Goal: Task Accomplishment & Management: Complete application form

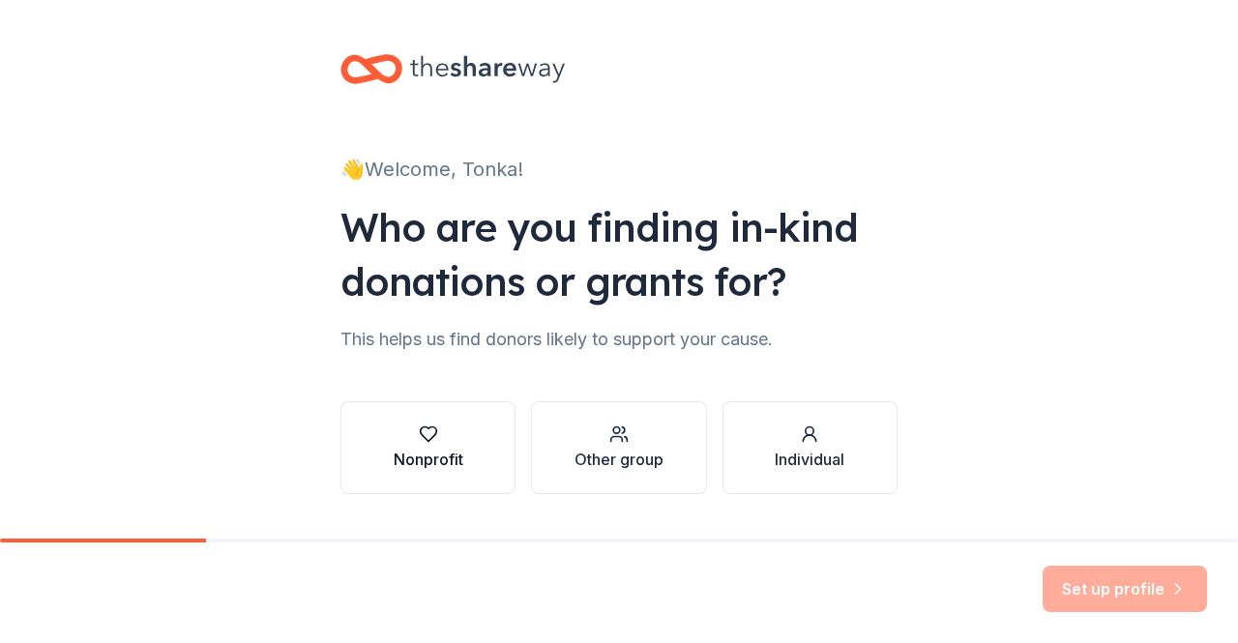
click at [441, 452] on div "Nonprofit" at bounding box center [429, 459] width 70 height 23
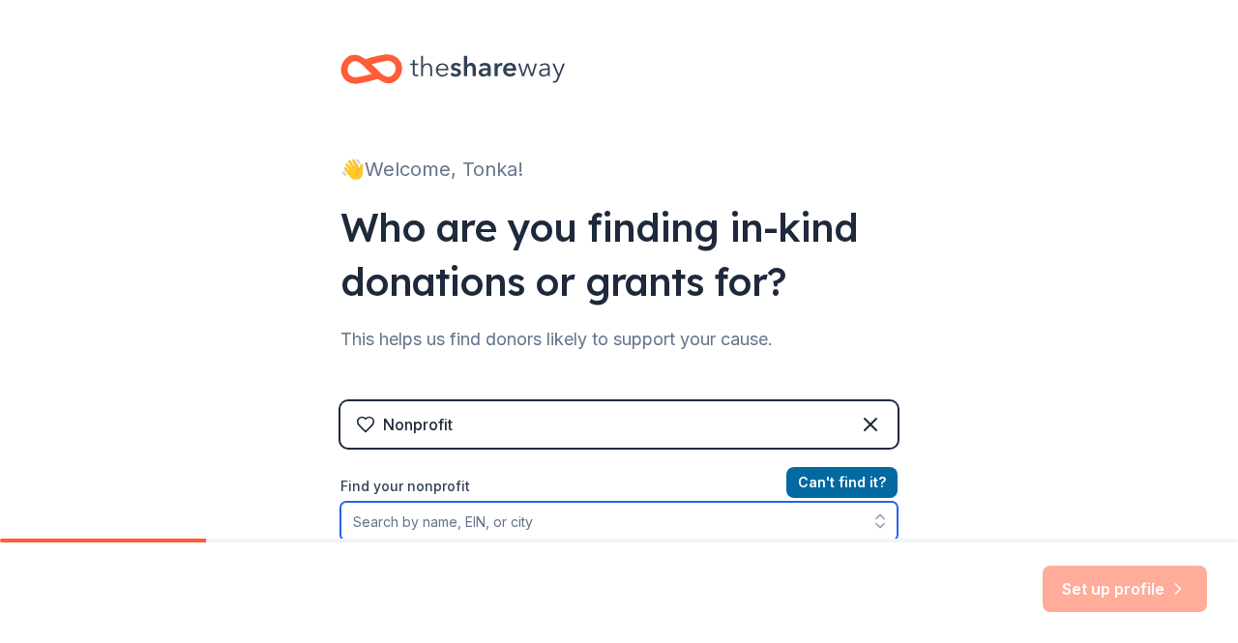
click at [570, 525] on input "Find your nonprofit" at bounding box center [619, 521] width 557 height 39
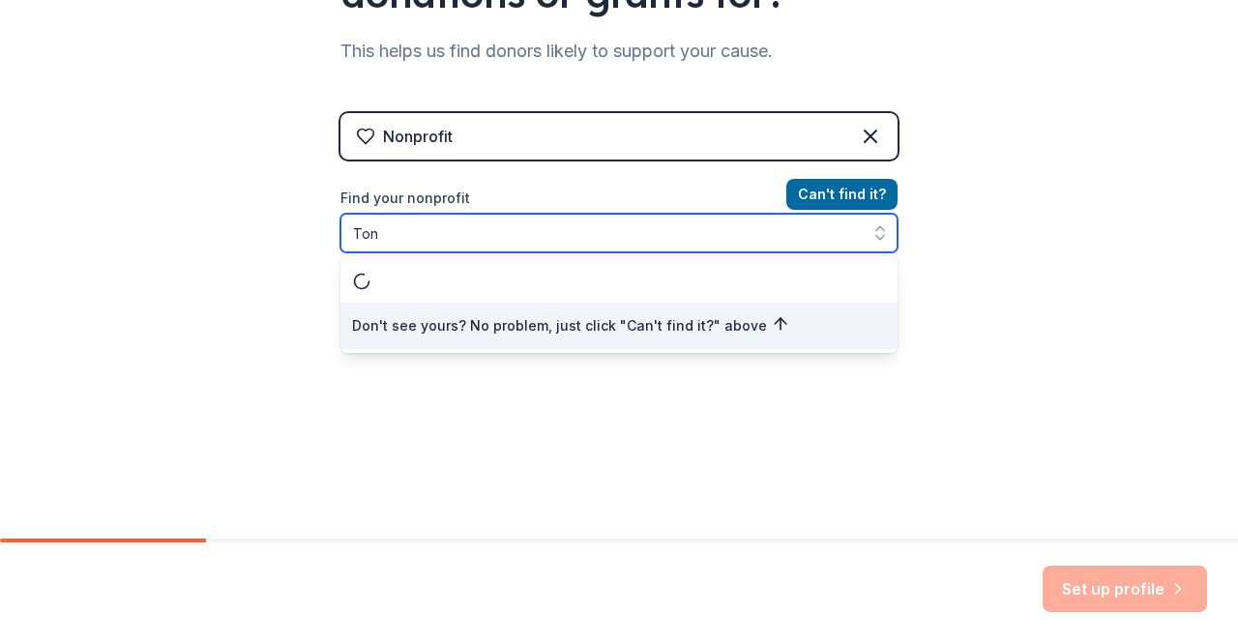
type input "To"
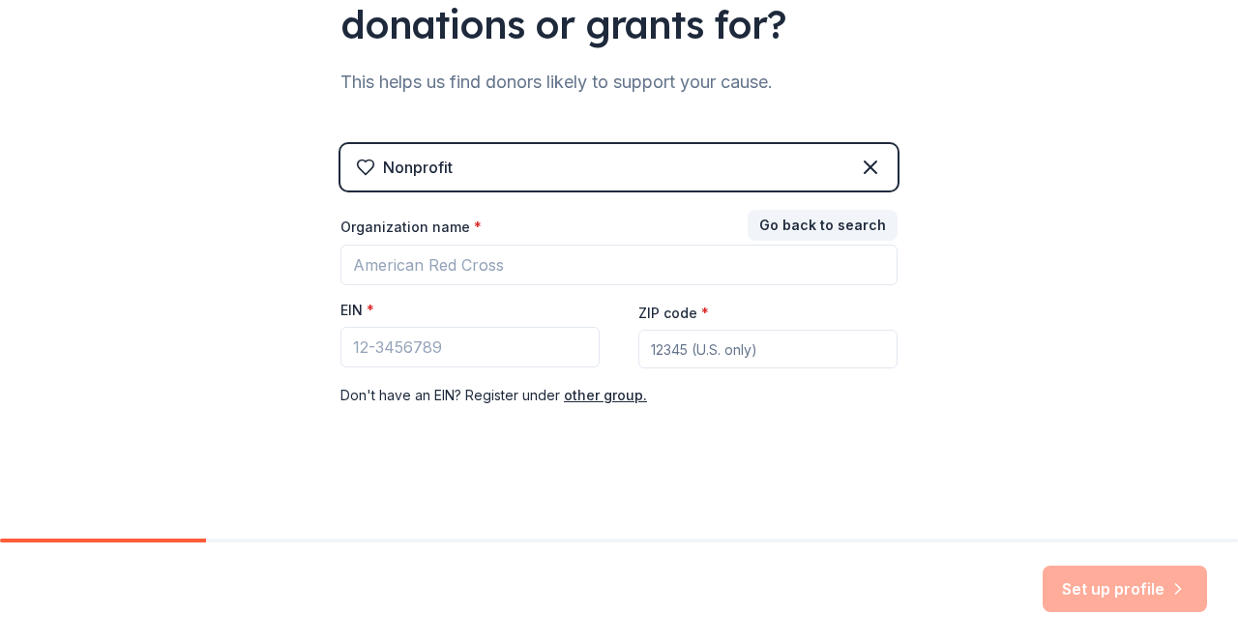
scroll to position [255, 0]
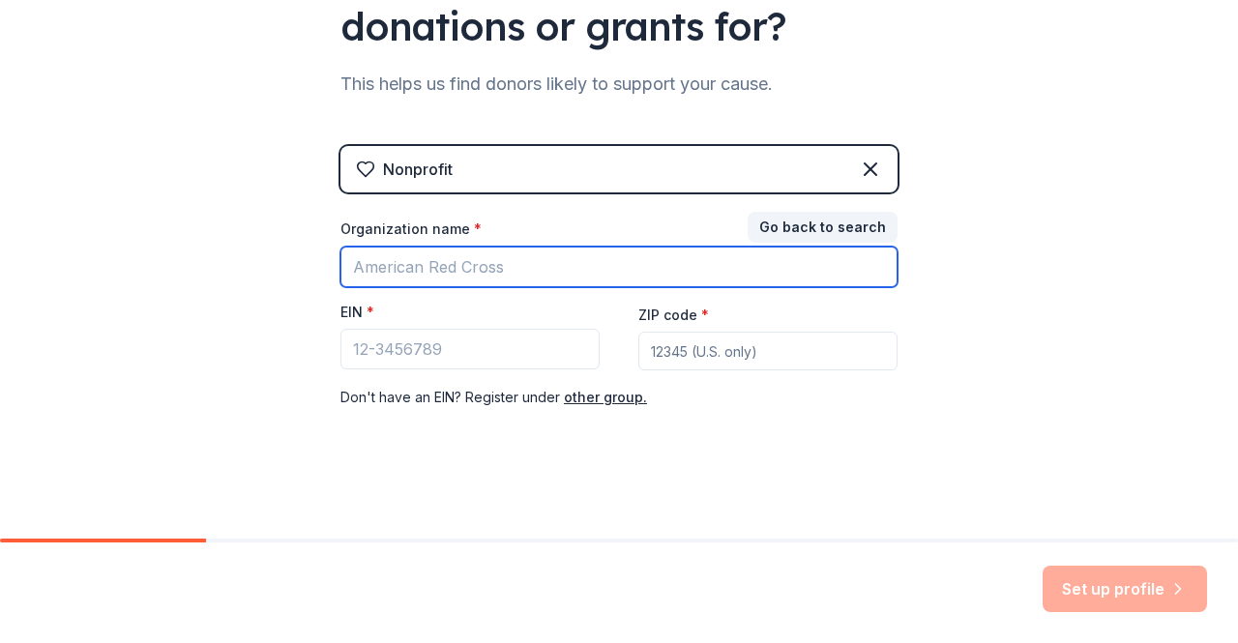
click at [540, 275] on input "Organization name *" at bounding box center [619, 267] width 557 height 41
type input "Skippers booster"
click at [498, 258] on input "Skippers booster" at bounding box center [619, 267] width 557 height 41
drag, startPoint x: 511, startPoint y: 281, endPoint x: 277, endPoint y: 284, distance: 234.1
click at [277, 284] on div "👋 Welcome, Tonka! Who are you finding in-kind donations or grants for? This hel…" at bounding box center [619, 143] width 1238 height 796
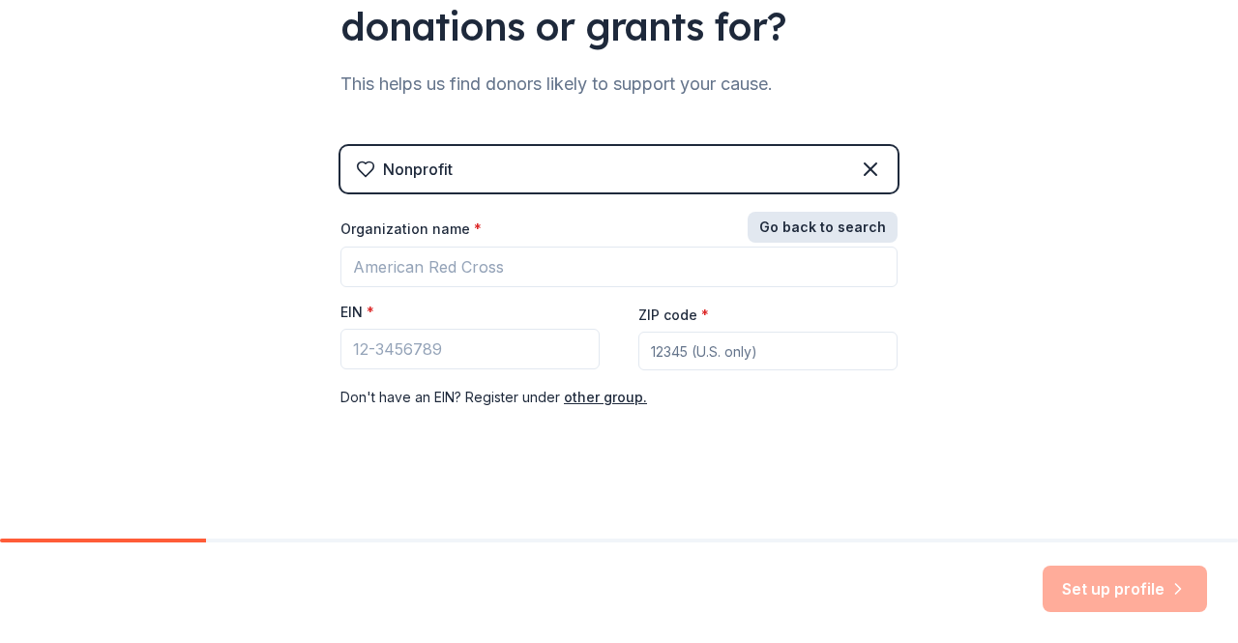
click at [817, 230] on button "Go back to search" at bounding box center [823, 227] width 150 height 31
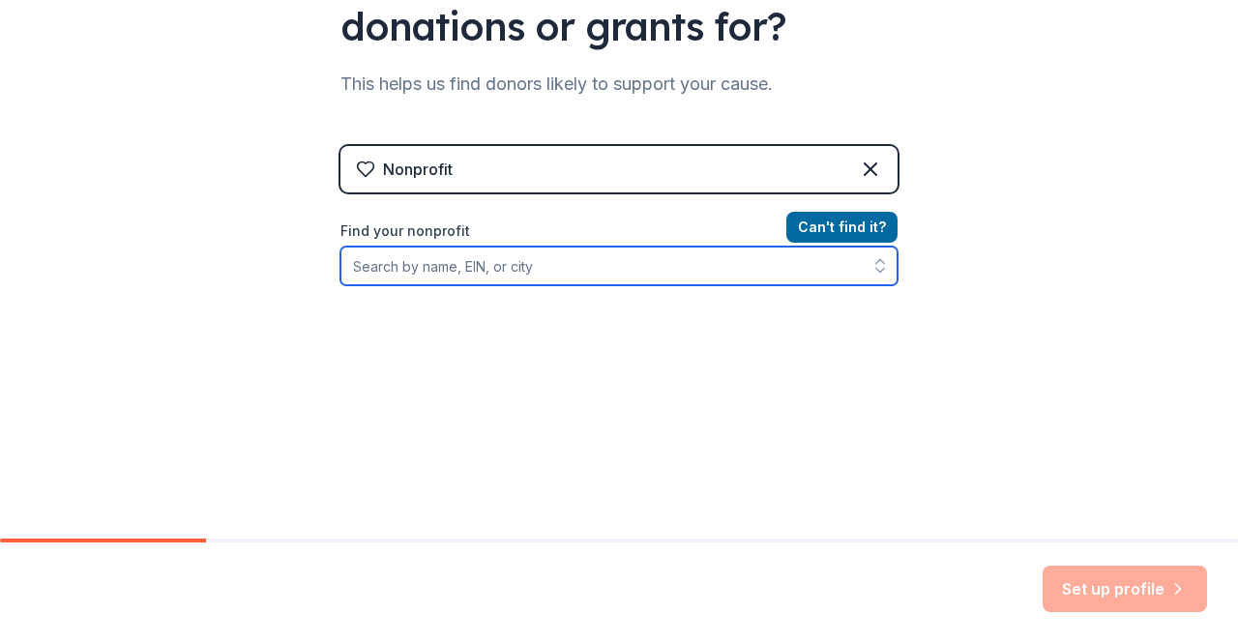
click at [615, 270] on input "Find your nonprofit" at bounding box center [619, 266] width 557 height 39
click at [418, 274] on input "Find your nonprofit" at bounding box center [619, 266] width 557 height 39
paste input "23-7186882"
type input "23-7186882"
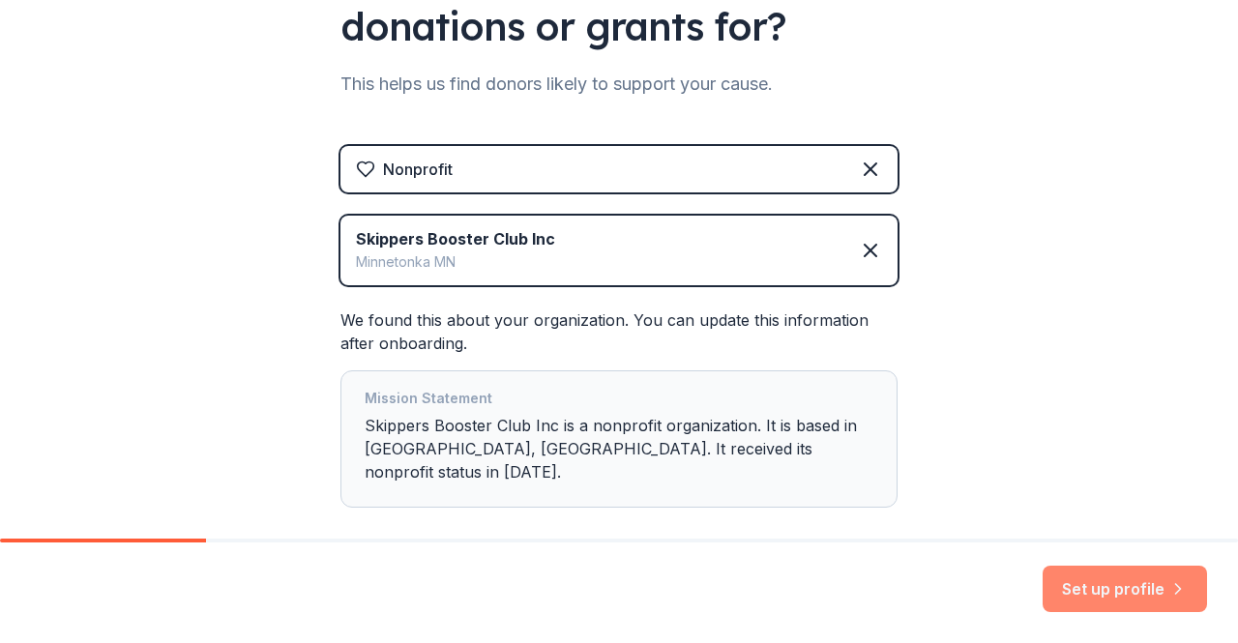
click at [1117, 596] on button "Set up profile" at bounding box center [1125, 589] width 164 height 46
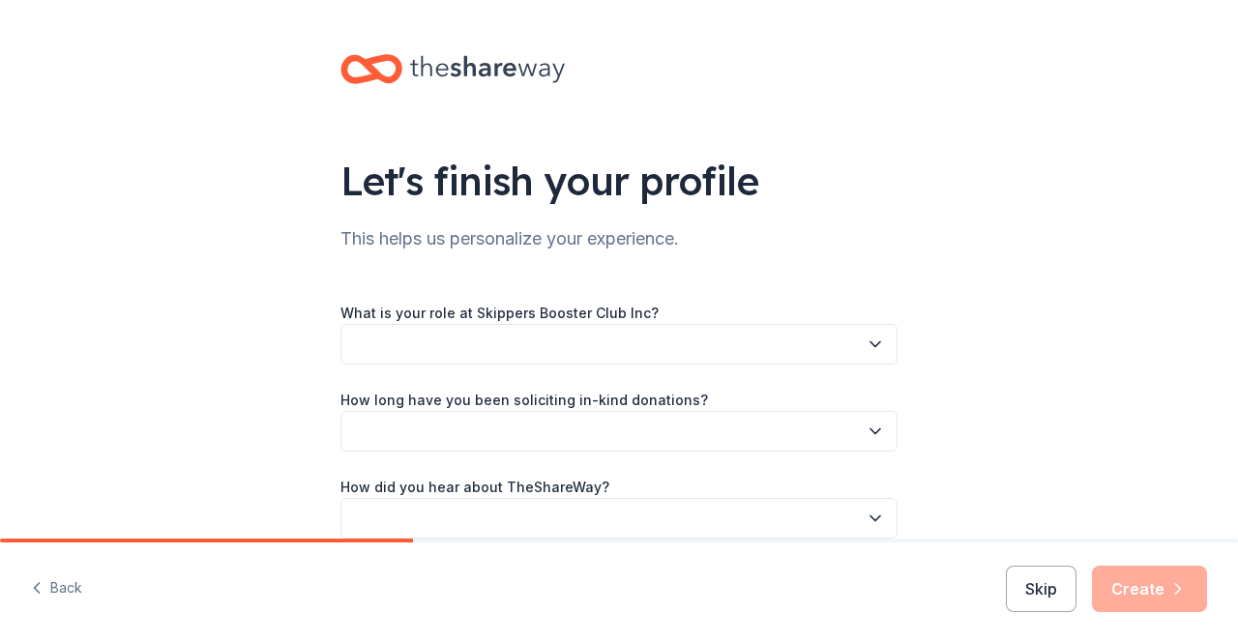
click at [866, 348] on icon "button" at bounding box center [875, 344] width 19 height 19
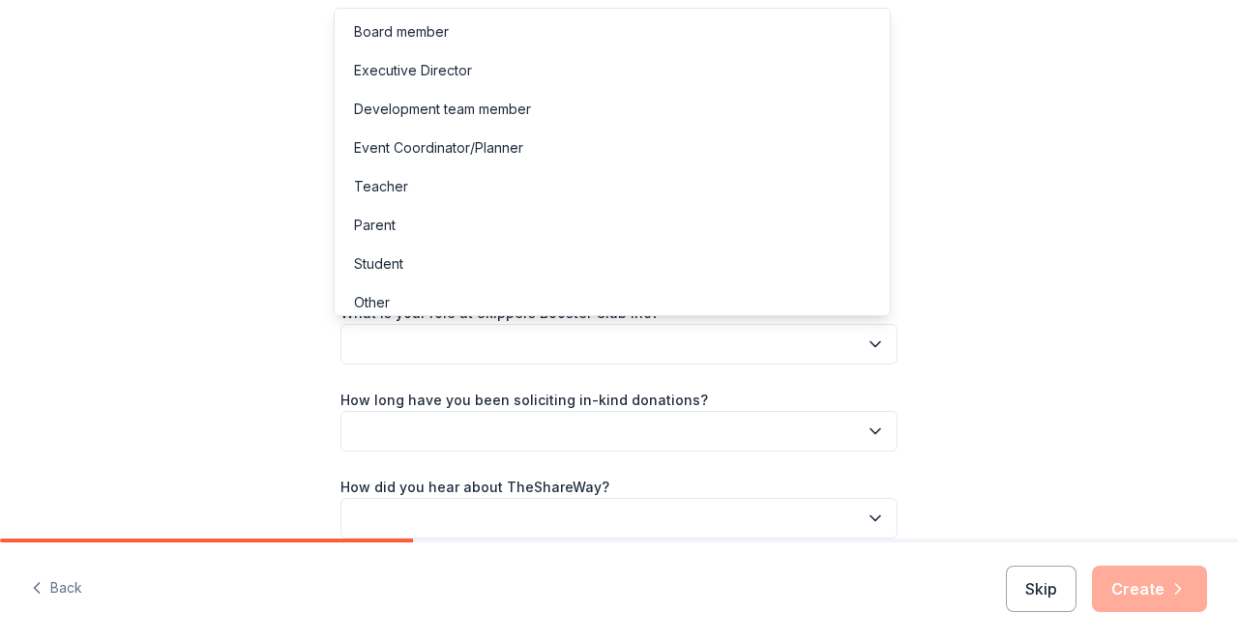
scroll to position [10, 0]
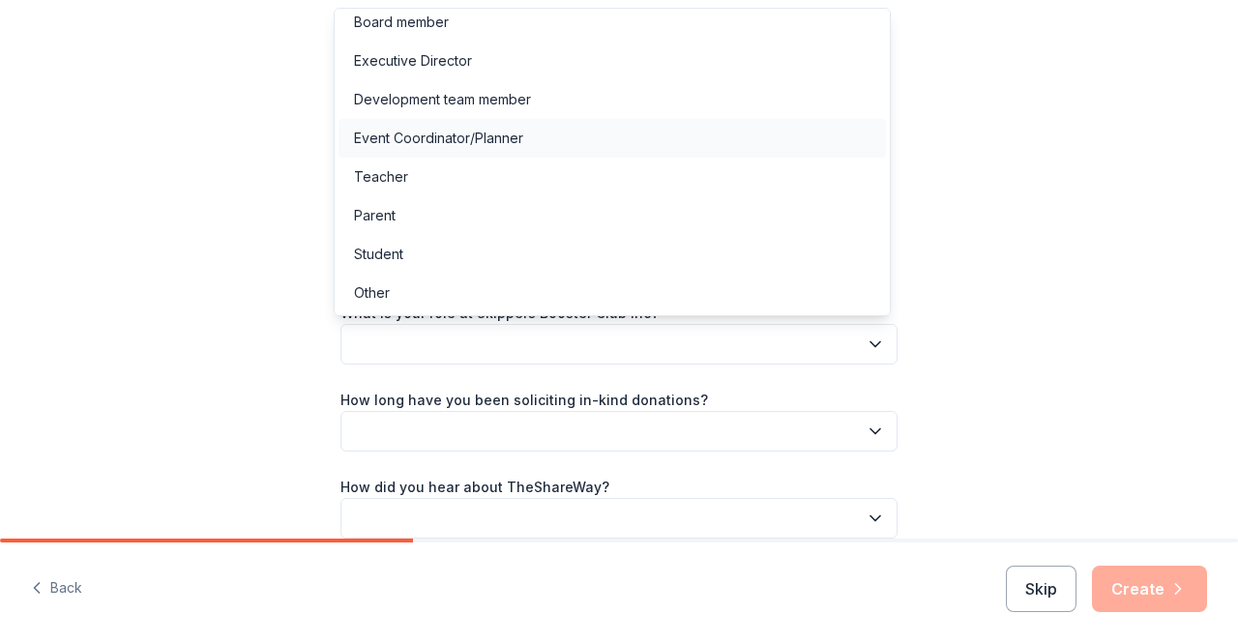
click at [548, 141] on div "Event Coordinator/Planner" at bounding box center [613, 138] width 548 height 39
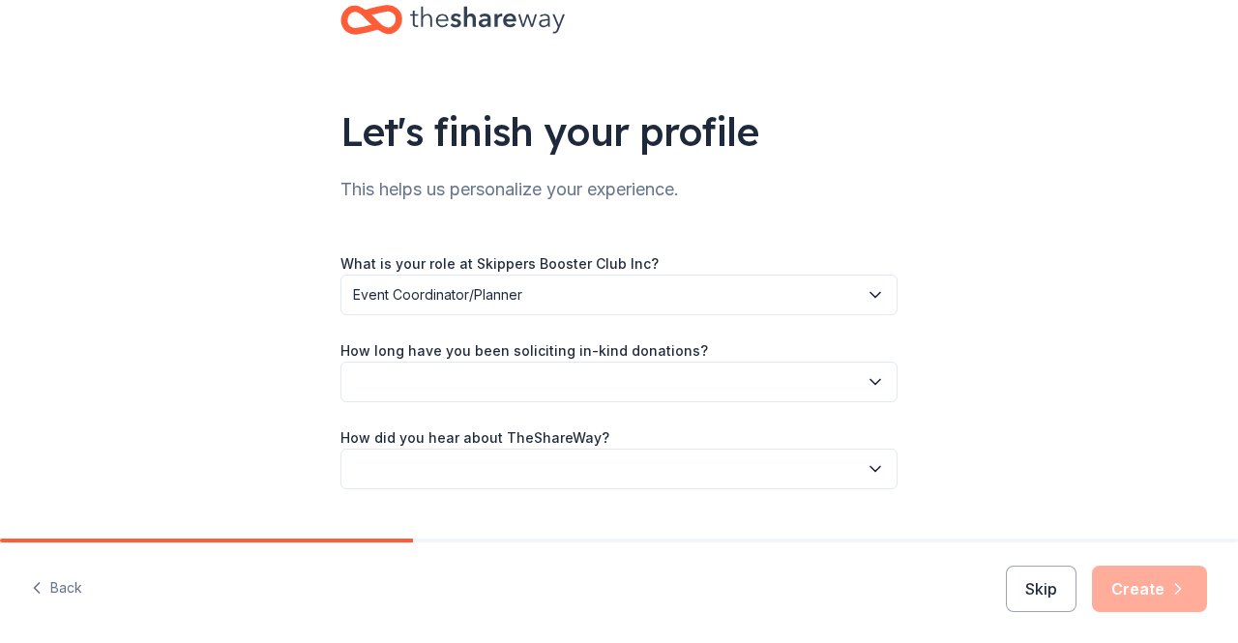
scroll to position [93, 0]
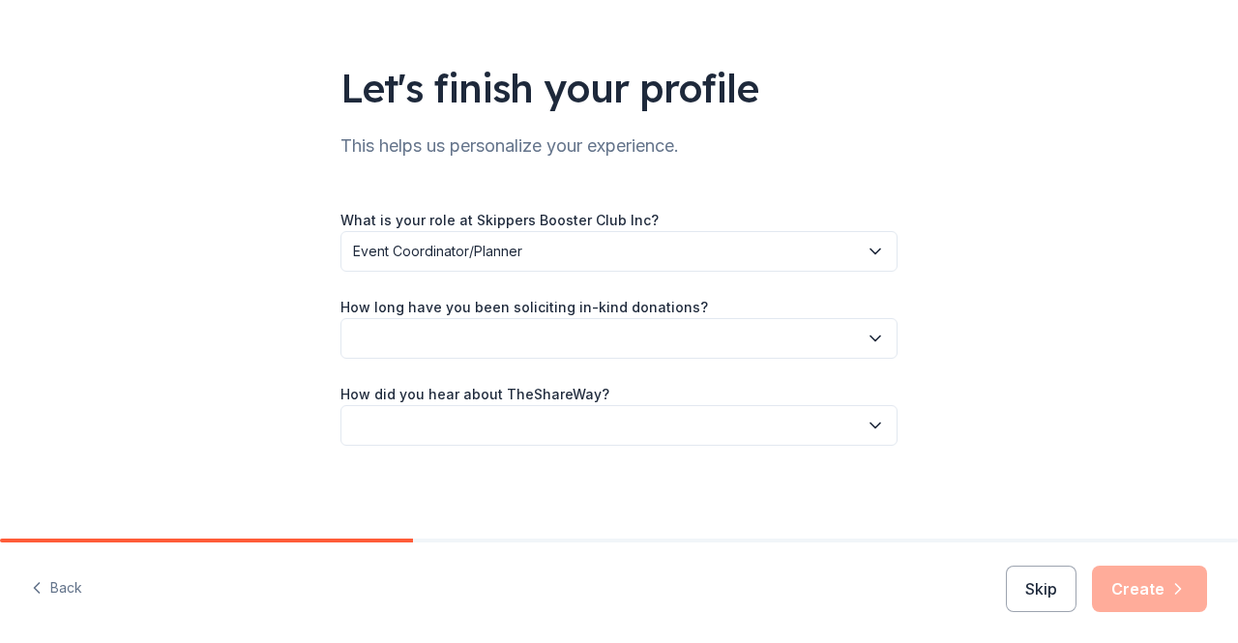
click at [847, 344] on button "button" at bounding box center [619, 338] width 557 height 41
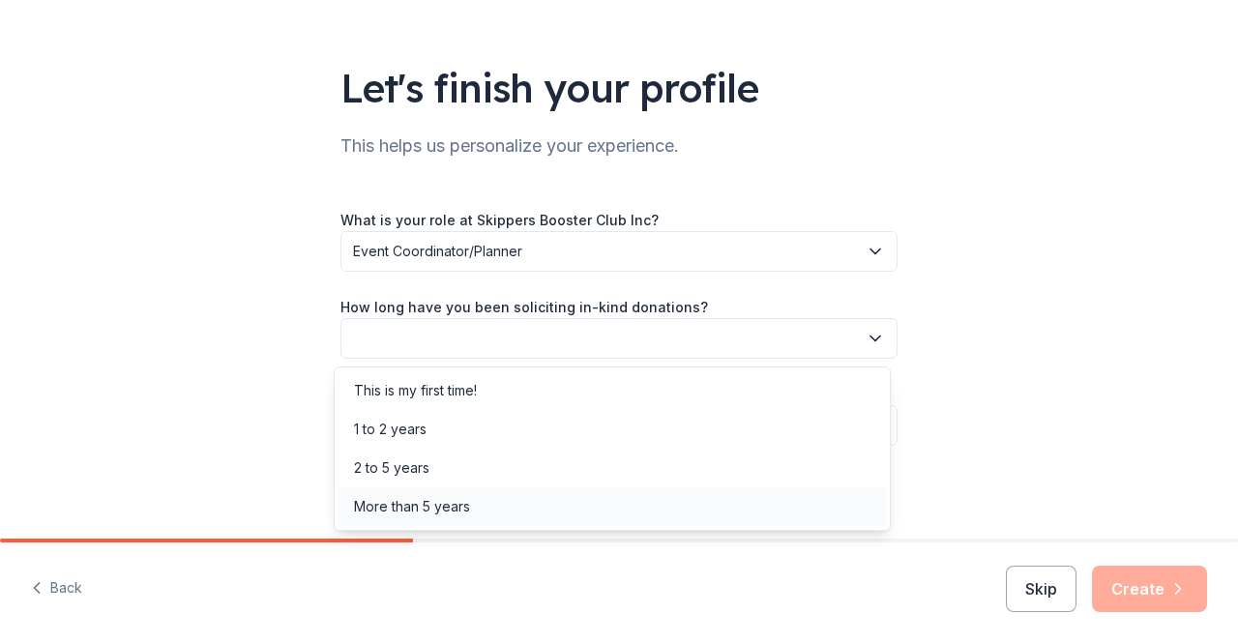
click at [774, 522] on div "More than 5 years" at bounding box center [613, 507] width 548 height 39
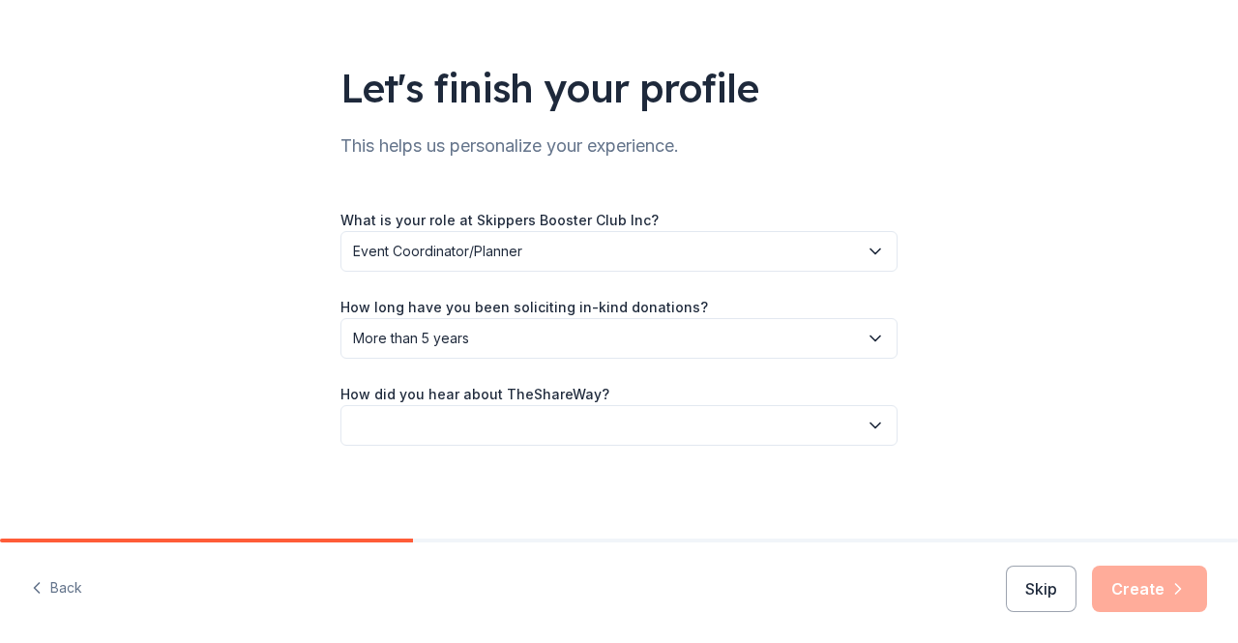
click at [867, 435] on button "button" at bounding box center [619, 425] width 557 height 41
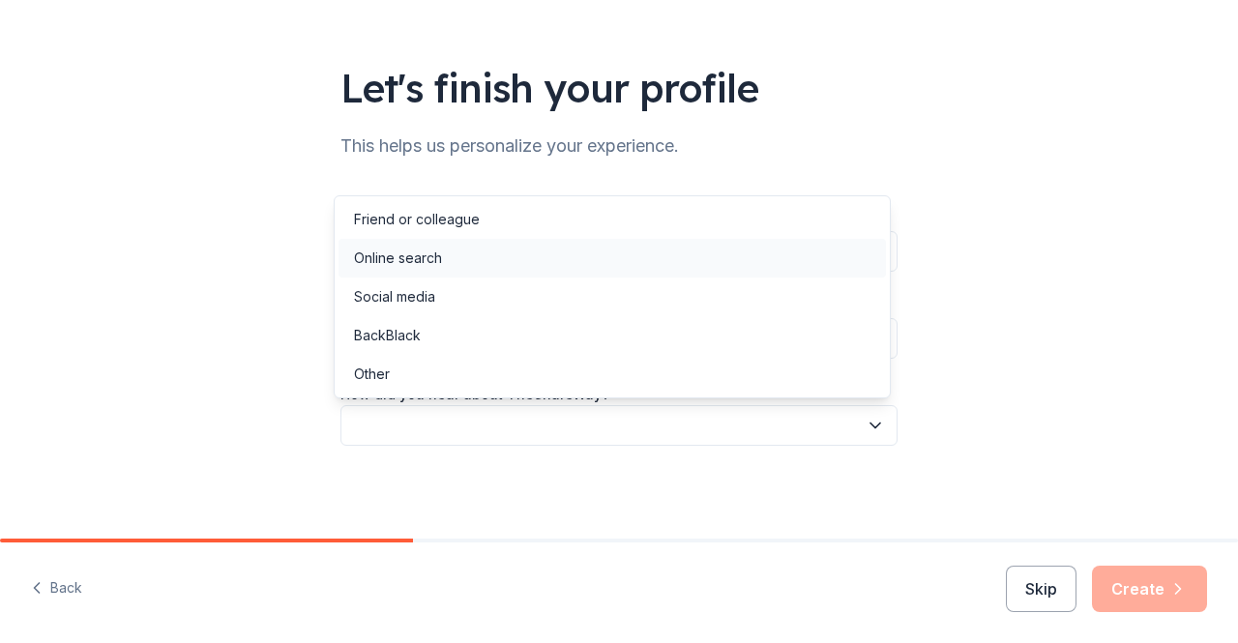
click at [855, 263] on div "Online search" at bounding box center [613, 258] width 548 height 39
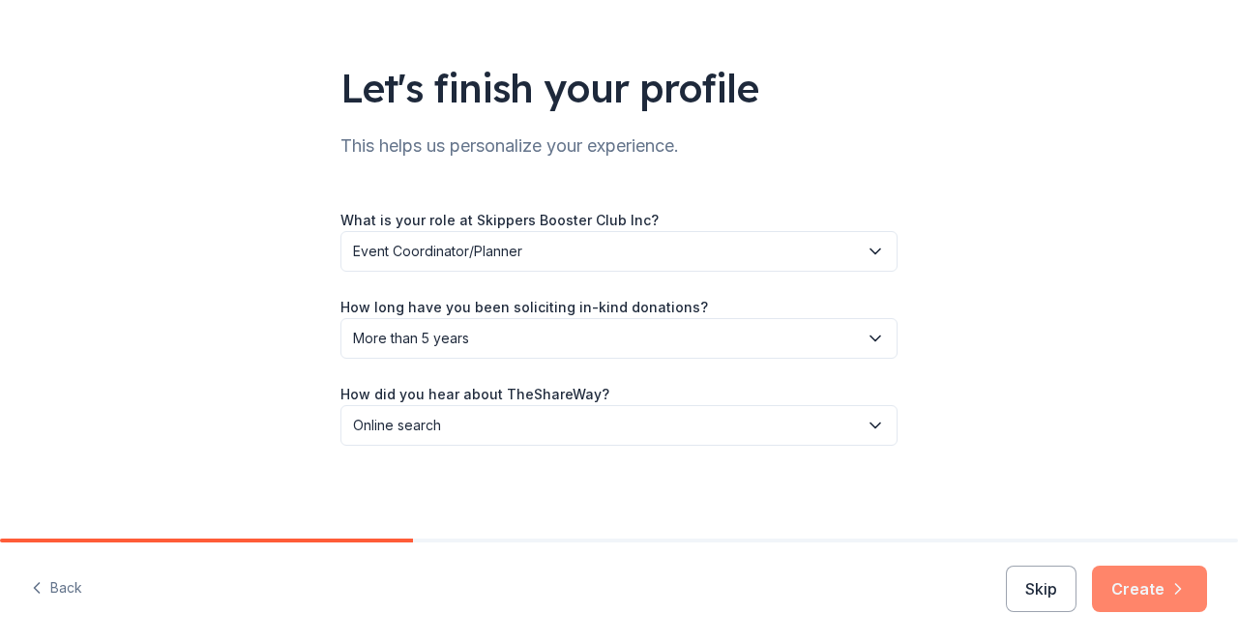
click at [1143, 597] on button "Create" at bounding box center [1149, 589] width 115 height 46
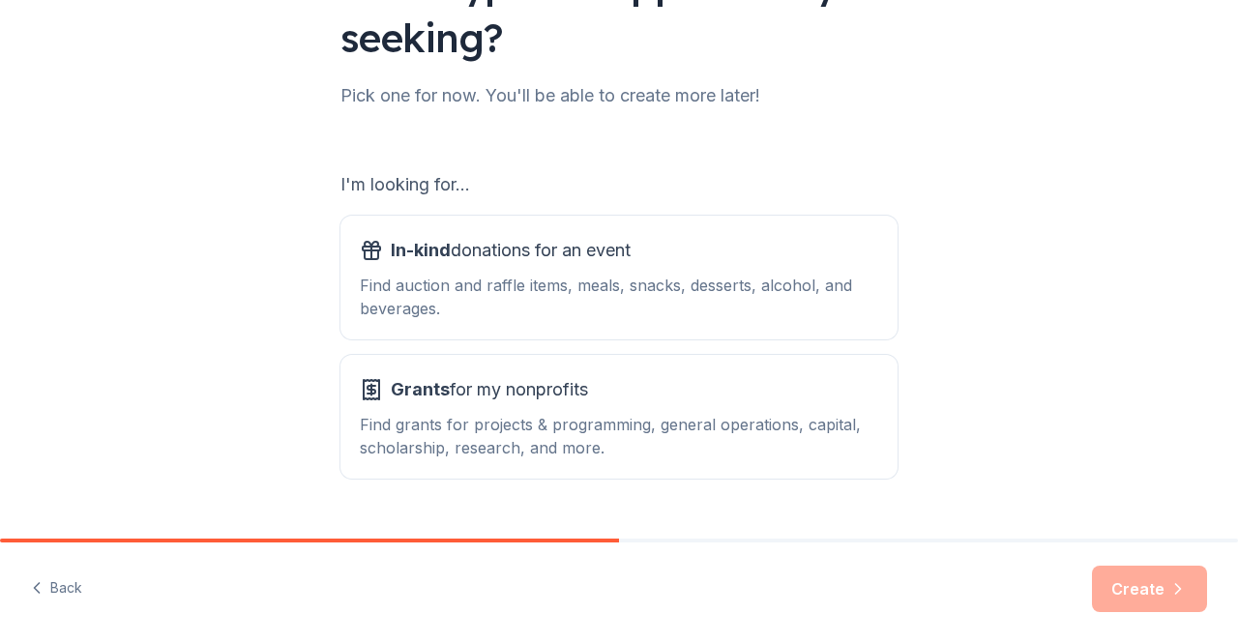
scroll to position [242, 0]
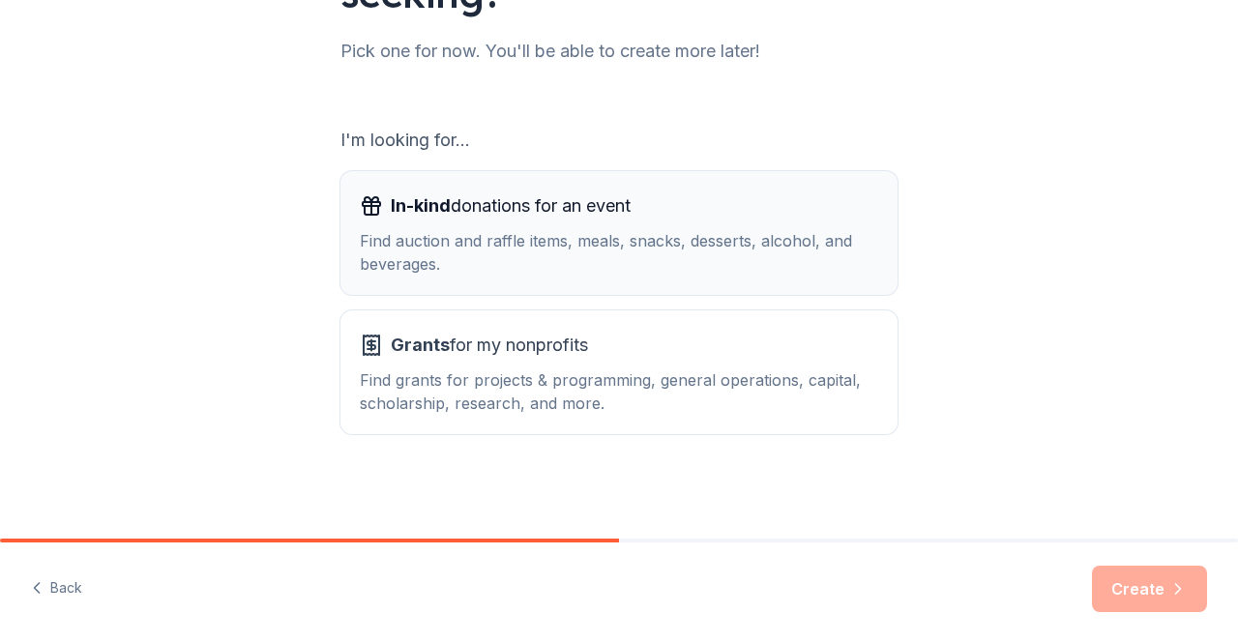
click at [888, 255] on button "In-kind donations for an event Find auction and raffle items, meals, snacks, de…" at bounding box center [619, 233] width 557 height 124
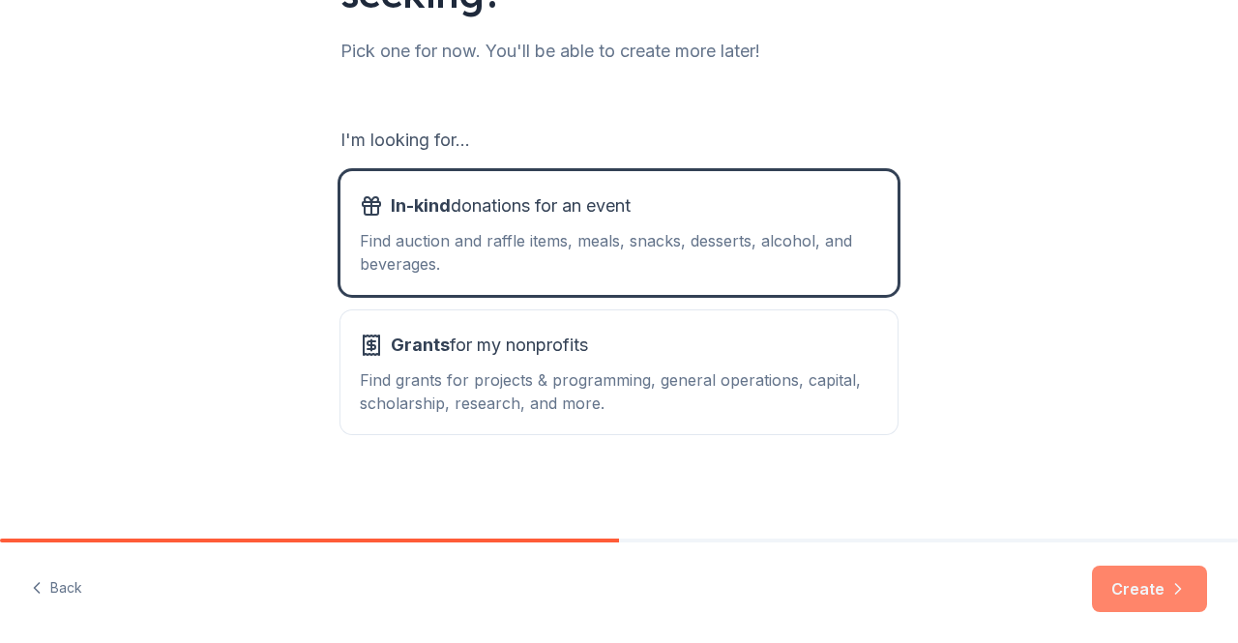
click at [1134, 604] on button "Create" at bounding box center [1149, 589] width 115 height 46
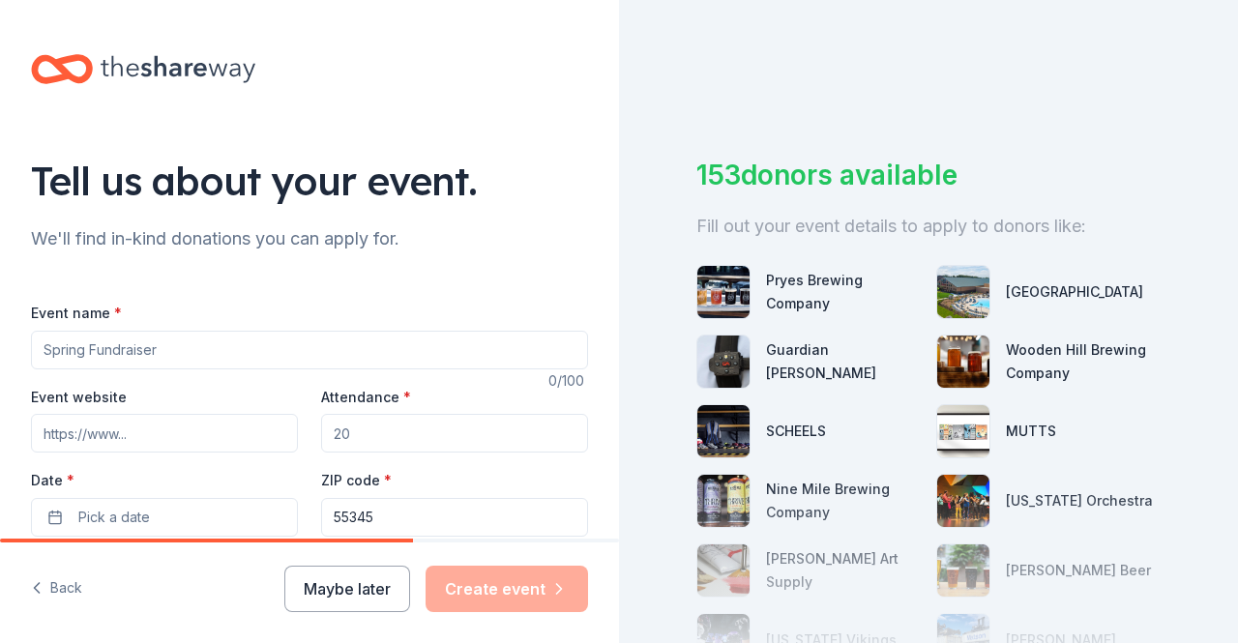
click at [239, 355] on input "Event name *" at bounding box center [309, 350] width 557 height 39
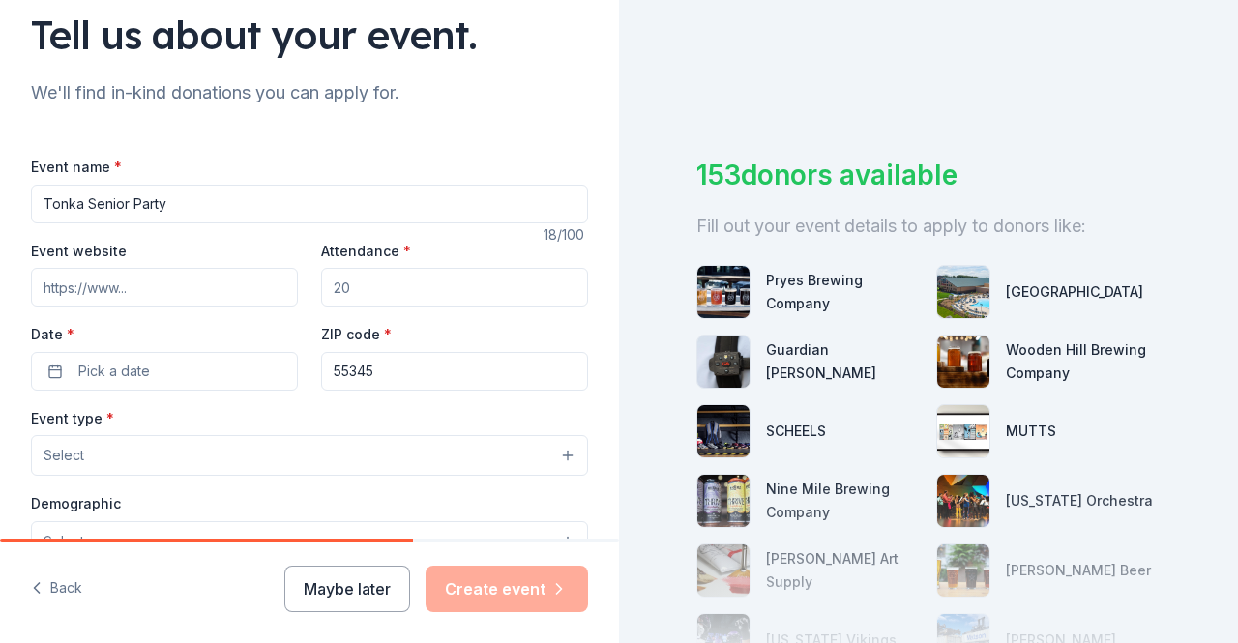
scroll to position [149, 0]
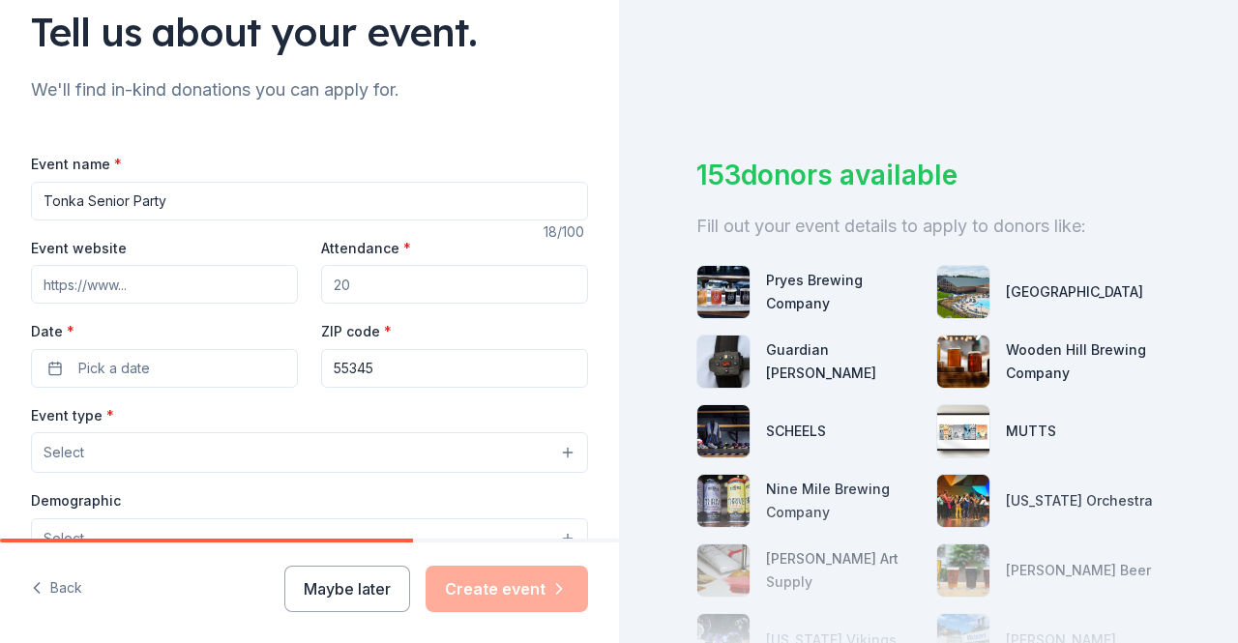
type input "Tonka Senior Party"
click at [215, 279] on input "Event website" at bounding box center [164, 284] width 267 height 39
type input "tonkaseniorparty.com"
click at [402, 277] on input "Attendance *" at bounding box center [454, 284] width 267 height 39
type input "750"
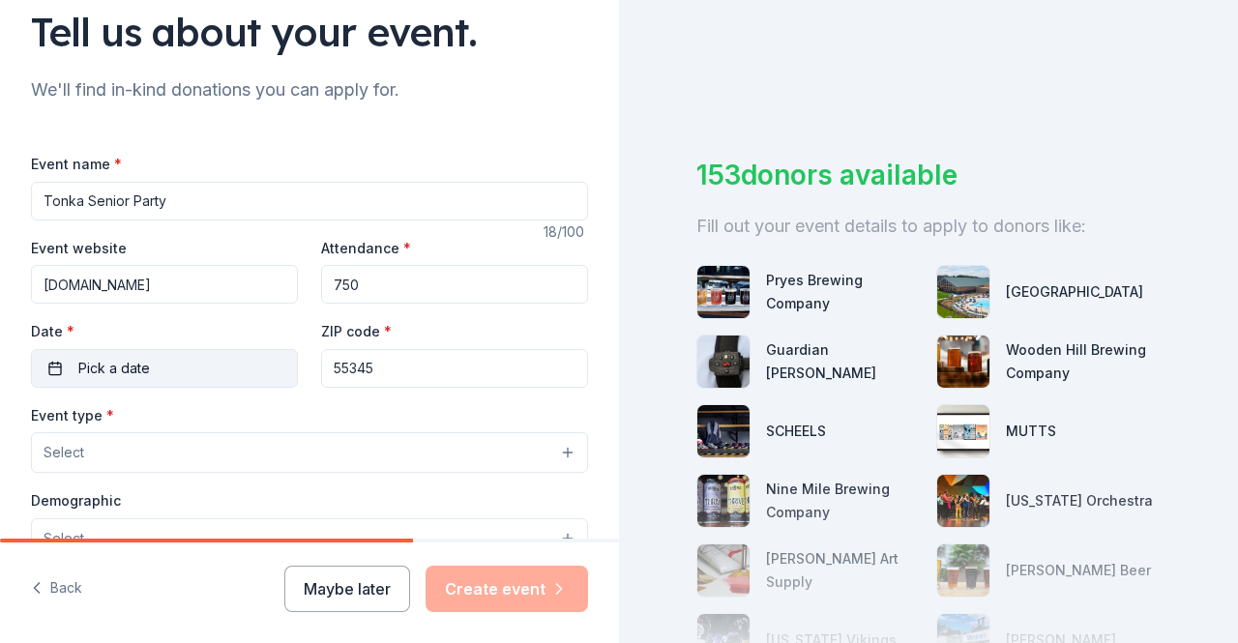
click at [193, 369] on button "Pick a date" at bounding box center [164, 368] width 267 height 39
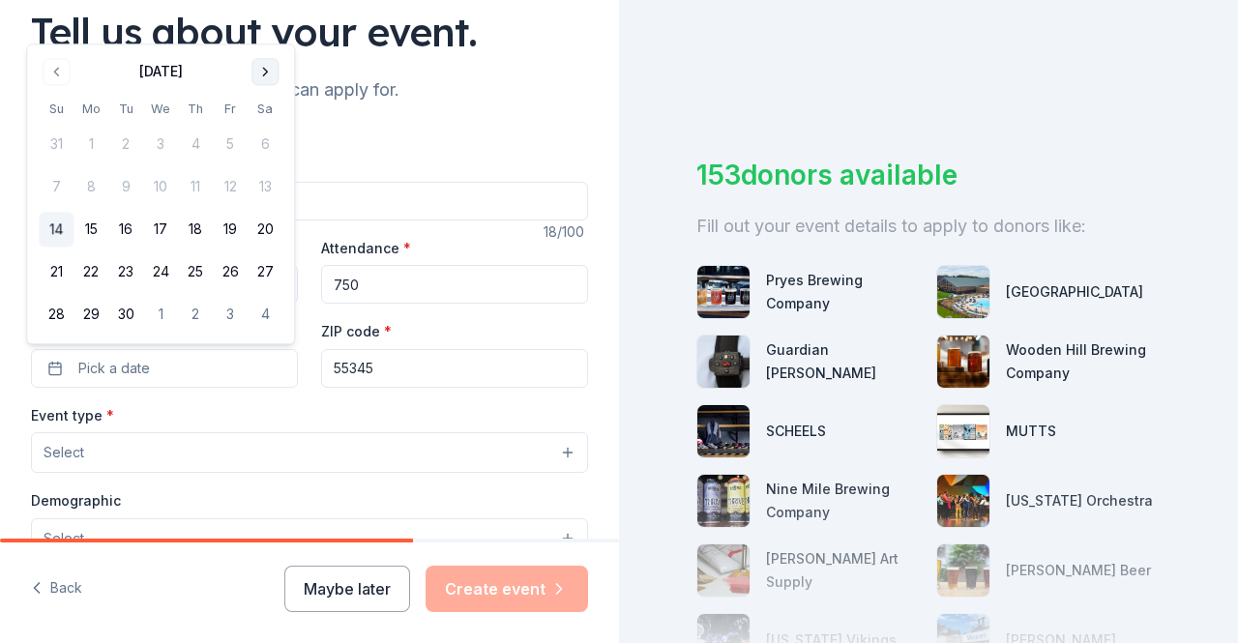
click at [261, 69] on button "Go to next month" at bounding box center [265, 71] width 27 height 27
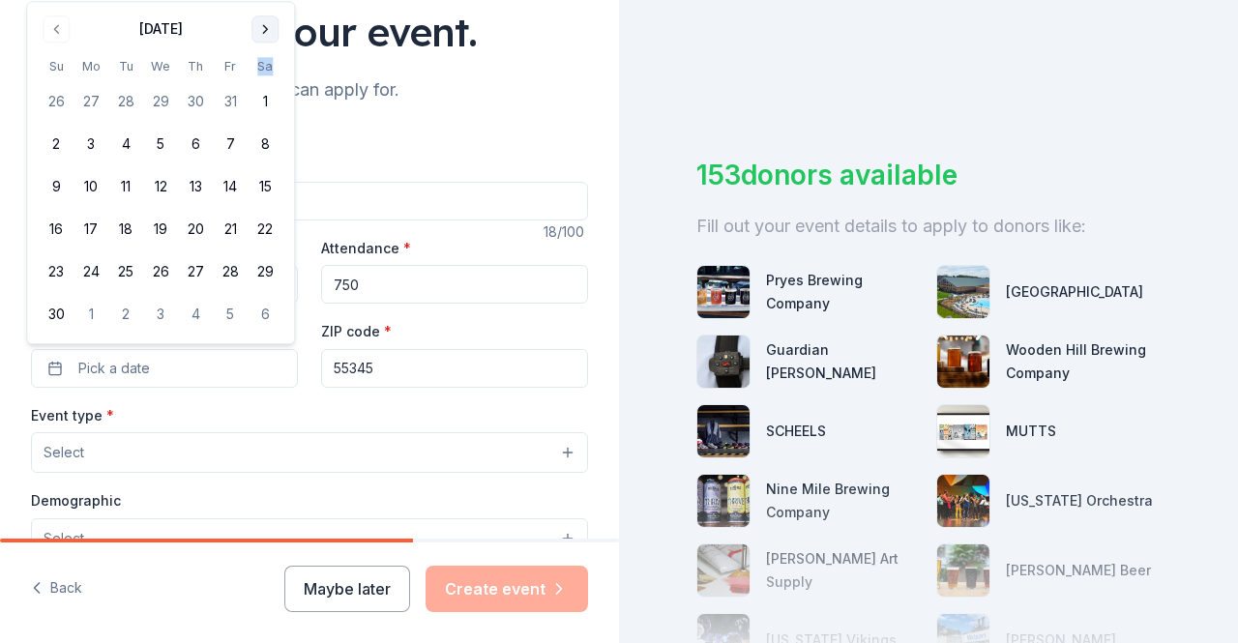
click at [261, 69] on th "Sa" at bounding box center [265, 66] width 35 height 20
click at [267, 31] on button "Go to next month" at bounding box center [265, 28] width 27 height 27
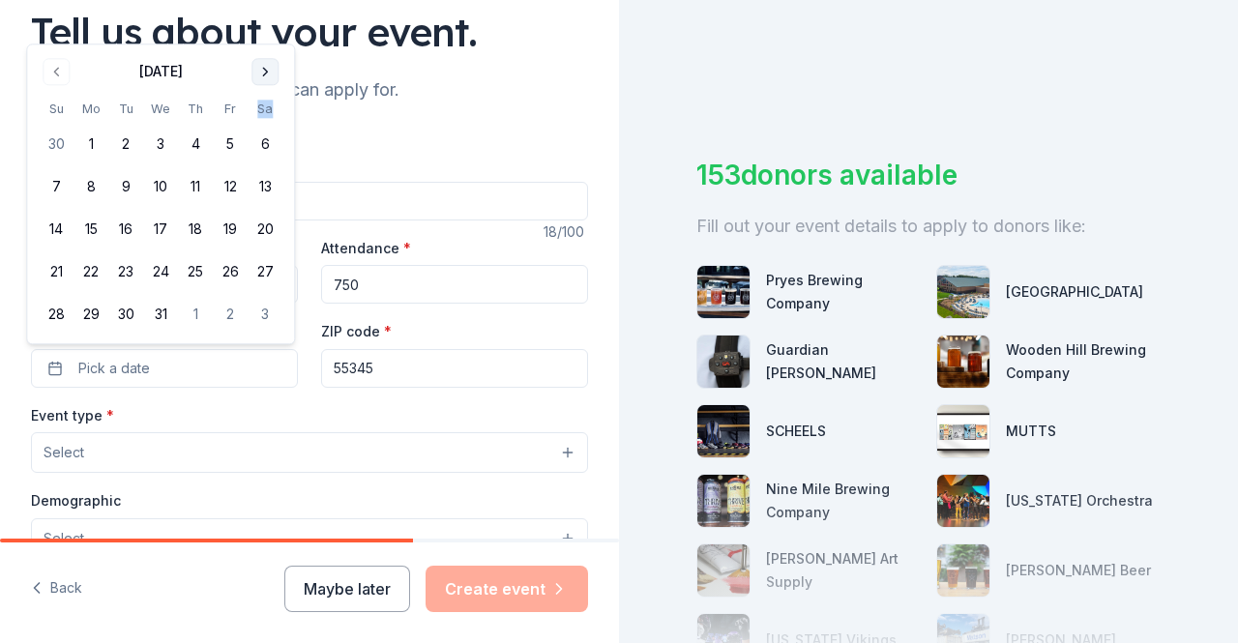
click at [267, 31] on div "Tell us about your event." at bounding box center [309, 32] width 557 height 54
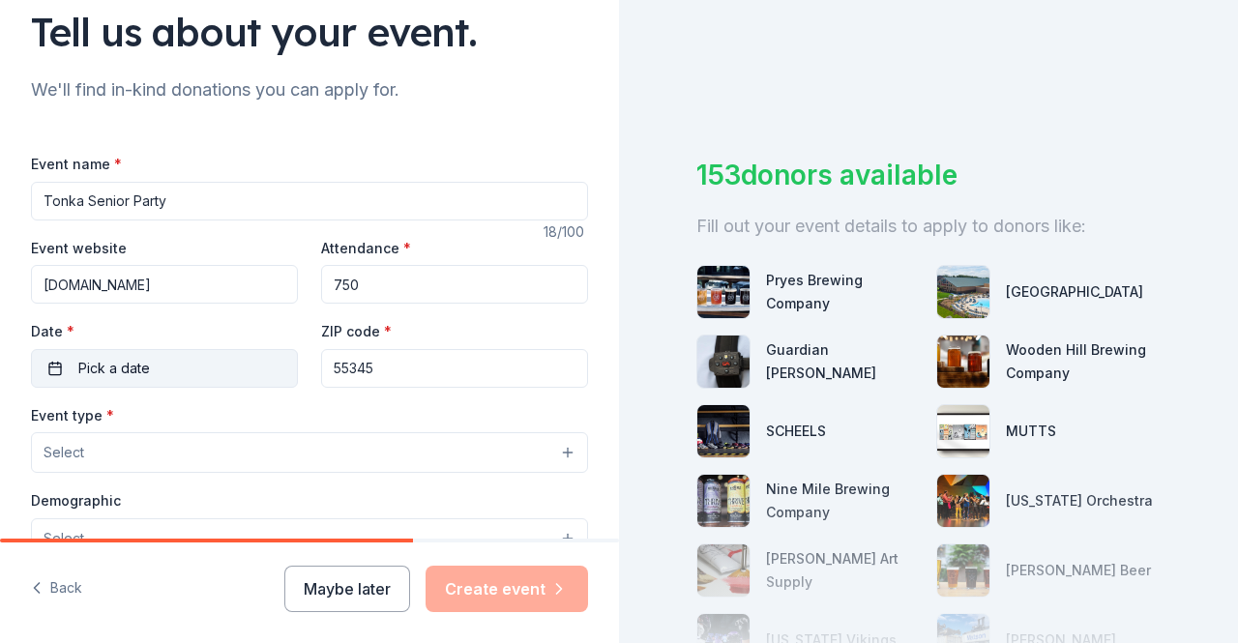
click at [180, 371] on button "Pick a date" at bounding box center [164, 368] width 267 height 39
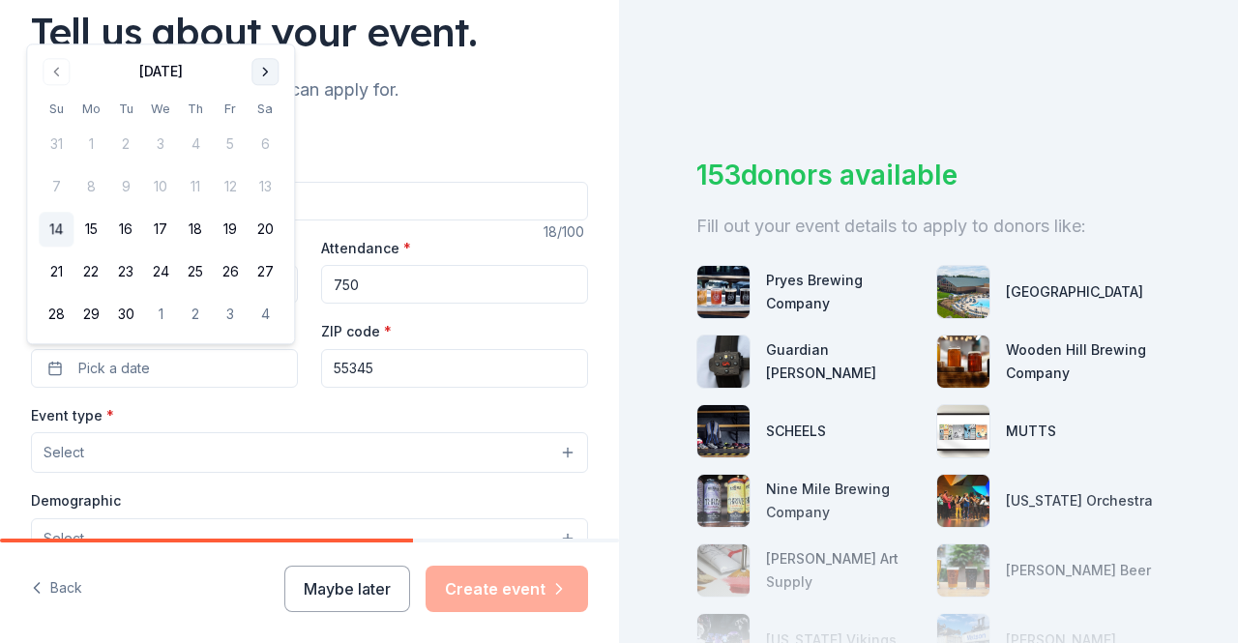
click at [274, 71] on button "Go to next month" at bounding box center [265, 71] width 27 height 27
click at [273, 71] on button "Go to next month" at bounding box center [265, 71] width 27 height 27
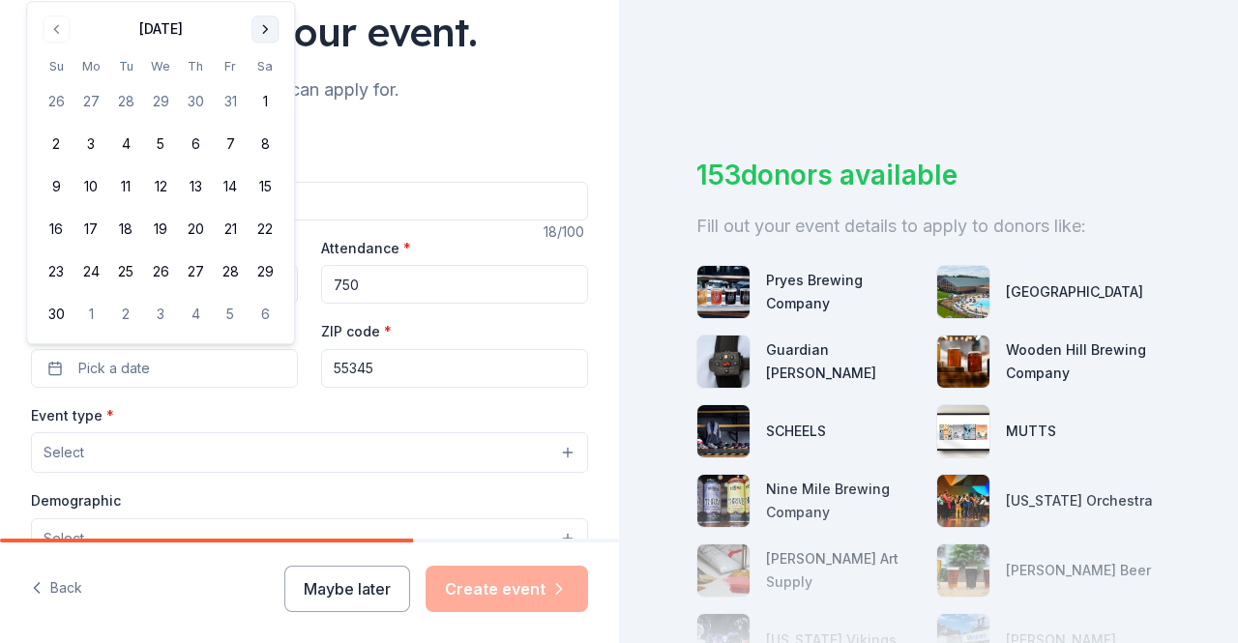
click at [274, 31] on button "Go to next month" at bounding box center [265, 28] width 27 height 27
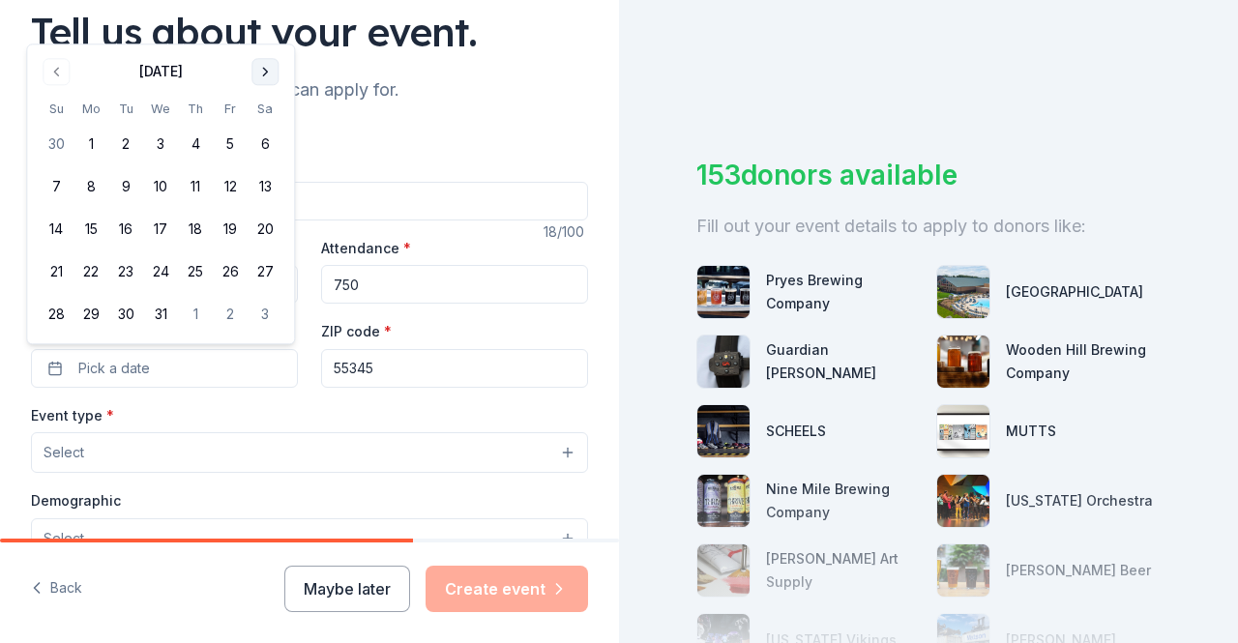
click at [252, 81] on button "Go to next month" at bounding box center [265, 71] width 27 height 27
click at [255, 112] on button "Go to next month" at bounding box center [265, 114] width 27 height 27
click at [263, 78] on button "Go to next month" at bounding box center [265, 71] width 27 height 27
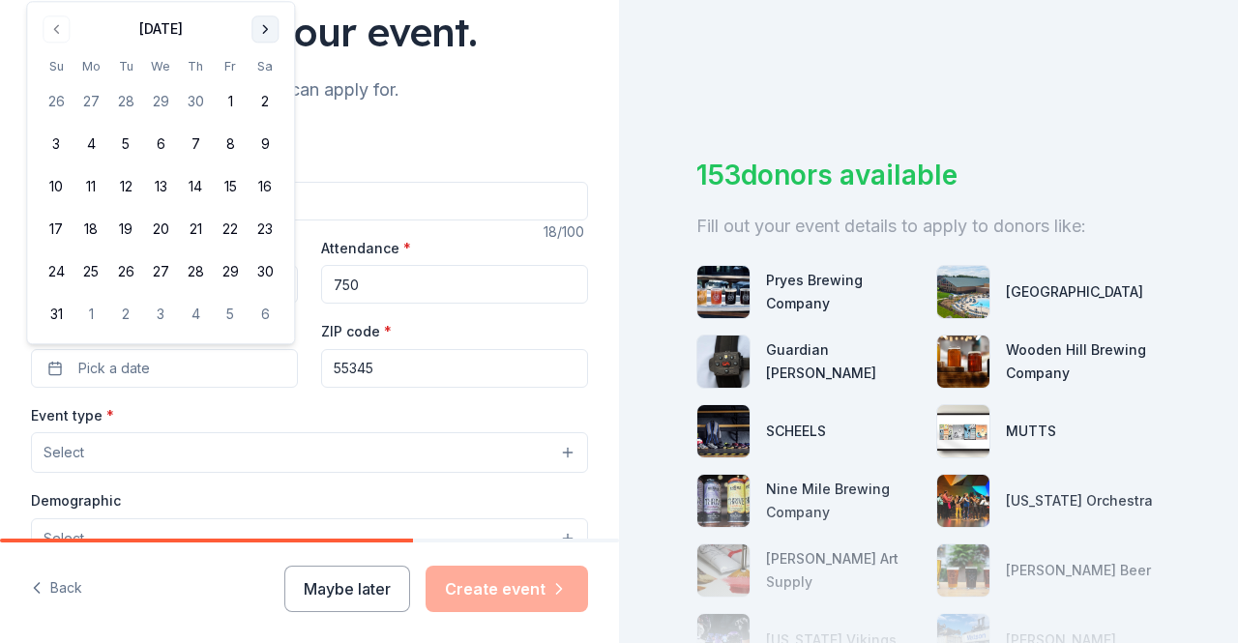
click at [271, 34] on button "Go to next month" at bounding box center [265, 28] width 27 height 27
click at [271, 34] on div "Tell us about your event." at bounding box center [309, 32] width 557 height 54
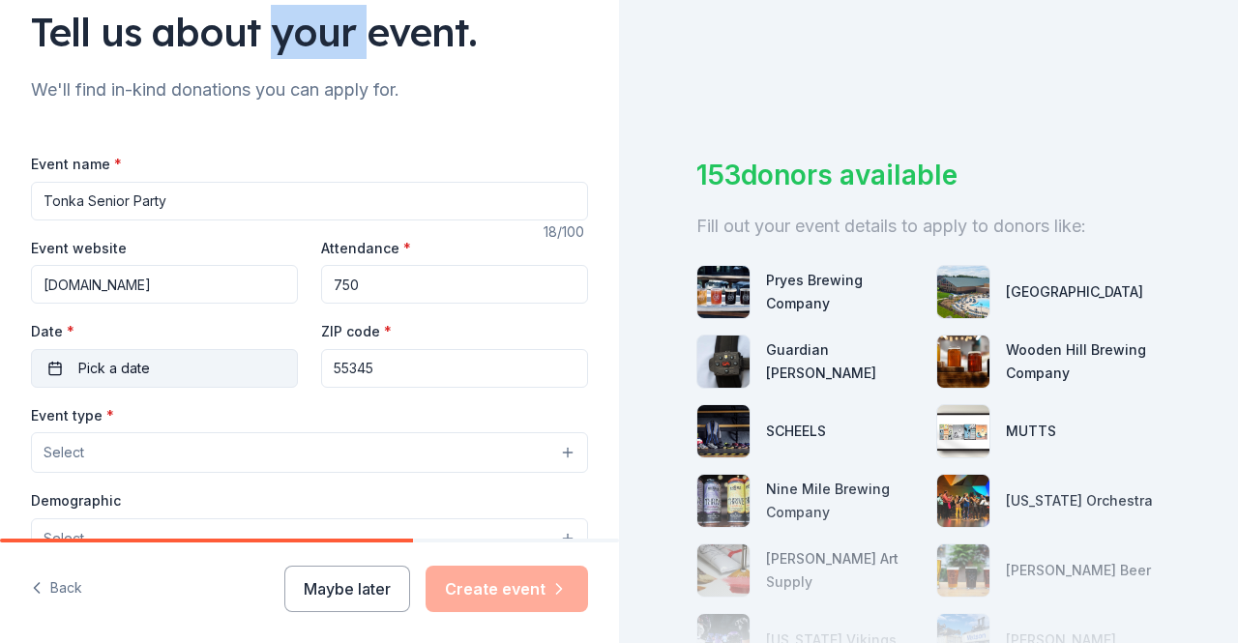
click at [113, 376] on span "Pick a date" at bounding box center [114, 368] width 72 height 23
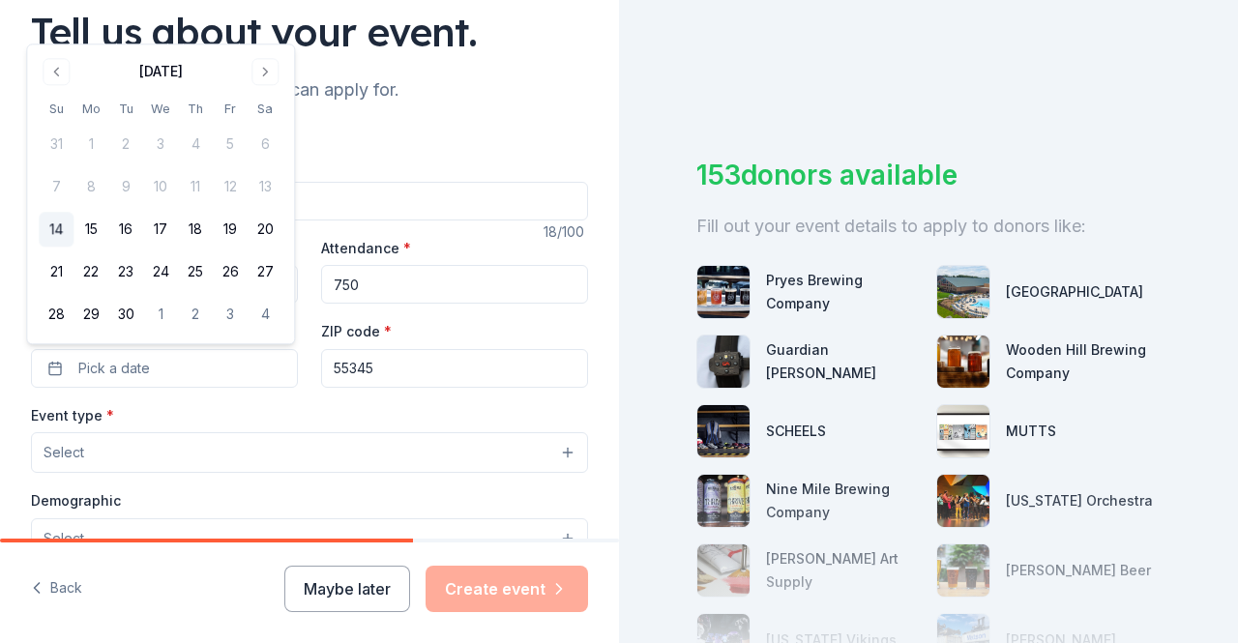
click at [139, 71] on div "September 2025" at bounding box center [161, 71] width 44 height 23
click at [264, 76] on button "Go to next month" at bounding box center [265, 71] width 27 height 27
click at [256, 76] on button "Go to next month" at bounding box center [265, 71] width 27 height 27
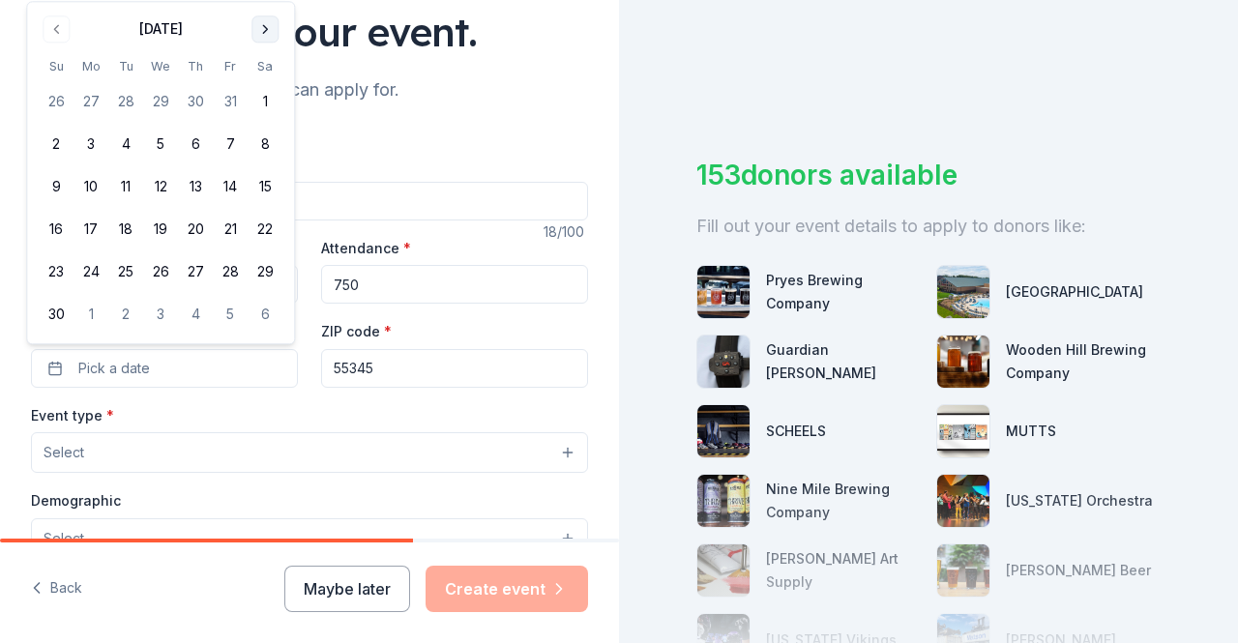
click at [263, 40] on button "Go to next month" at bounding box center [265, 28] width 27 height 27
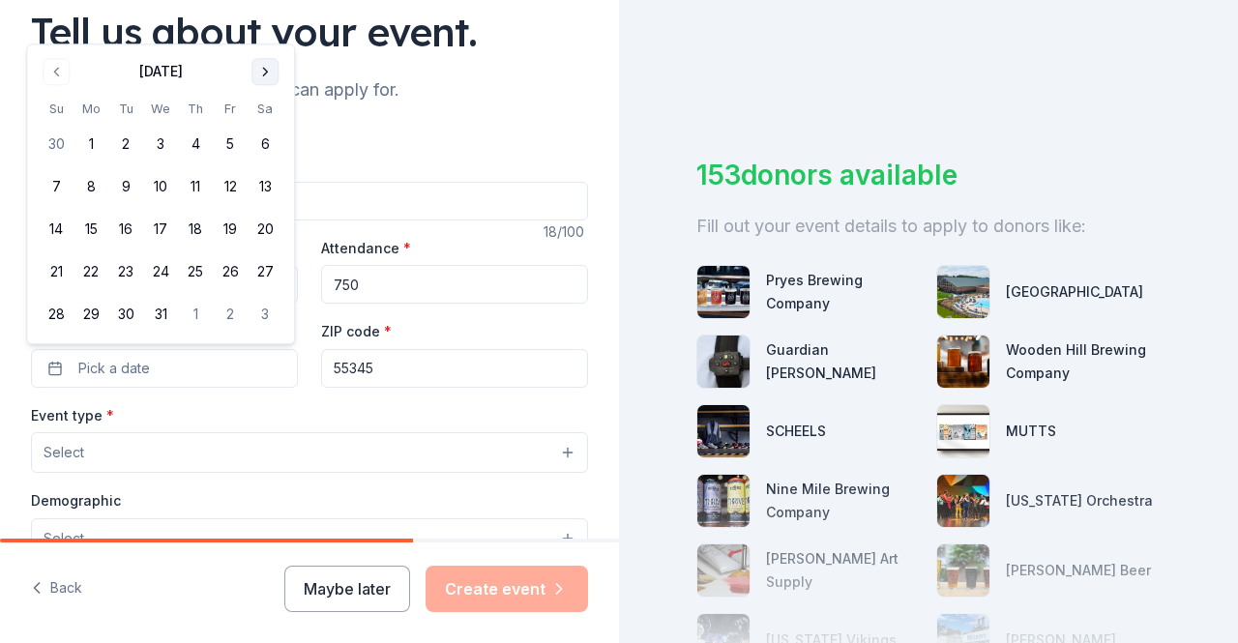
click at [260, 76] on button "Go to next month" at bounding box center [265, 71] width 27 height 27
click at [265, 115] on button "Go to next month" at bounding box center [265, 114] width 27 height 27
click at [265, 74] on button "Go to next month" at bounding box center [265, 71] width 27 height 27
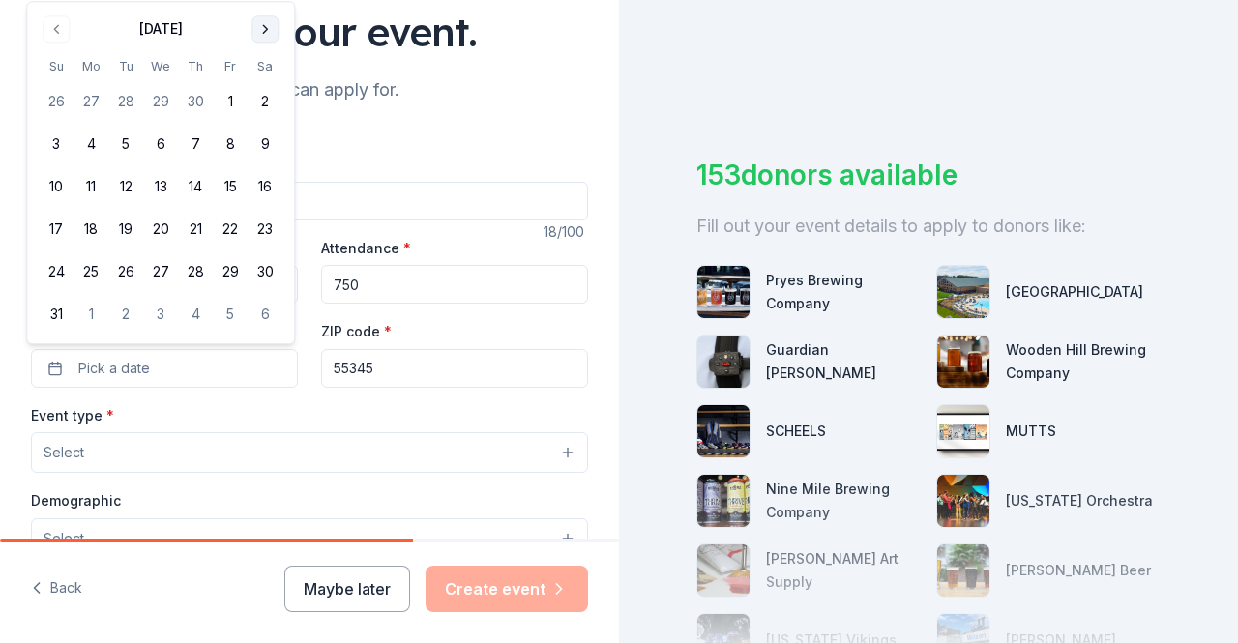
click at [265, 33] on button "Go to next month" at bounding box center [265, 28] width 27 height 27
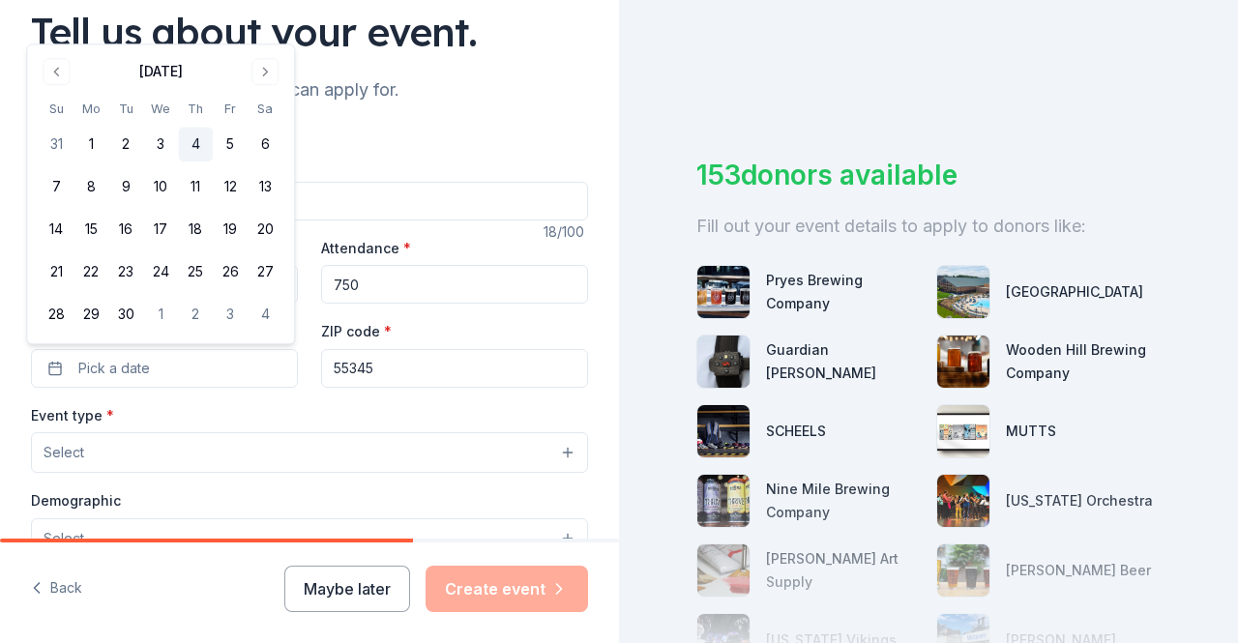
click at [201, 146] on button "4" at bounding box center [195, 145] width 35 height 35
click at [237, 460] on button "Select" at bounding box center [309, 452] width 557 height 41
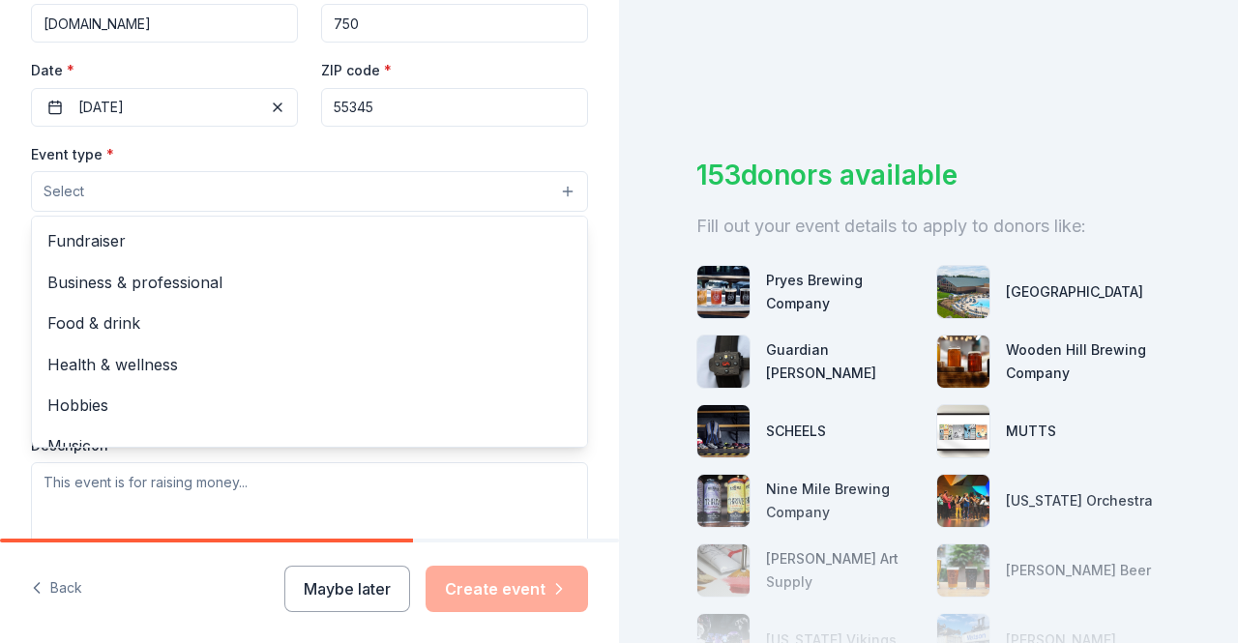
scroll to position [397, 0]
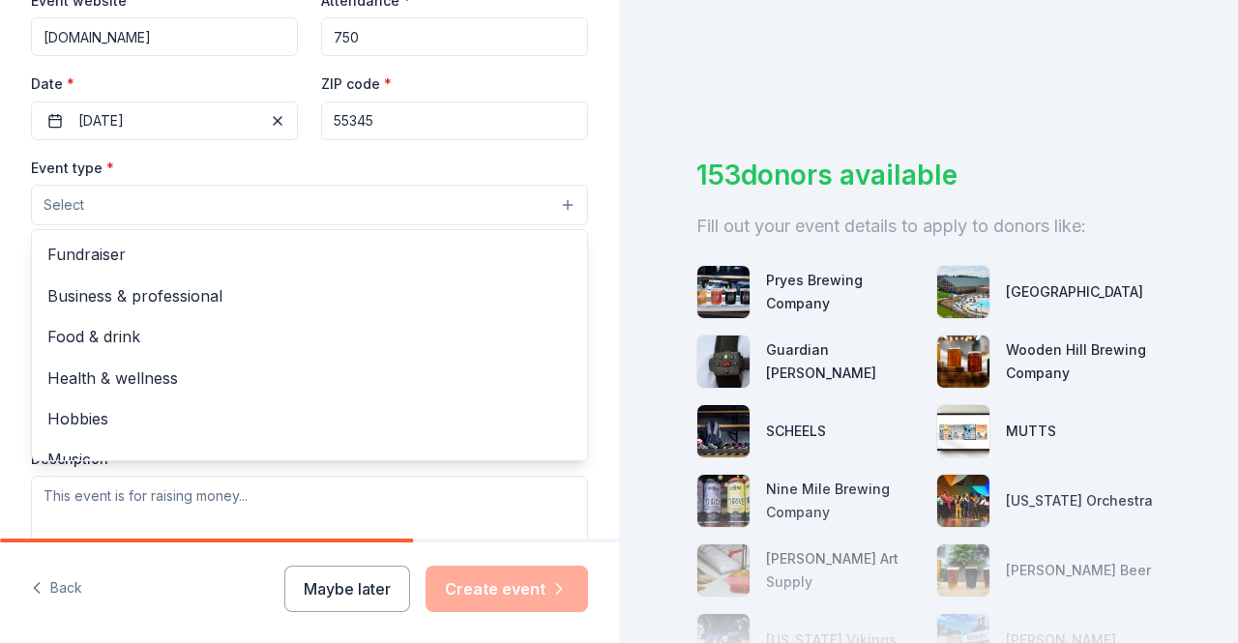
click at [429, 335] on span "Food & drink" at bounding box center [309, 336] width 524 height 25
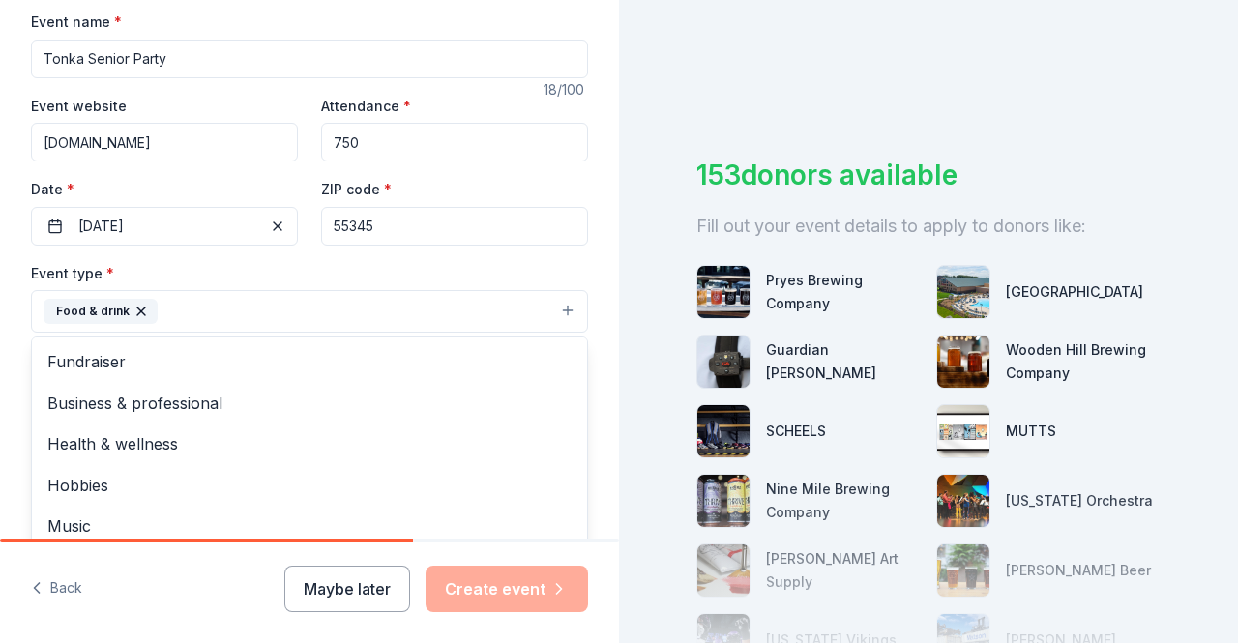
scroll to position [290, 0]
click at [449, 412] on span "Business & professional" at bounding box center [309, 404] width 524 height 25
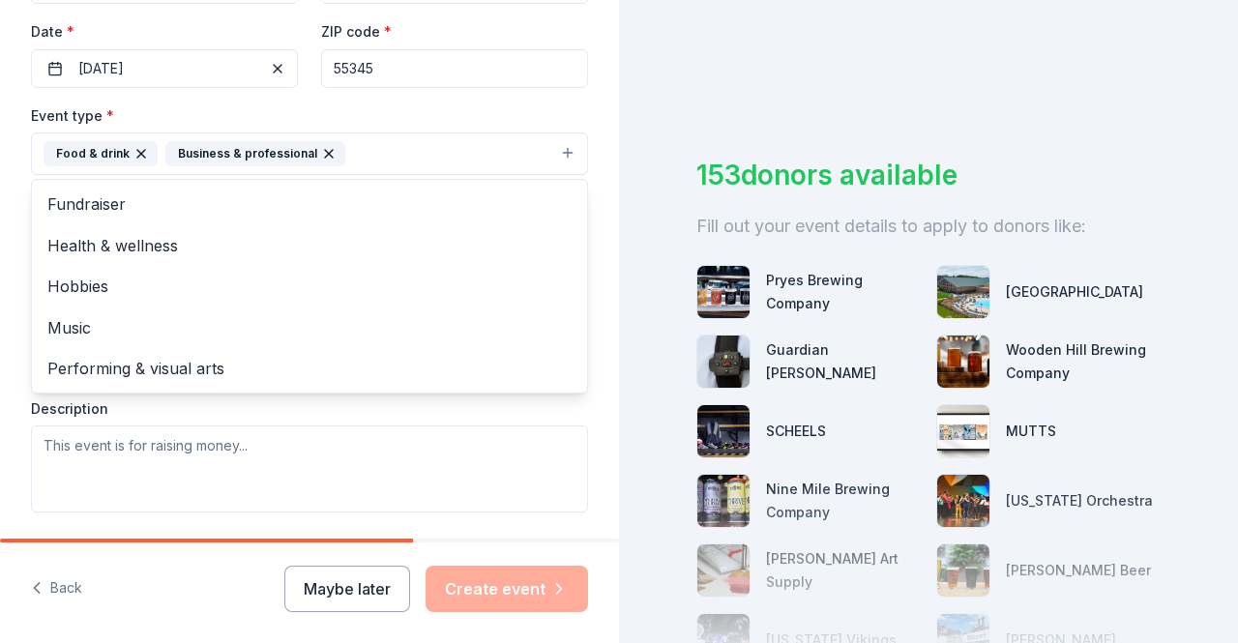
scroll to position [460, 0]
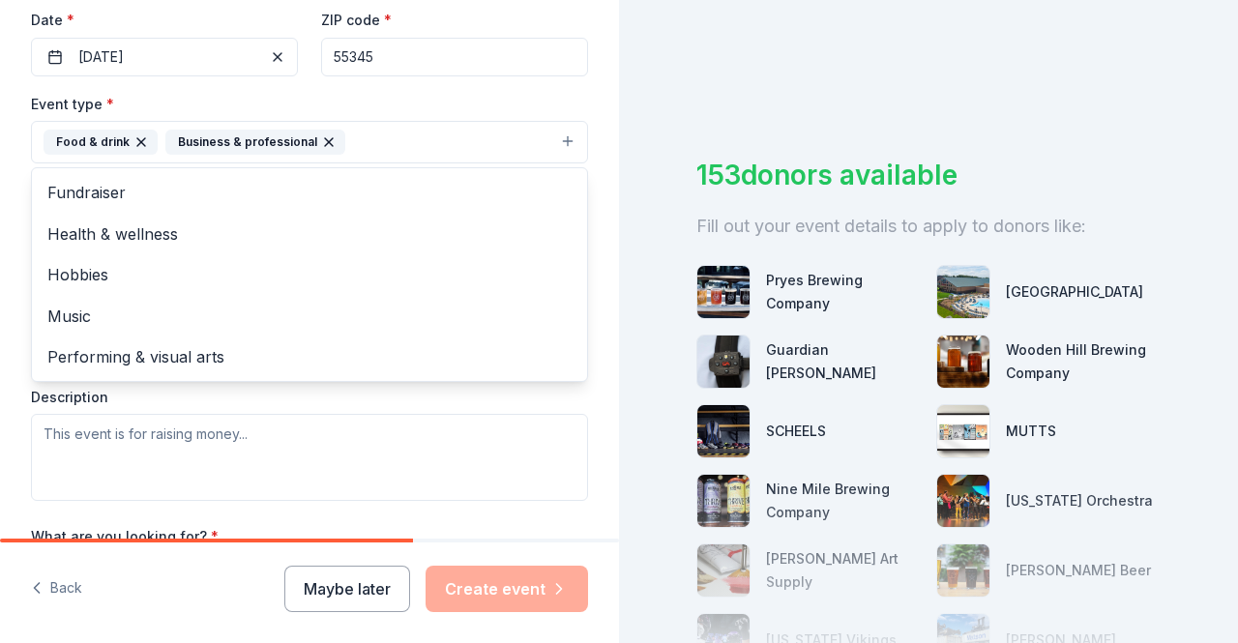
click at [468, 319] on span "Music" at bounding box center [309, 316] width 524 height 25
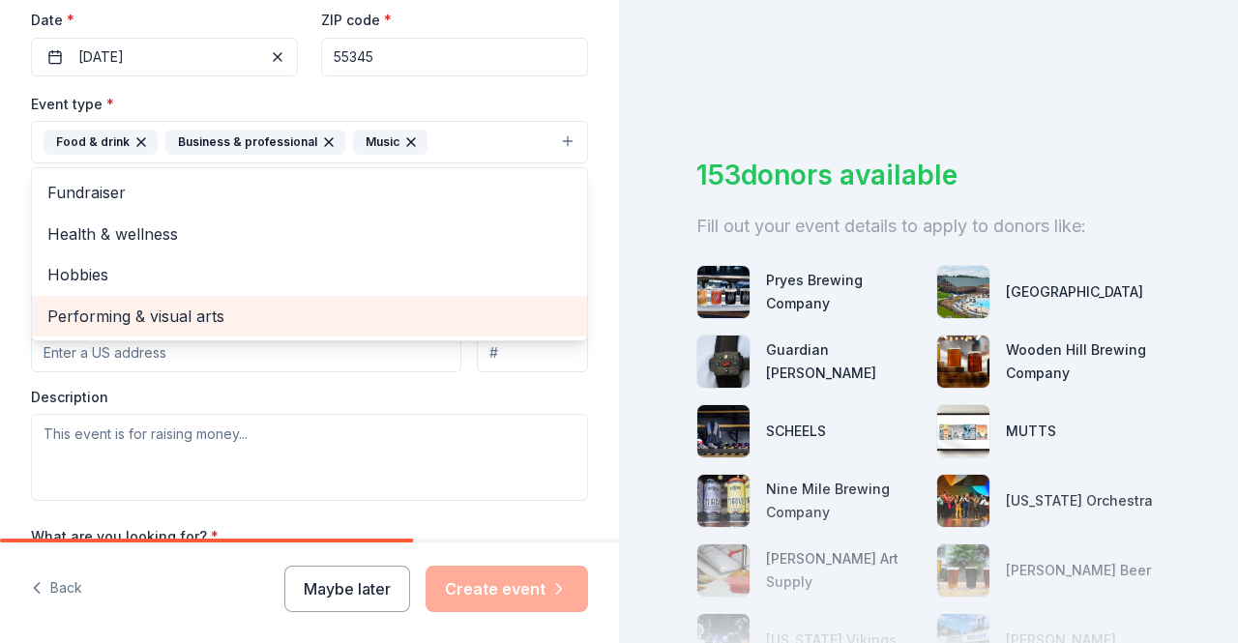
click at [500, 317] on span "Performing & visual arts" at bounding box center [309, 316] width 524 height 25
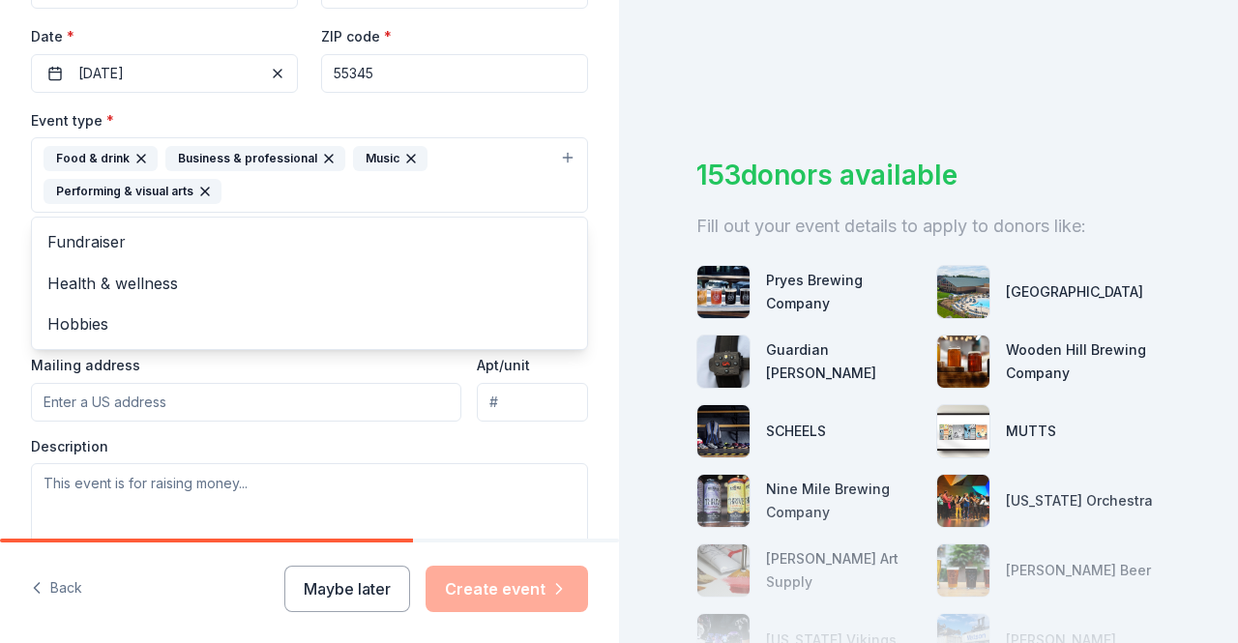
scroll to position [447, 0]
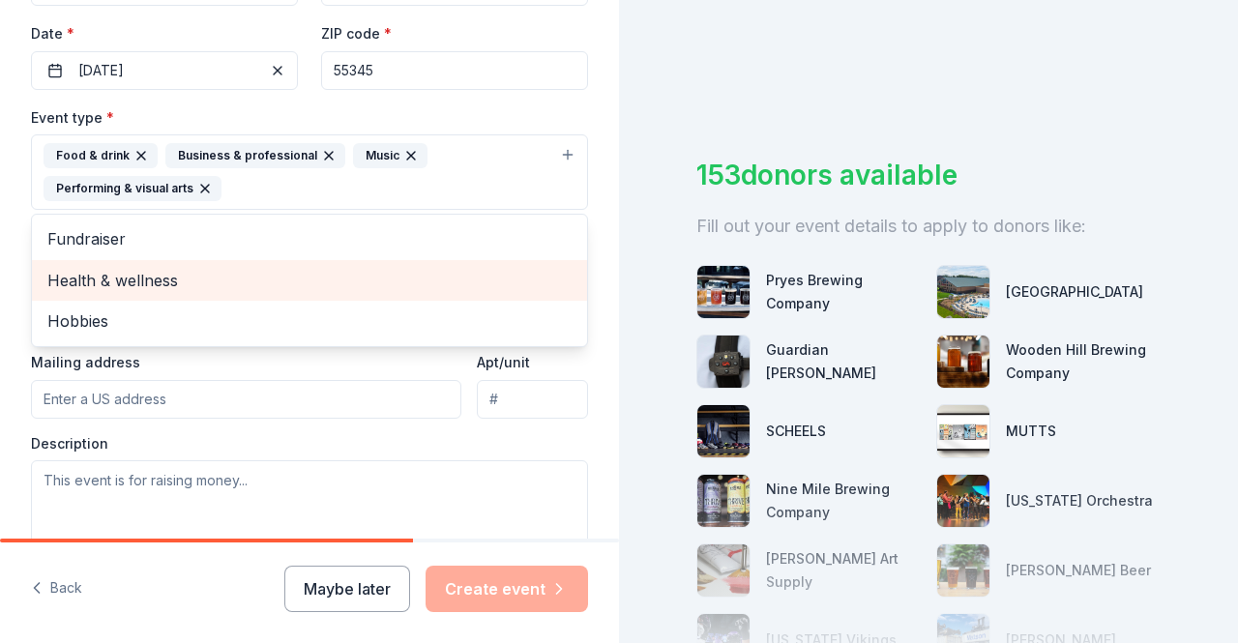
click at [454, 286] on span "Health & wellness" at bounding box center [309, 280] width 524 height 25
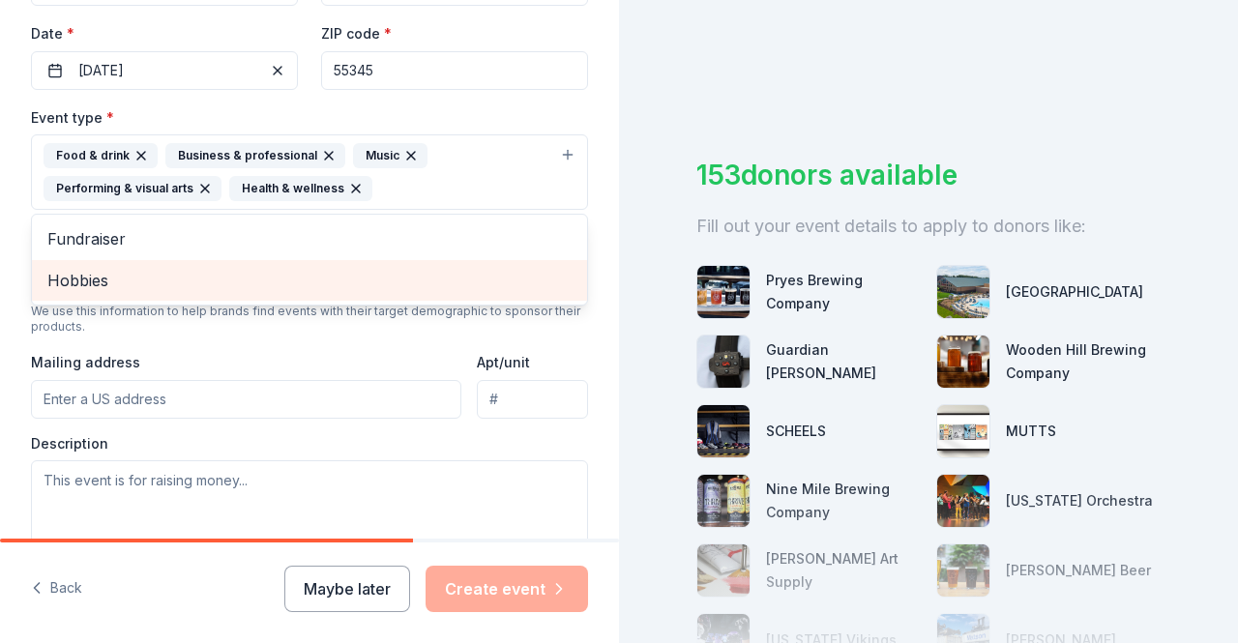
click at [471, 297] on div "Hobbies" at bounding box center [309, 280] width 555 height 41
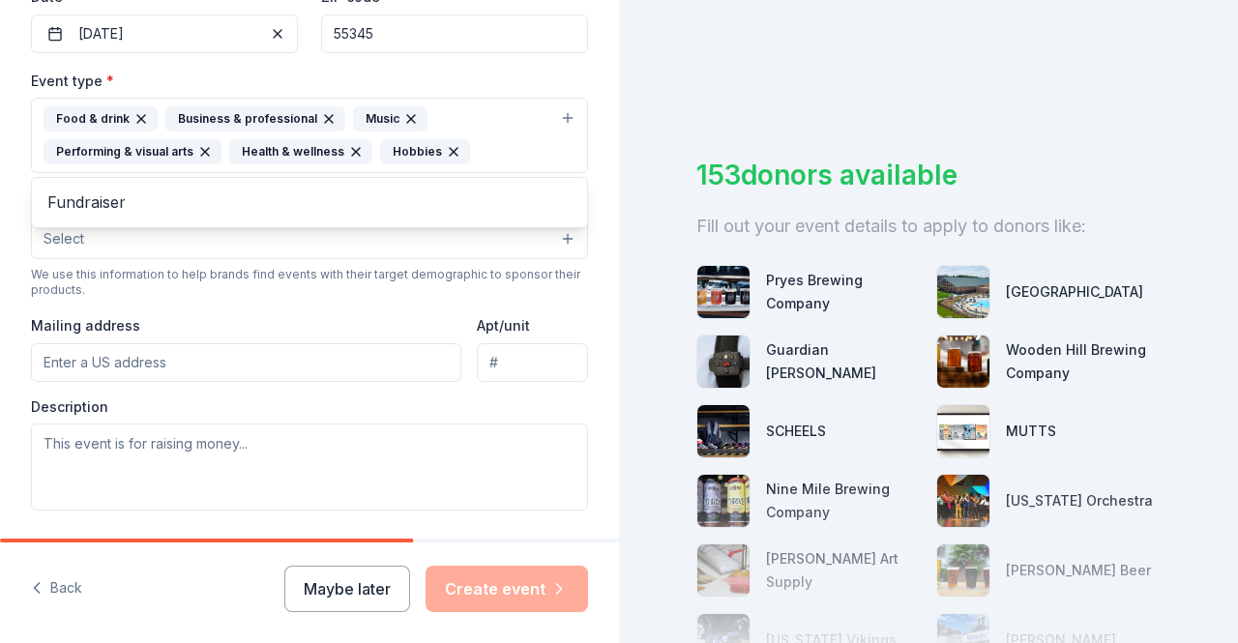
scroll to position [505, 0]
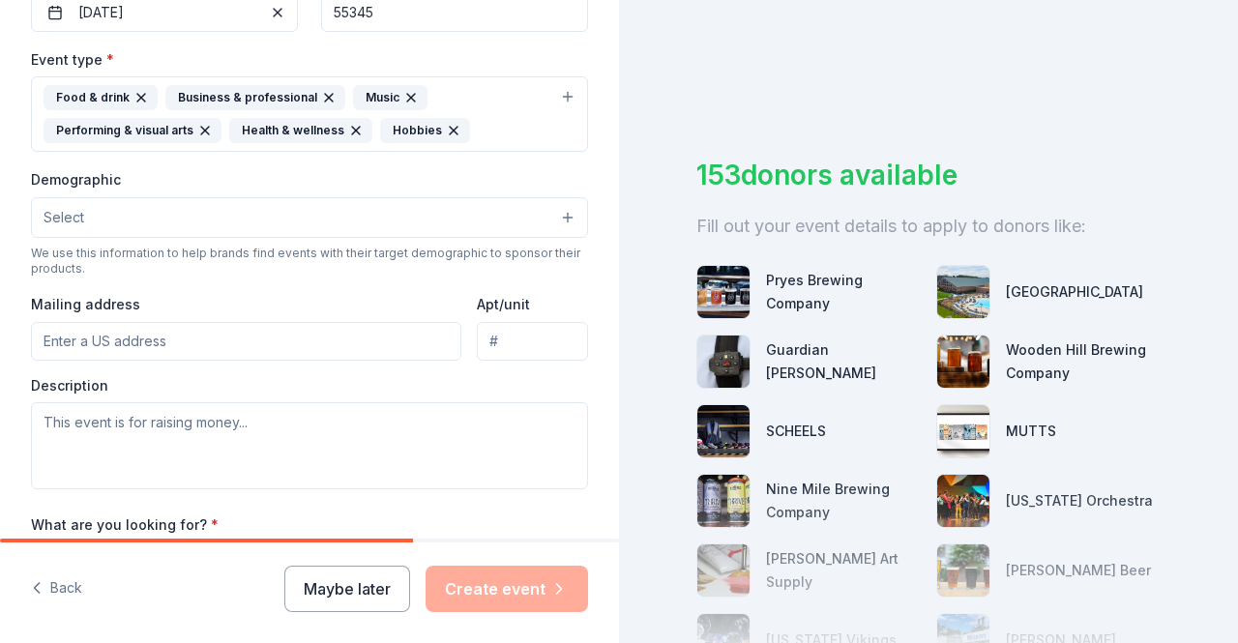
click at [506, 226] on button "Select" at bounding box center [309, 217] width 557 height 41
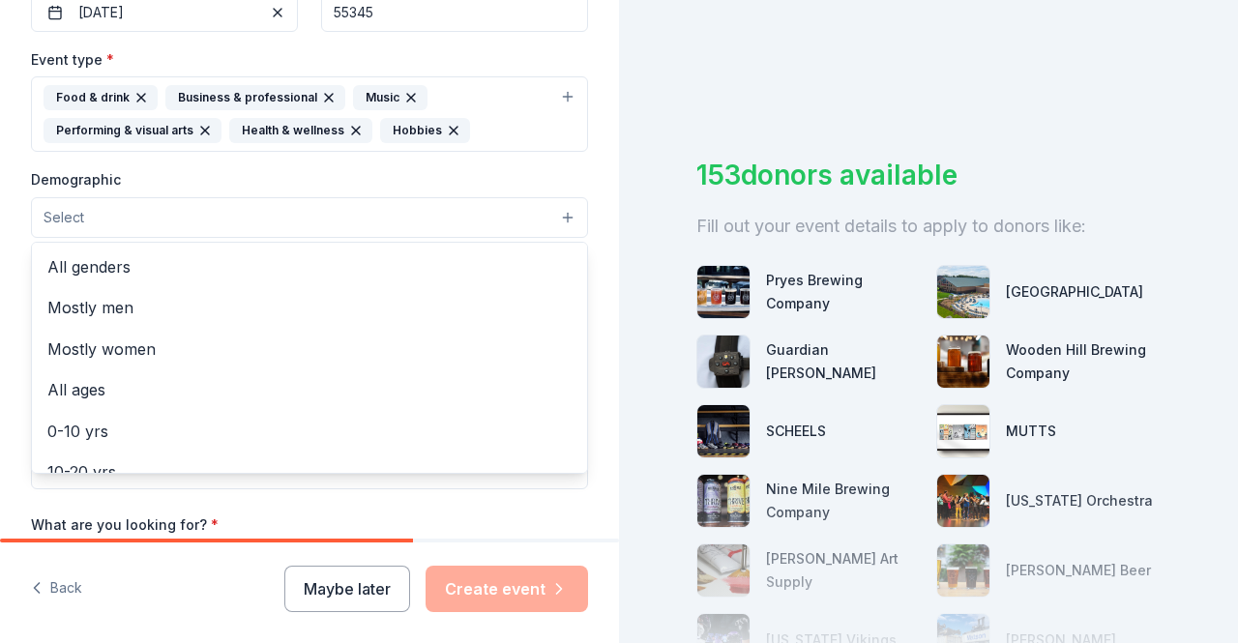
scroll to position [2, 0]
click at [471, 266] on span "All genders" at bounding box center [309, 264] width 524 height 25
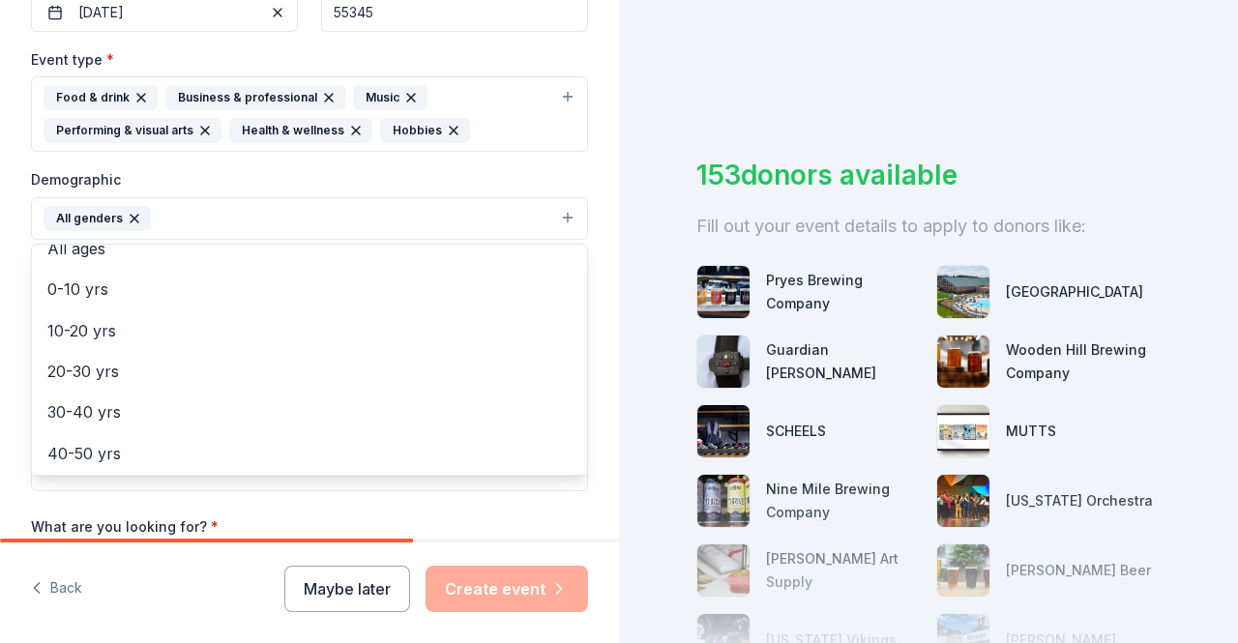
scroll to position [88, 0]
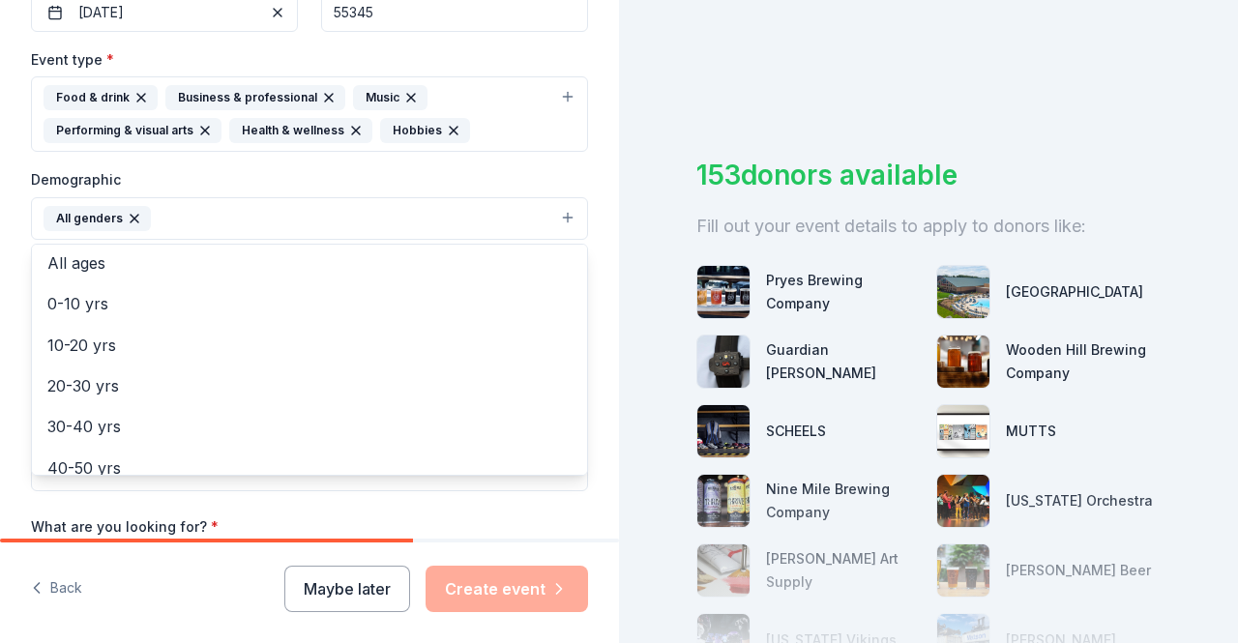
click at [464, 348] on span "10-20 yrs" at bounding box center [309, 345] width 524 height 25
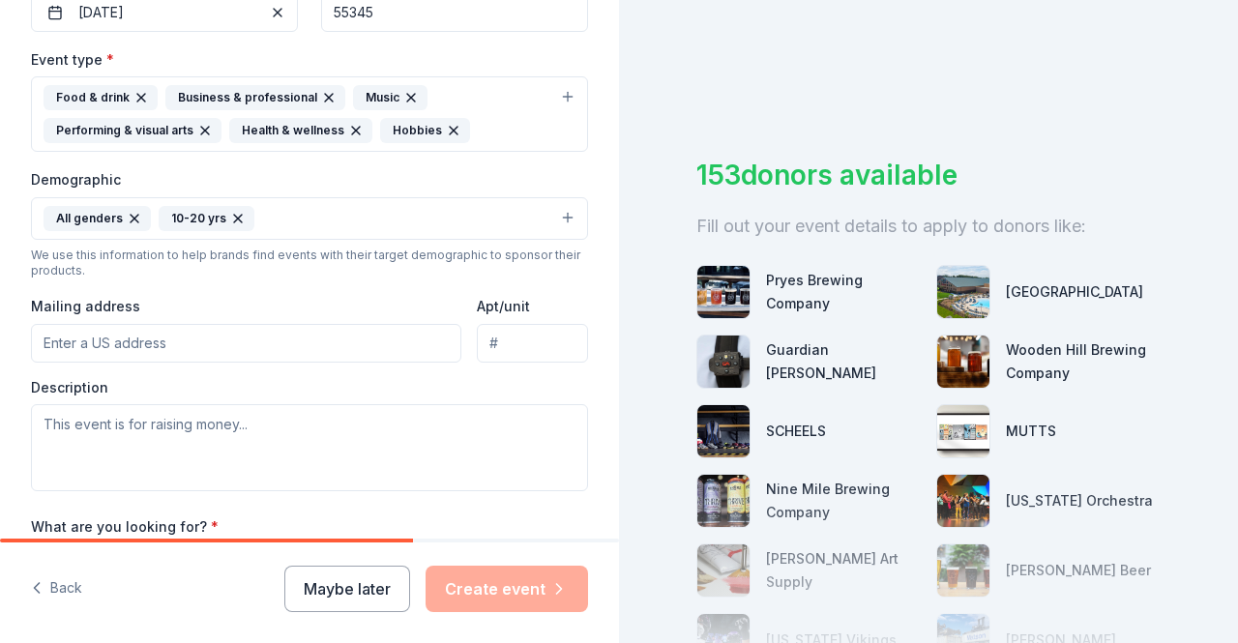
click at [373, 344] on input "Mailing address" at bounding box center [246, 343] width 431 height 39
type input "4332 Briarwood Dr"
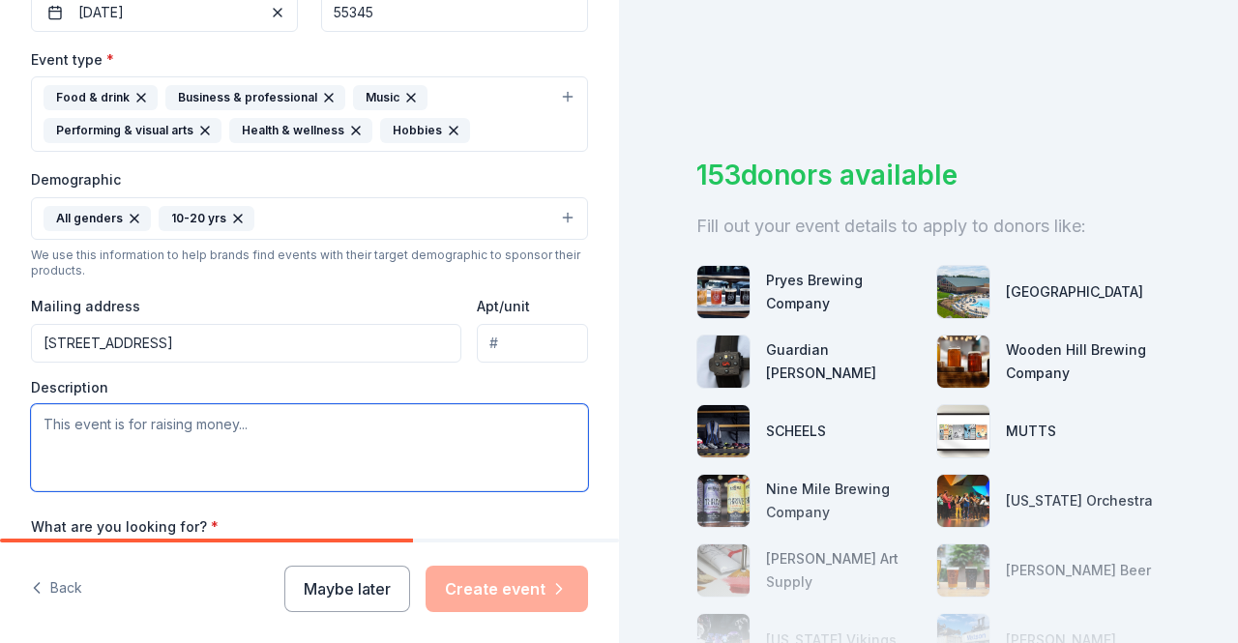
click at [413, 421] on textarea at bounding box center [309, 447] width 557 height 87
click at [412, 429] on textarea at bounding box center [309, 447] width 557 height 87
paste textarea "The Tonka Senior Party is more than just a celebration—it's a powerful traditio…"
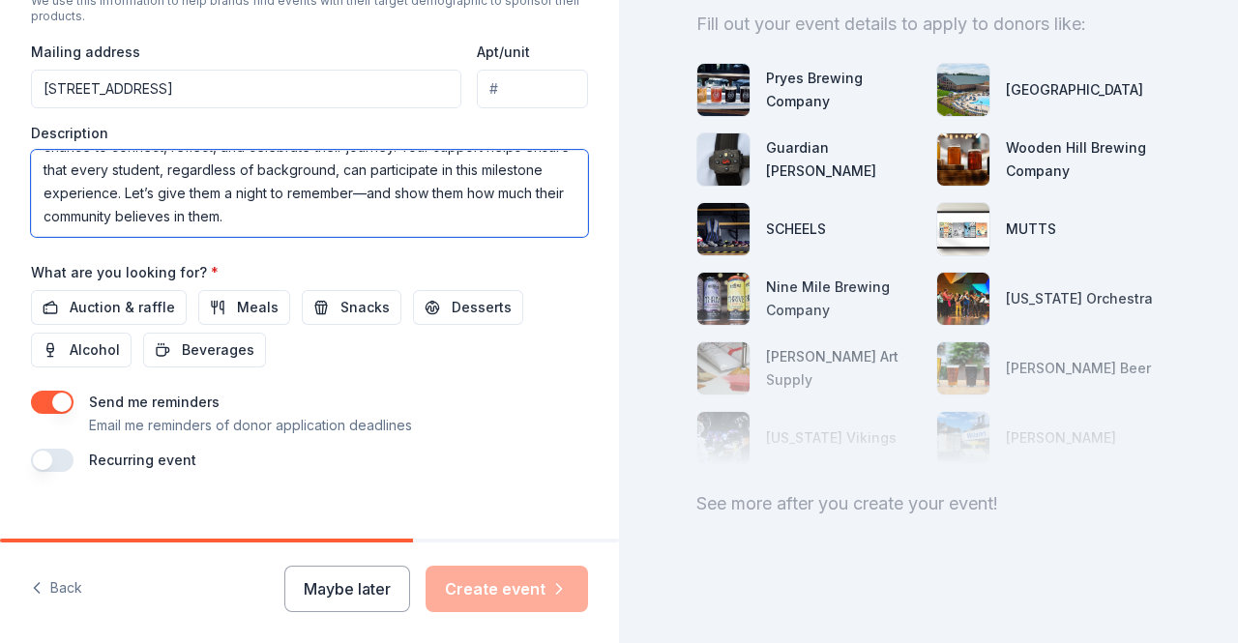
scroll to position [779, 0]
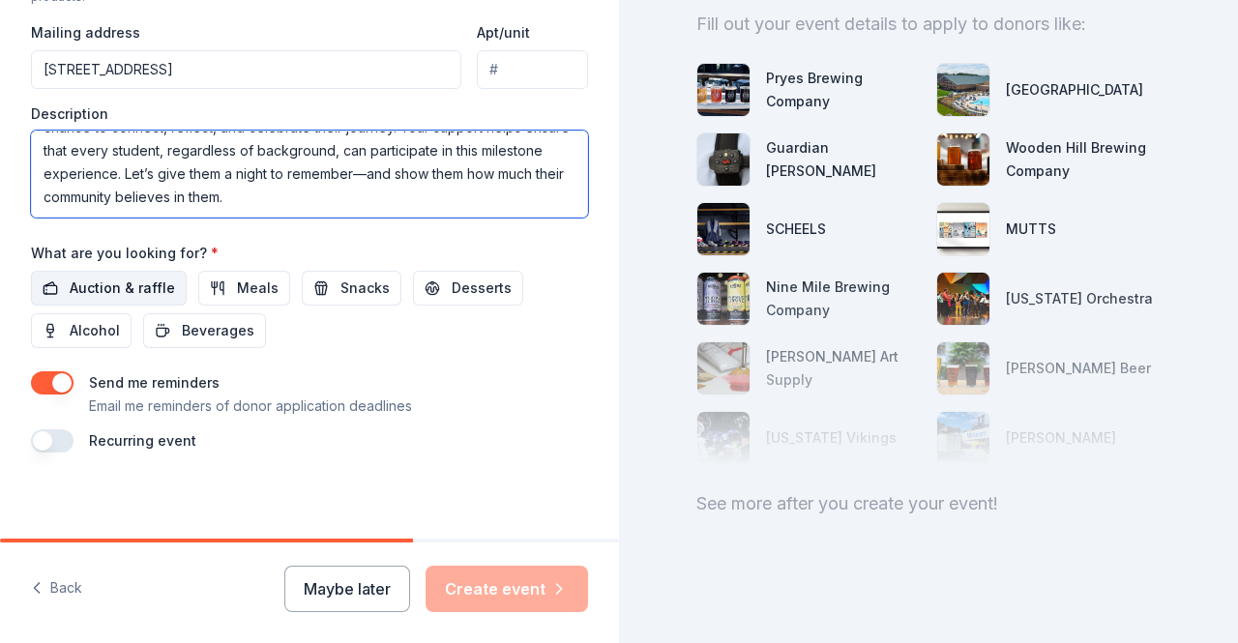
type textarea "The Tonka Senior Party is more than just a celebration—it's a powerful traditio…"
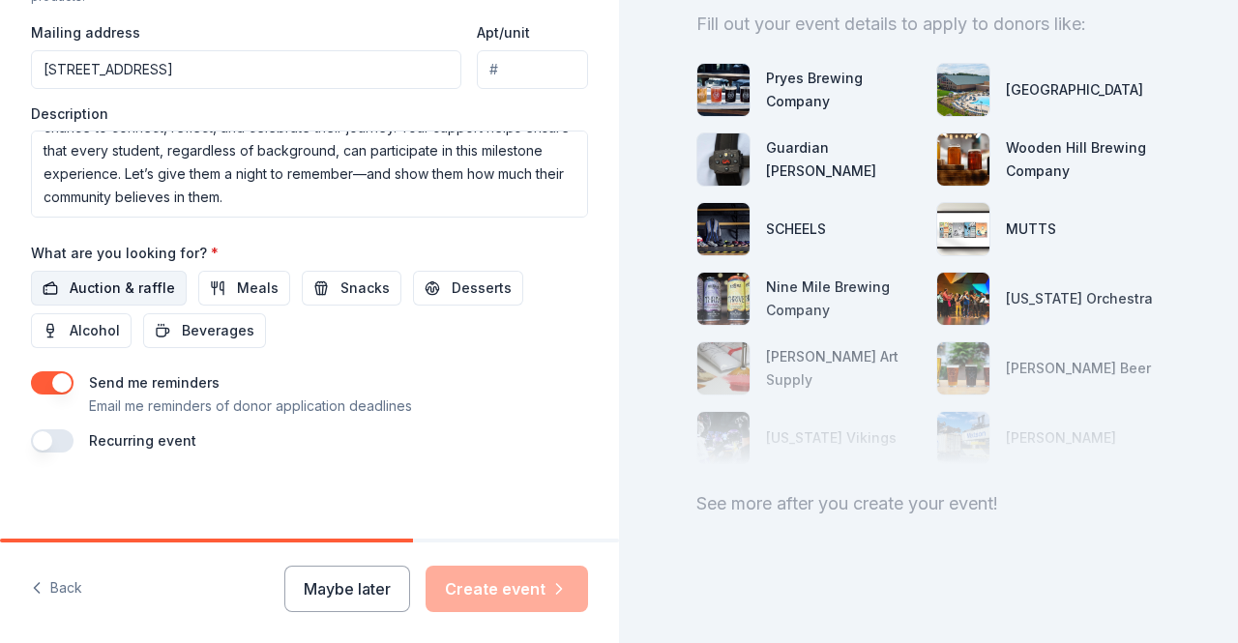
click at [112, 277] on span "Auction & raffle" at bounding box center [122, 288] width 105 height 23
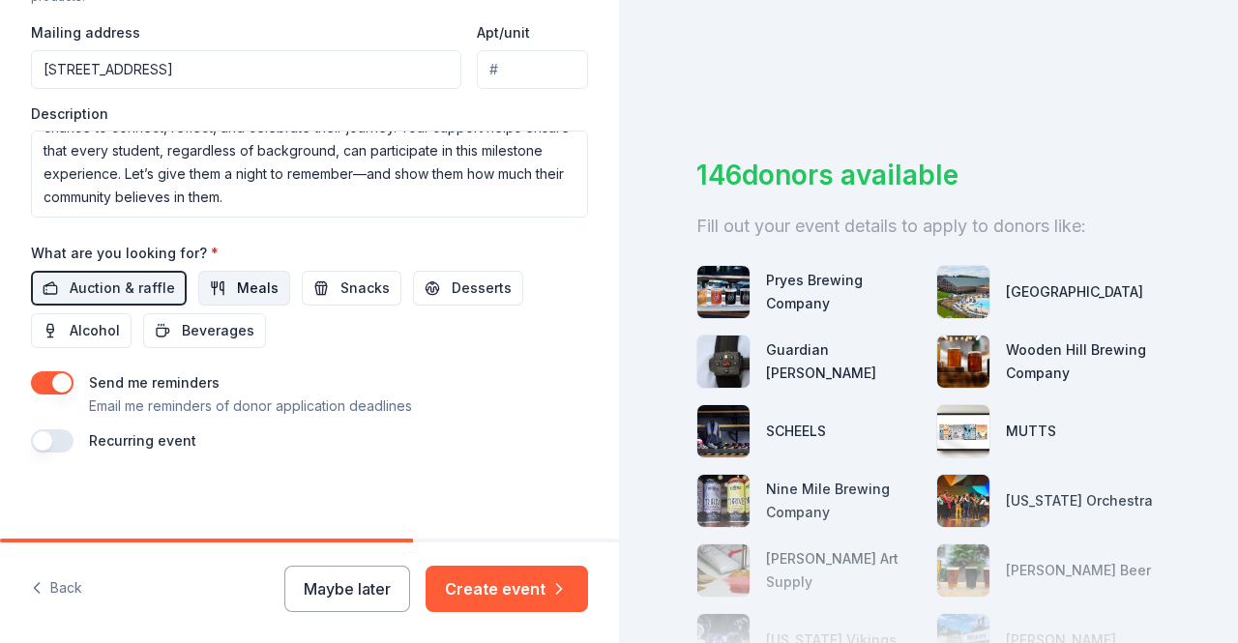
click at [237, 282] on span "Meals" at bounding box center [258, 288] width 42 height 23
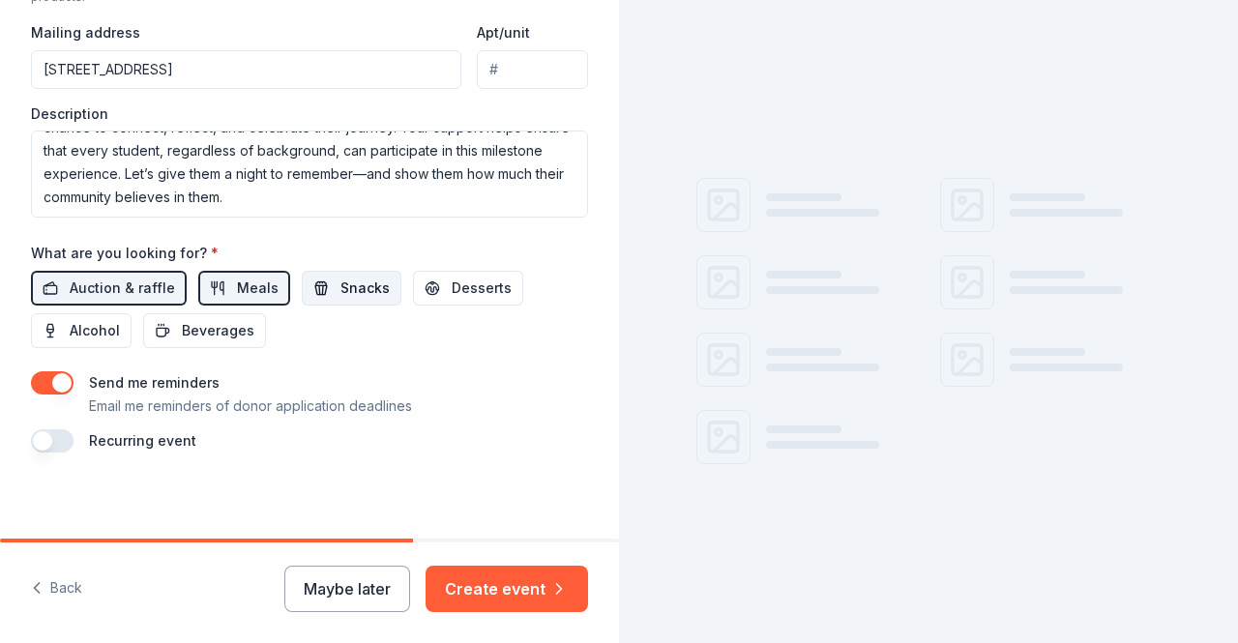
click at [343, 286] on span "Snacks" at bounding box center [365, 288] width 49 height 23
click at [454, 289] on span "Desserts" at bounding box center [482, 288] width 60 height 23
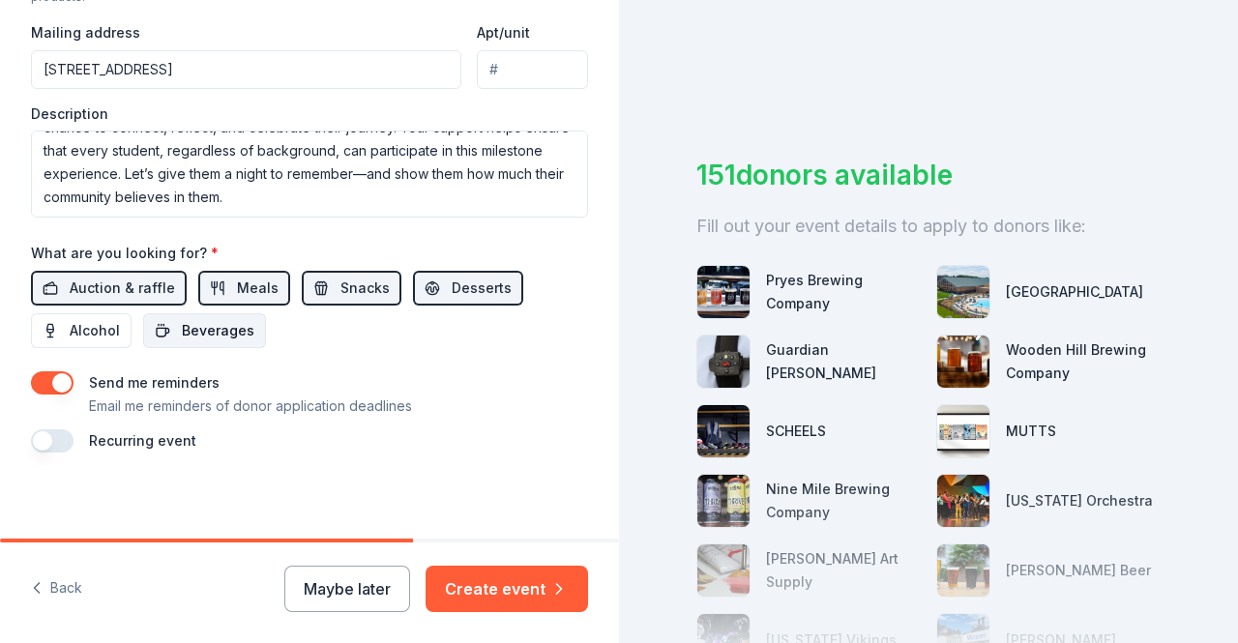
click at [244, 324] on span "Beverages" at bounding box center [218, 330] width 73 height 23
click at [60, 432] on button "button" at bounding box center [52, 441] width 43 height 23
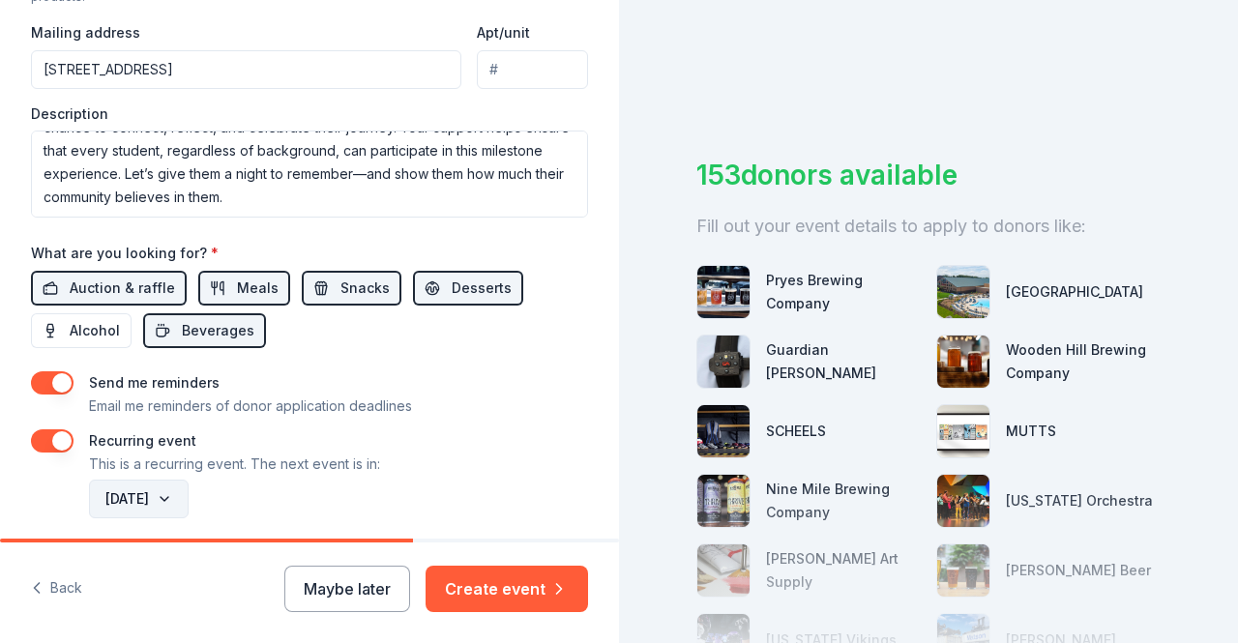
click at [189, 486] on button "June 2027" at bounding box center [139, 499] width 100 height 39
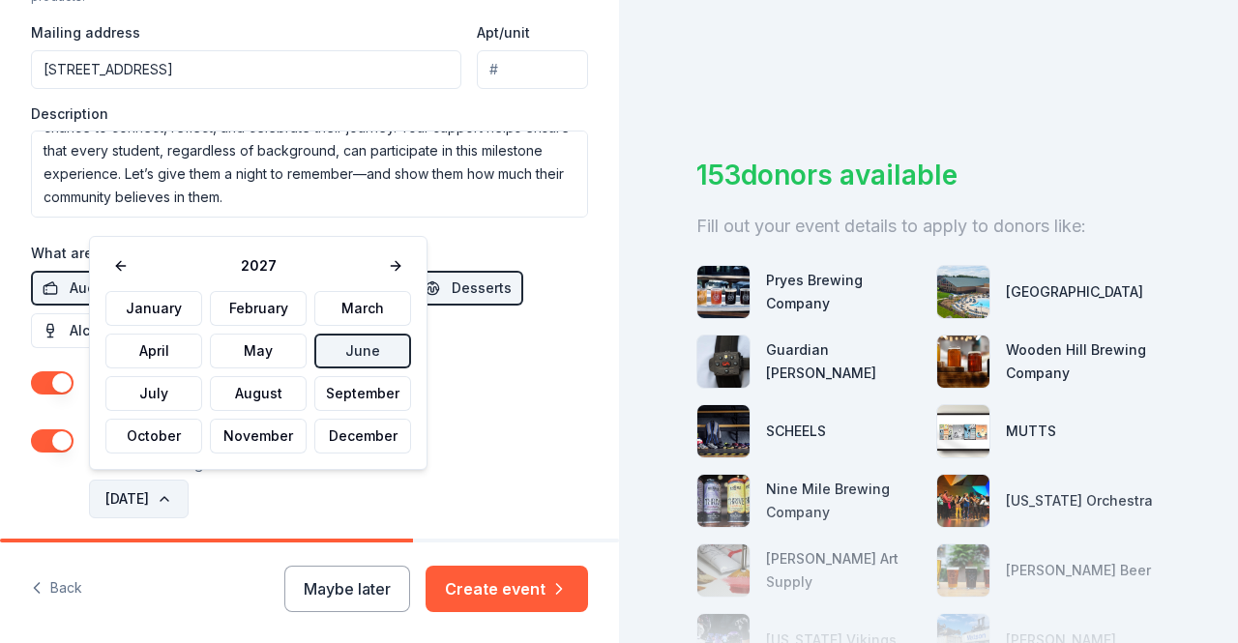
click at [189, 486] on button "June 2027" at bounding box center [139, 499] width 100 height 39
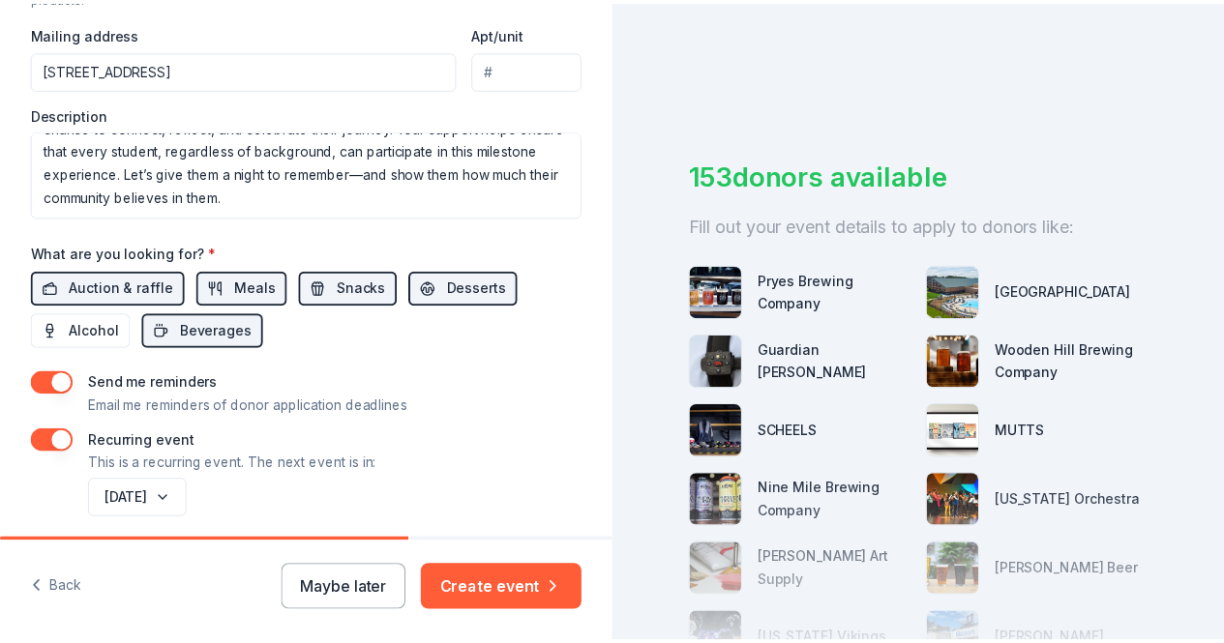
scroll to position [848, 0]
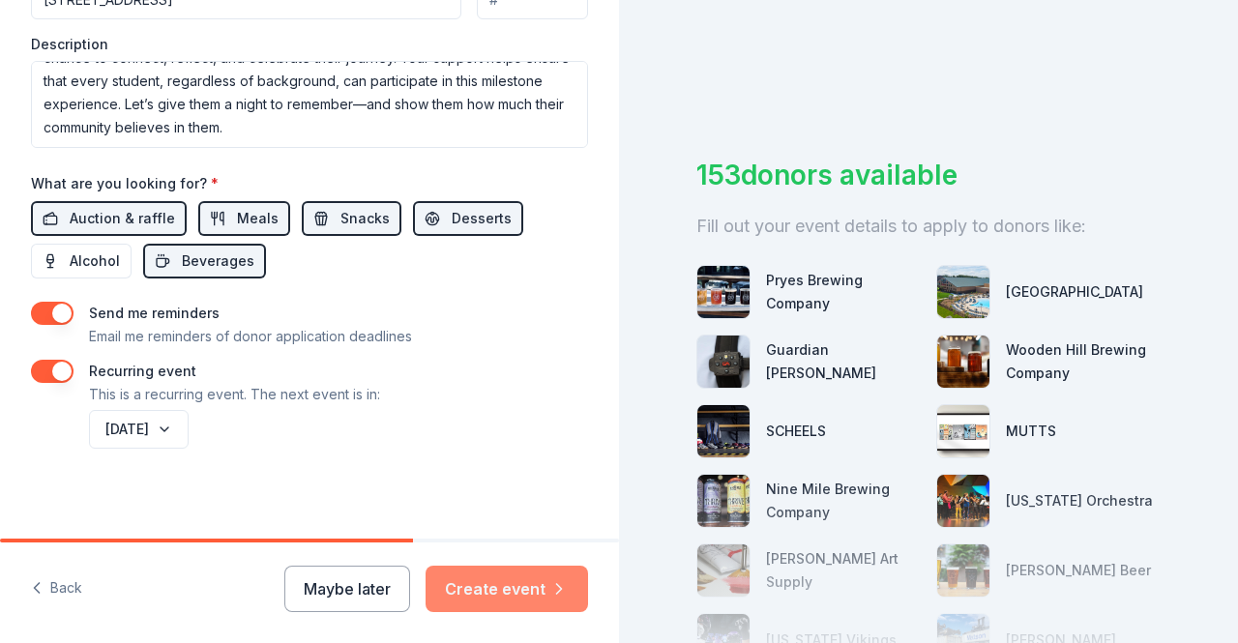
click at [519, 593] on button "Create event" at bounding box center [507, 589] width 163 height 46
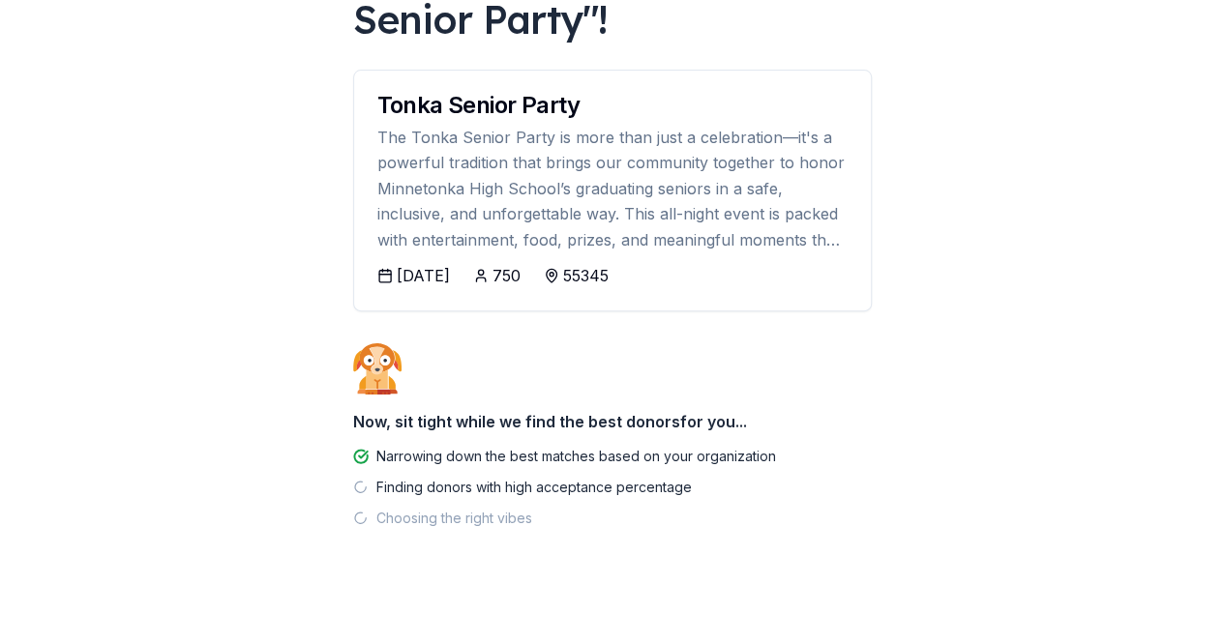
scroll to position [198, 0]
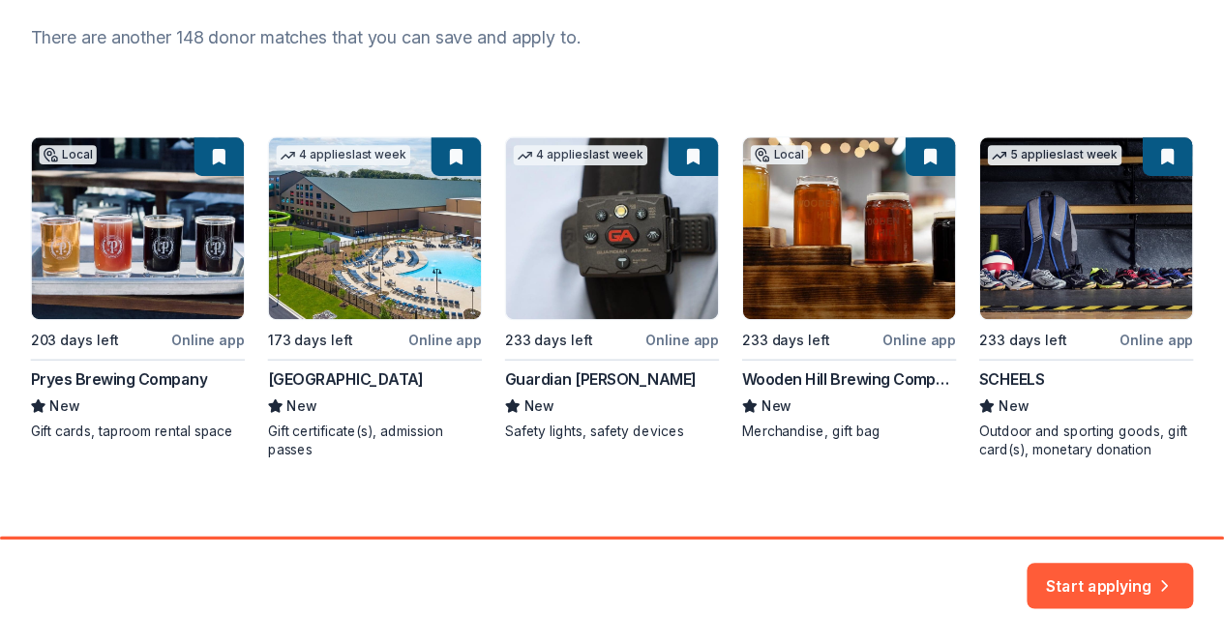
scroll to position [274, 0]
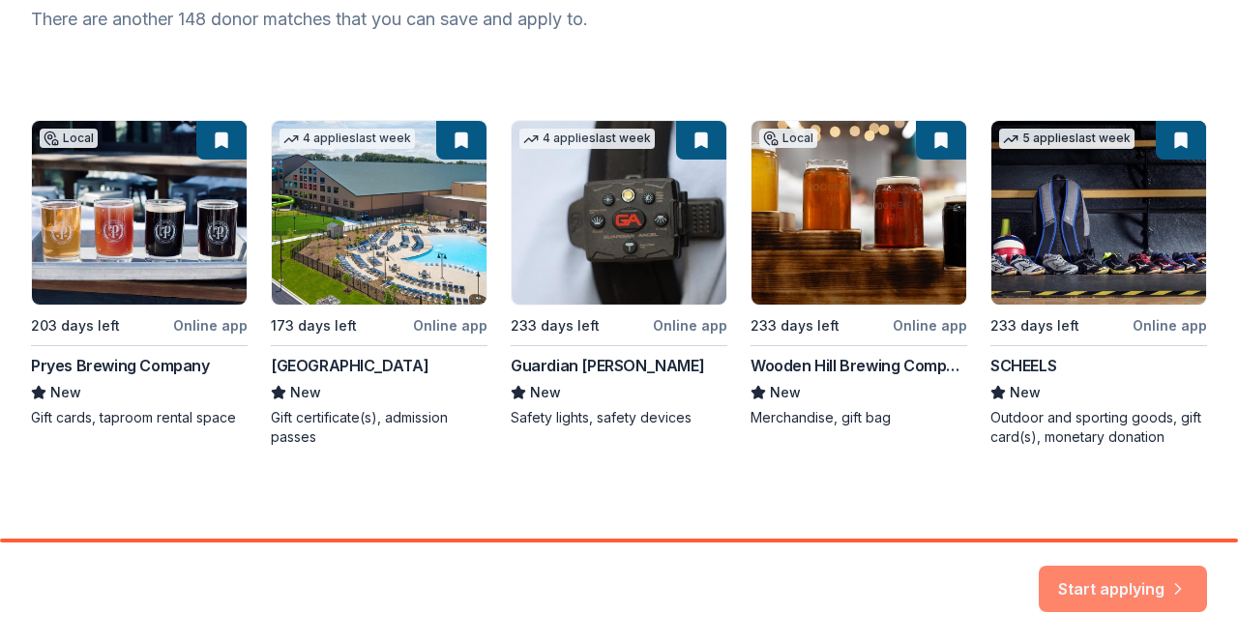
click at [1178, 589] on button "Start applying" at bounding box center [1123, 577] width 168 height 46
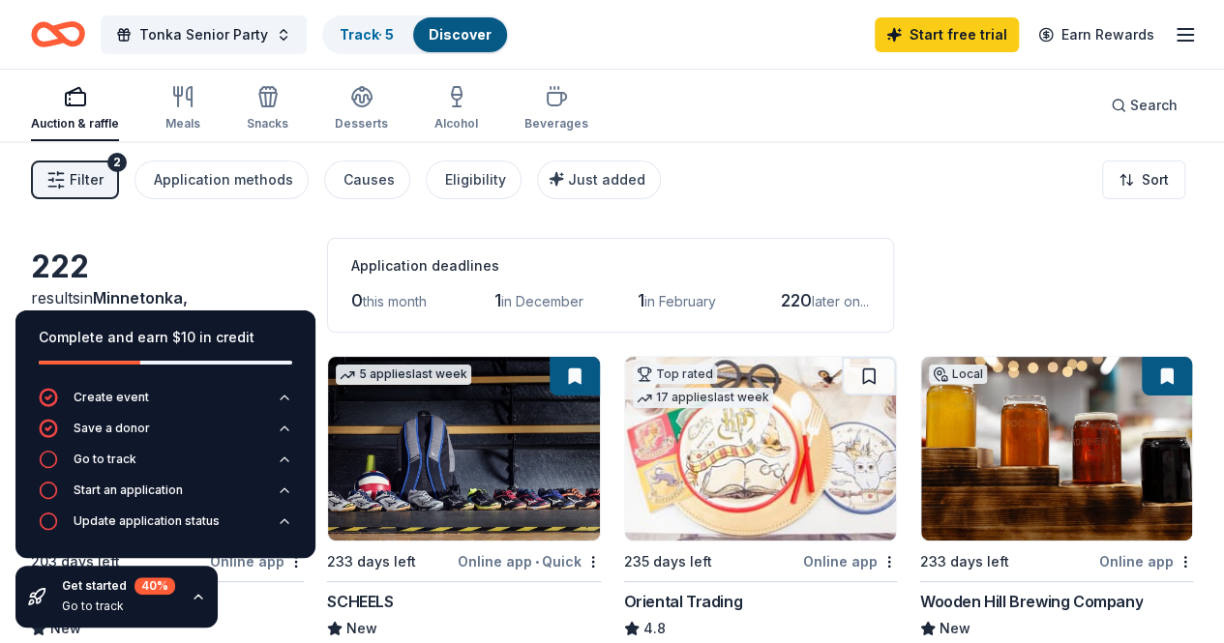
click at [863, 197] on div "Filter 2 Application methods Causes Eligibility Just added Sort" at bounding box center [612, 179] width 1224 height 77
click at [961, 238] on div "222 results in Minnetonka, MN Application deadlines 0 this month 1 in December …" at bounding box center [612, 285] width 1162 height 95
click at [240, 399] on button "Create event" at bounding box center [165, 403] width 253 height 31
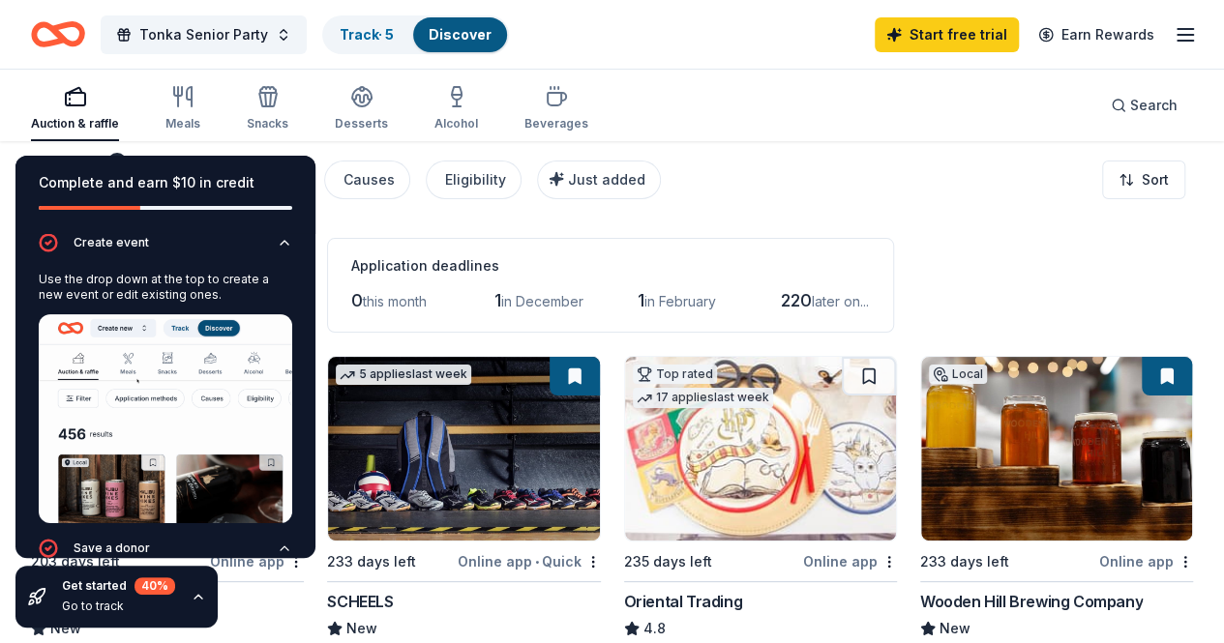
click at [907, 255] on div "222 results in Minnetonka, MN Application deadlines 0 this month 1 in December …" at bounding box center [612, 285] width 1162 height 95
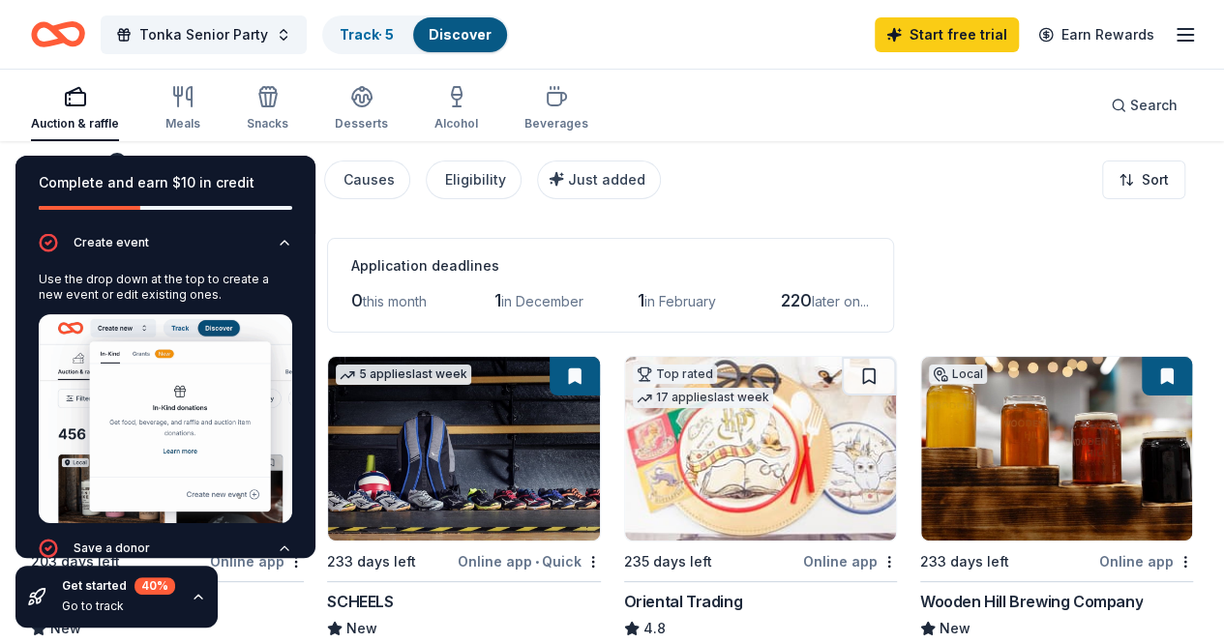
click at [176, 283] on div "Use the drop down at the top to create a new event or edit existing ones." at bounding box center [165, 287] width 253 height 31
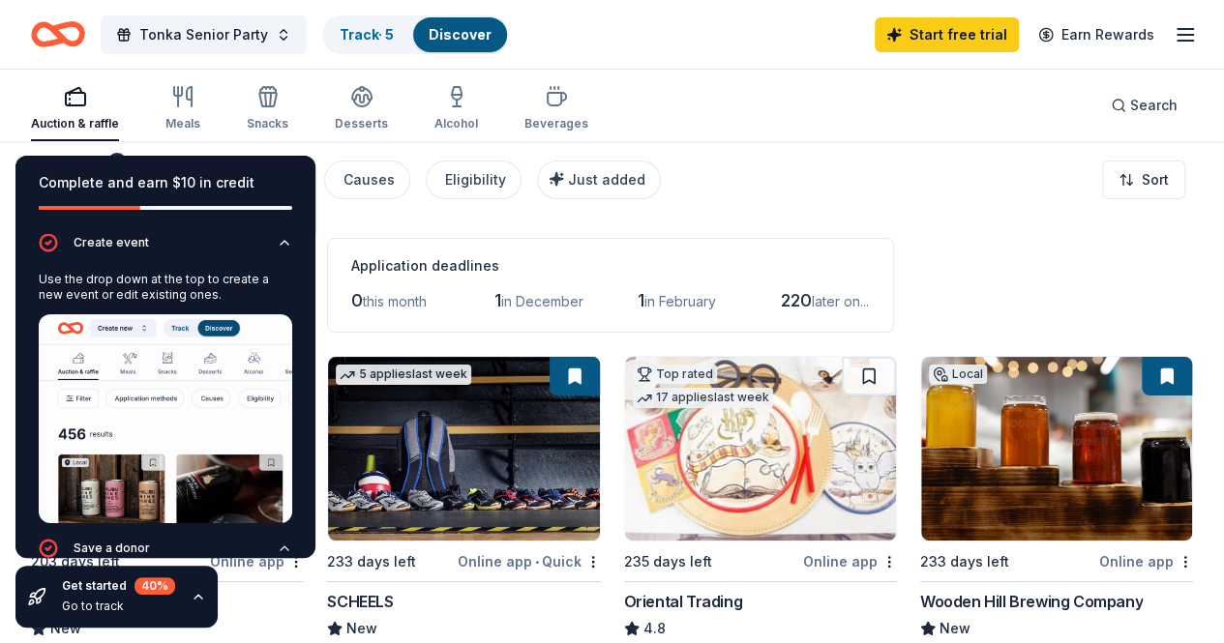
click at [483, 34] on link "Discover" at bounding box center [460, 34] width 63 height 16
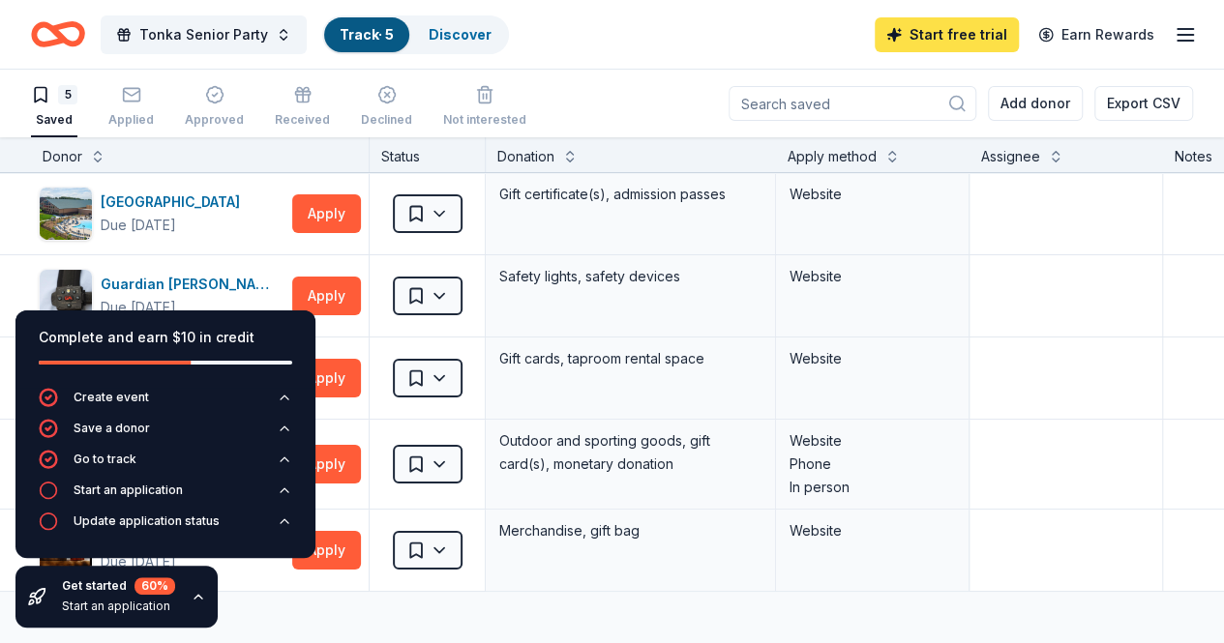
click at [962, 39] on link "Start free trial" at bounding box center [947, 34] width 144 height 35
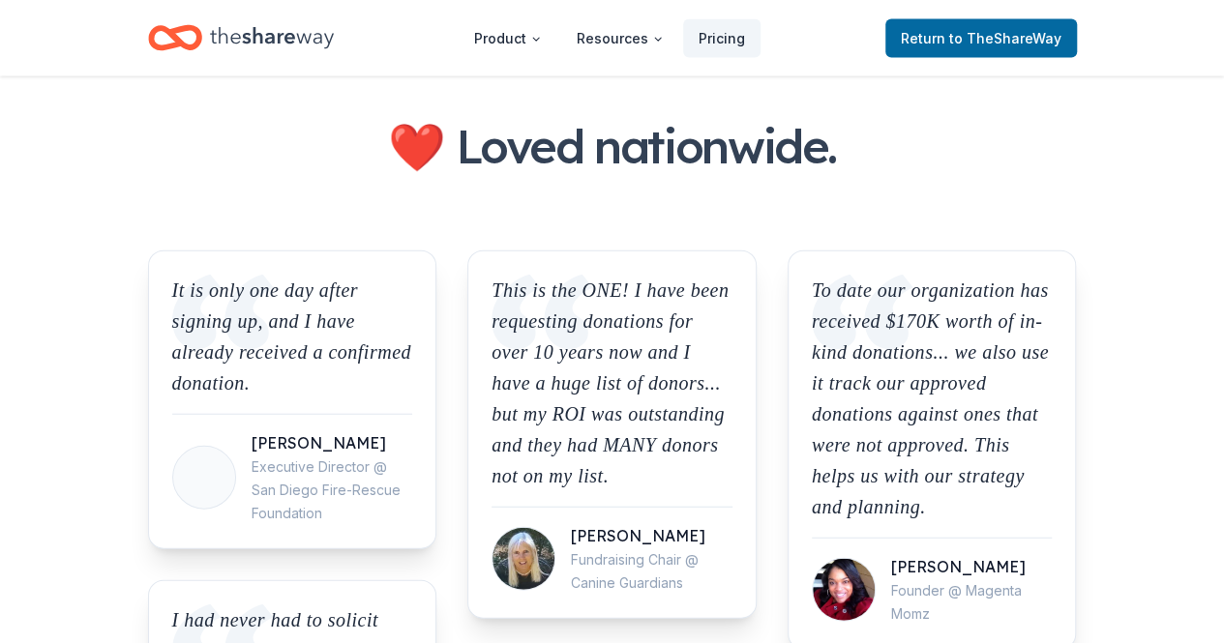
scroll to position [2159, 0]
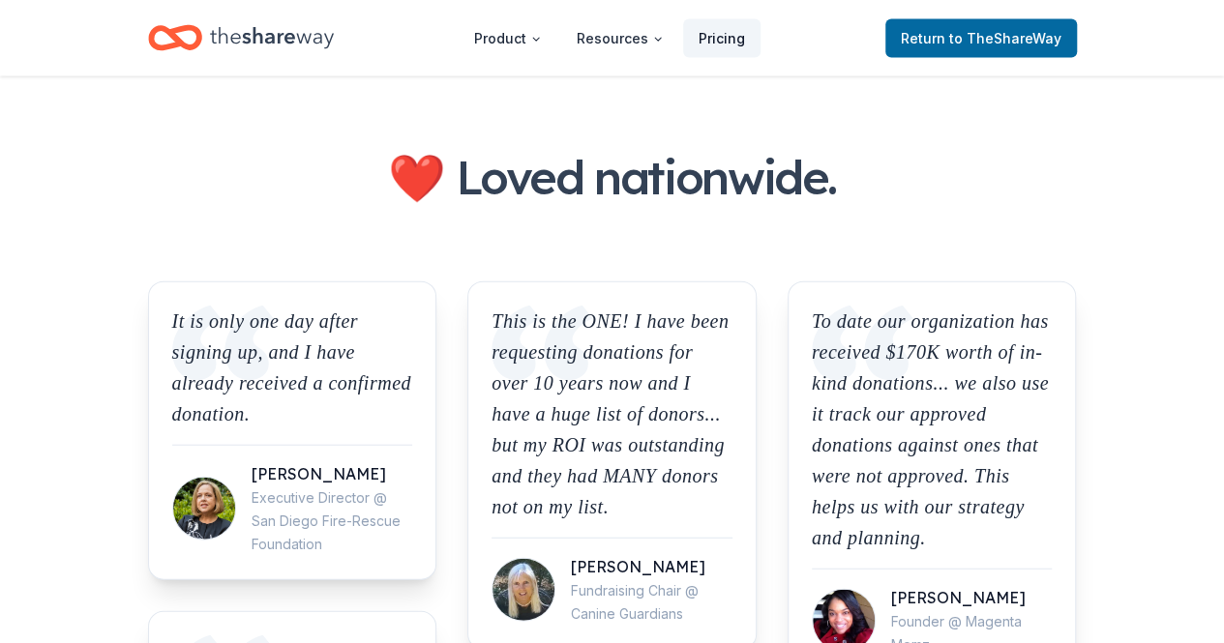
click at [732, 50] on link "Pricing" at bounding box center [721, 38] width 77 height 39
click at [1016, 27] on span "Return to TheShareWay" at bounding box center [981, 38] width 161 height 23
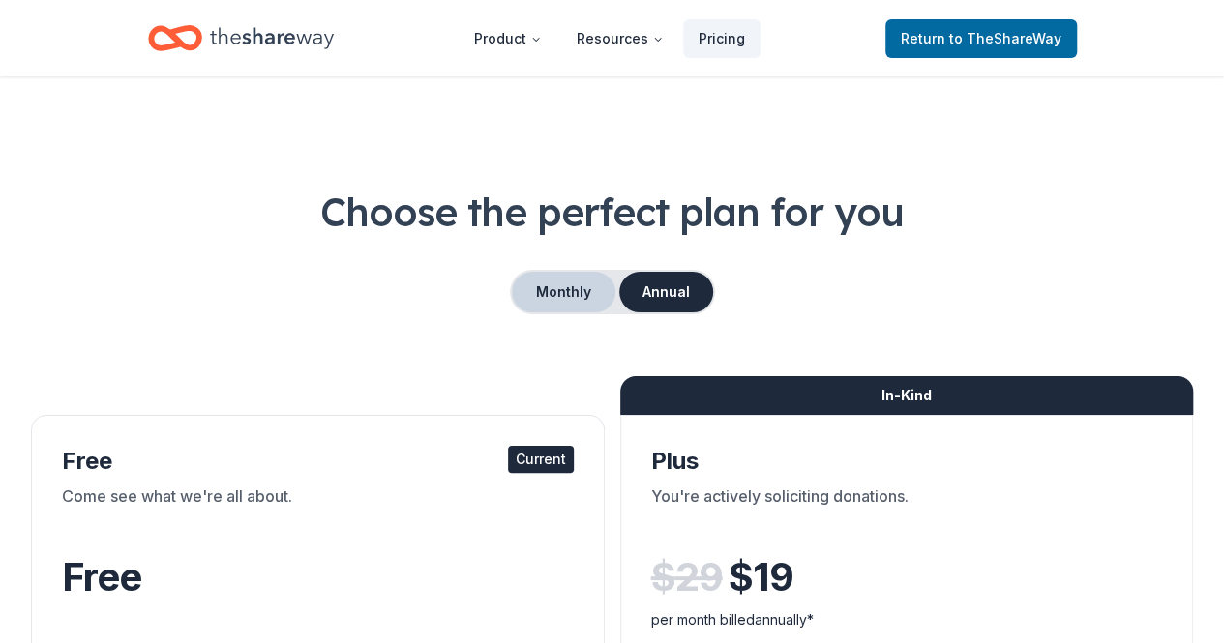
click at [580, 292] on button "Monthly" at bounding box center [564, 292] width 104 height 41
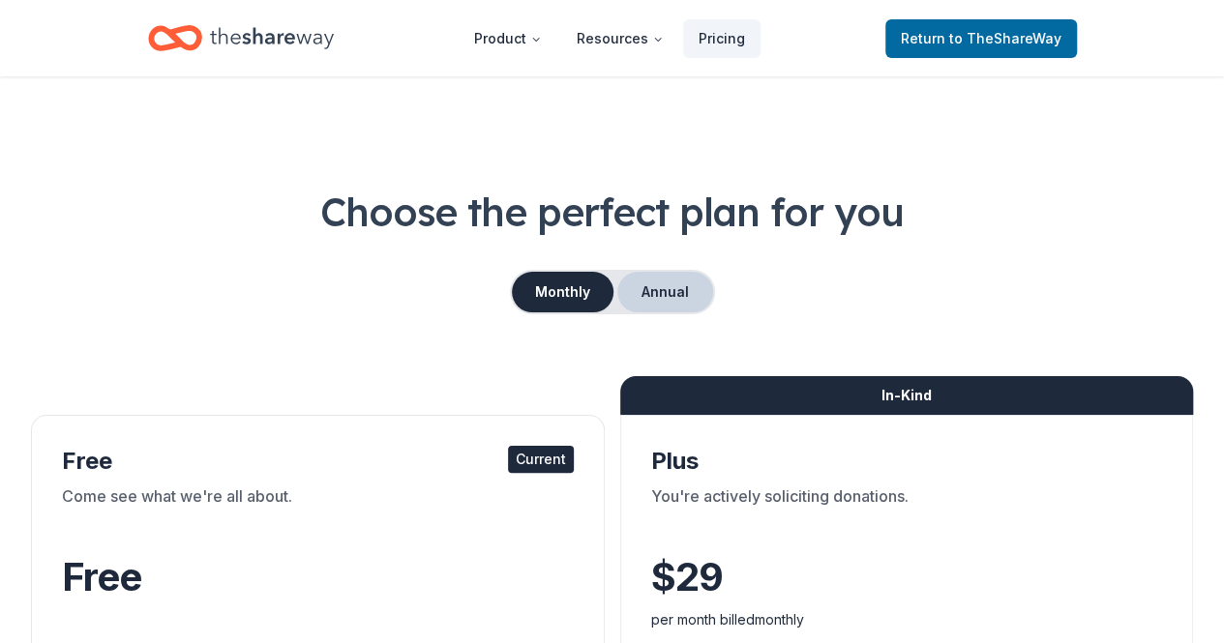
click at [674, 301] on button "Annual" at bounding box center [665, 292] width 96 height 41
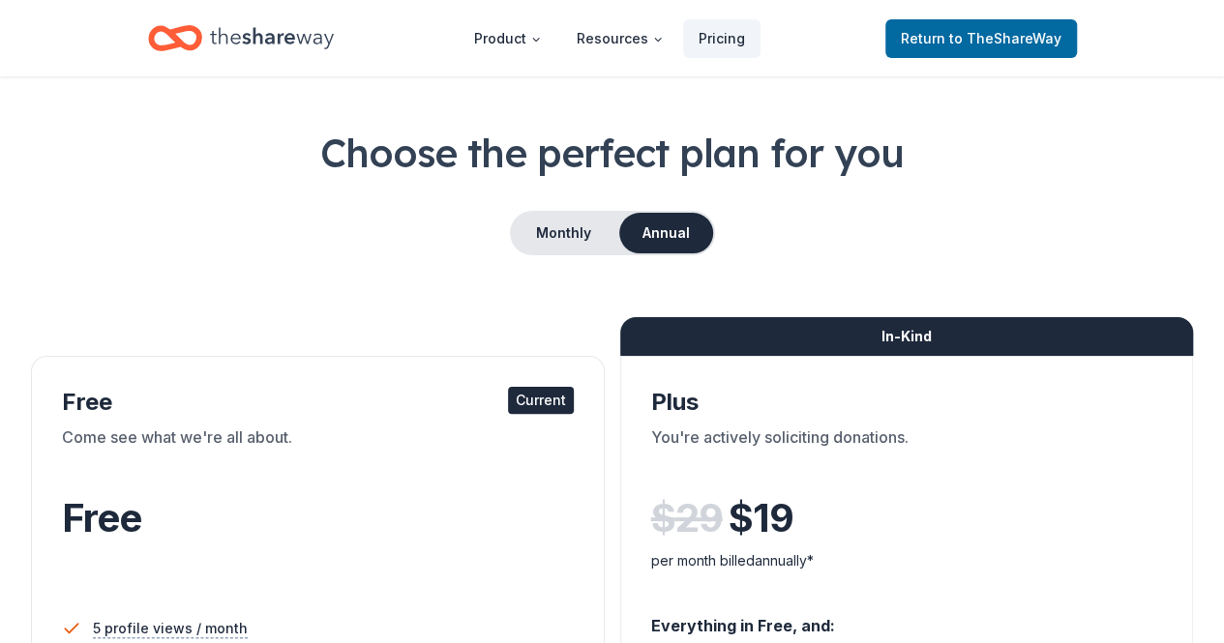
click at [206, 534] on div "Free" at bounding box center [318, 518] width 512 height 54
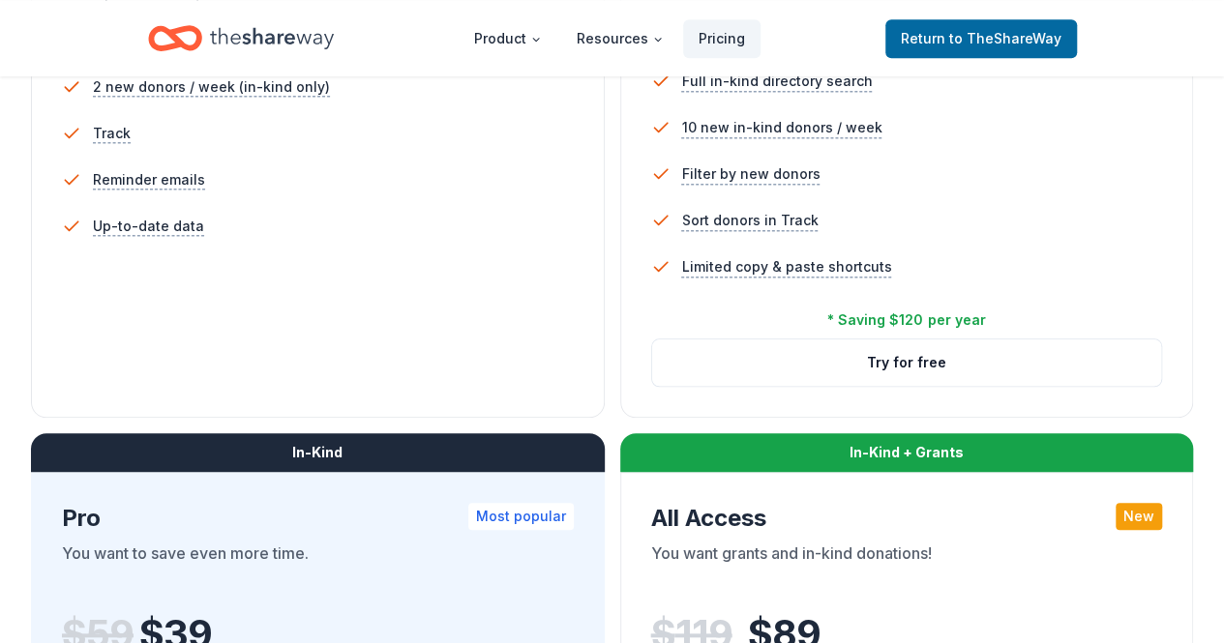
scroll to position [710, 0]
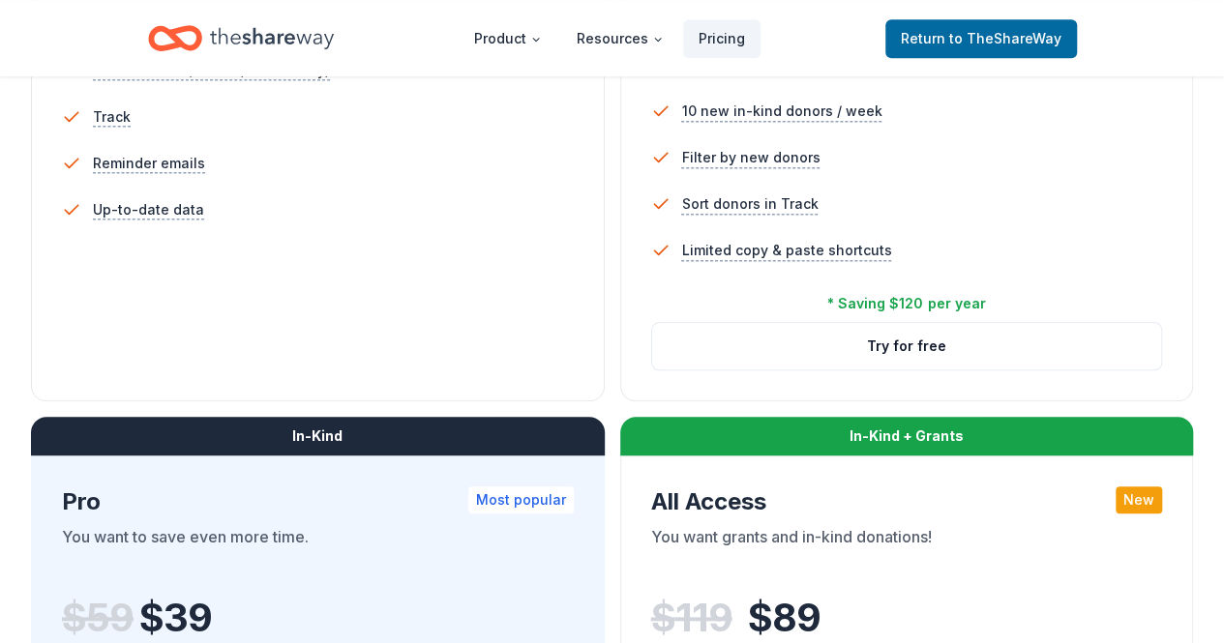
click at [206, 401] on div "Free Current Come see what we're all about. Free 5 profile views / month Limite…" at bounding box center [318, 53] width 574 height 697
click at [536, 35] on icon "Main" at bounding box center [536, 40] width 12 height 12
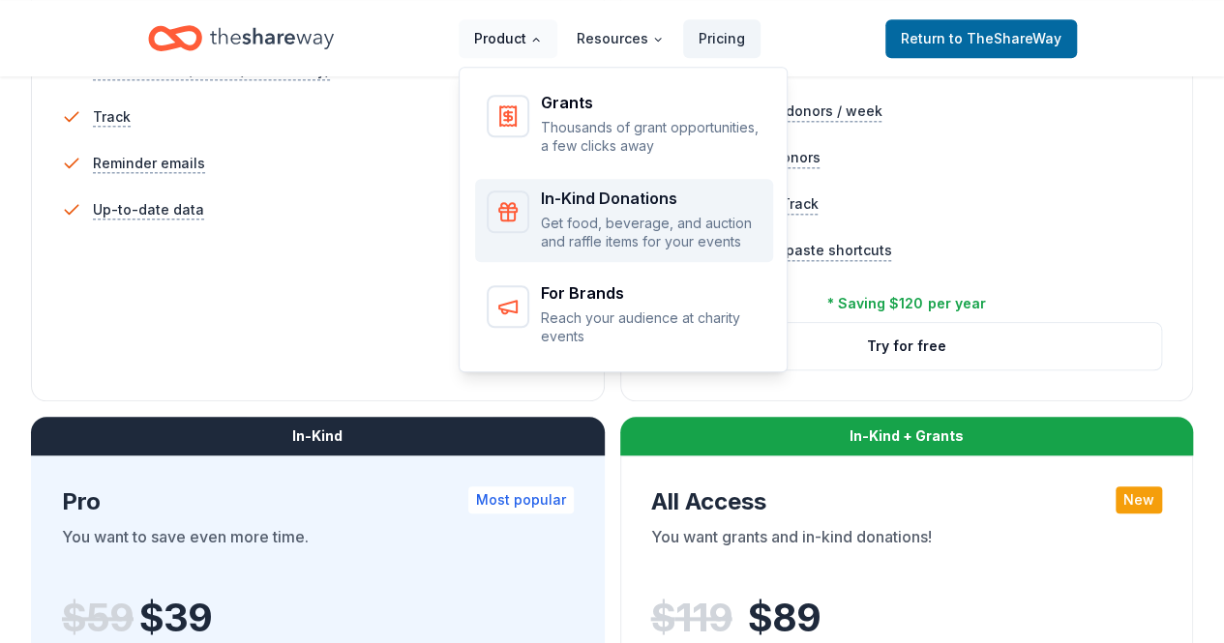
click at [688, 224] on p "Get food, beverage, and auction and raffle items for your events" at bounding box center [651, 233] width 221 height 38
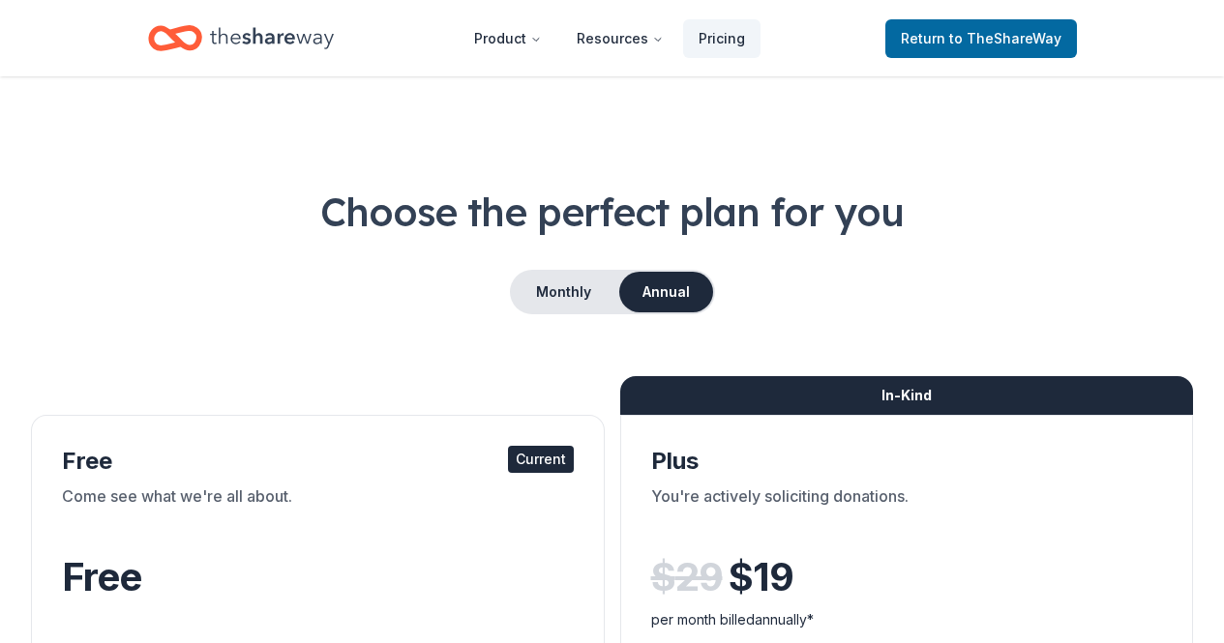
scroll to position [710, 0]
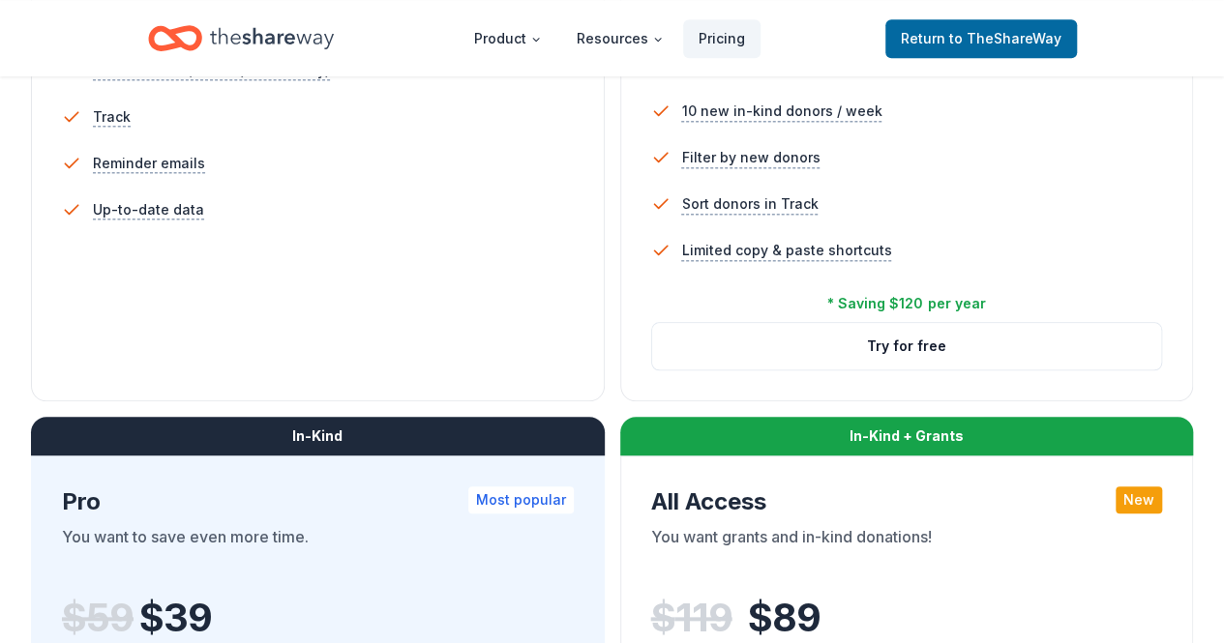
click at [176, 36] on icon "Home" at bounding box center [166, 37] width 30 height 19
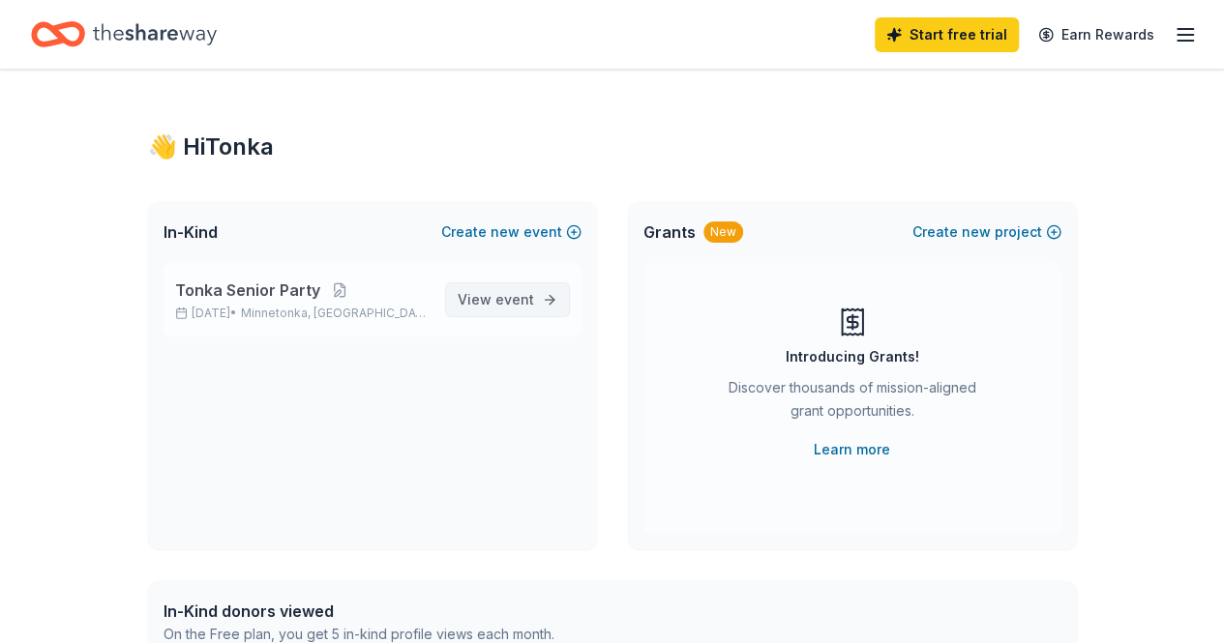
click at [493, 305] on span "View event" at bounding box center [496, 299] width 76 height 23
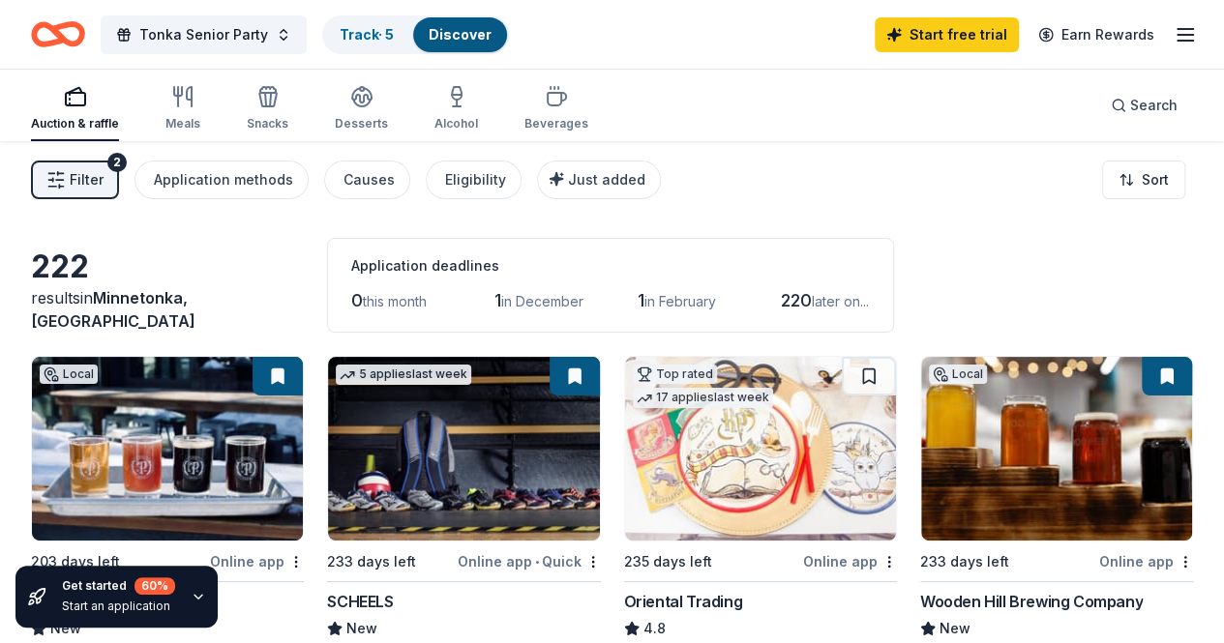
click at [66, 177] on icon "button" at bounding box center [55, 179] width 19 height 19
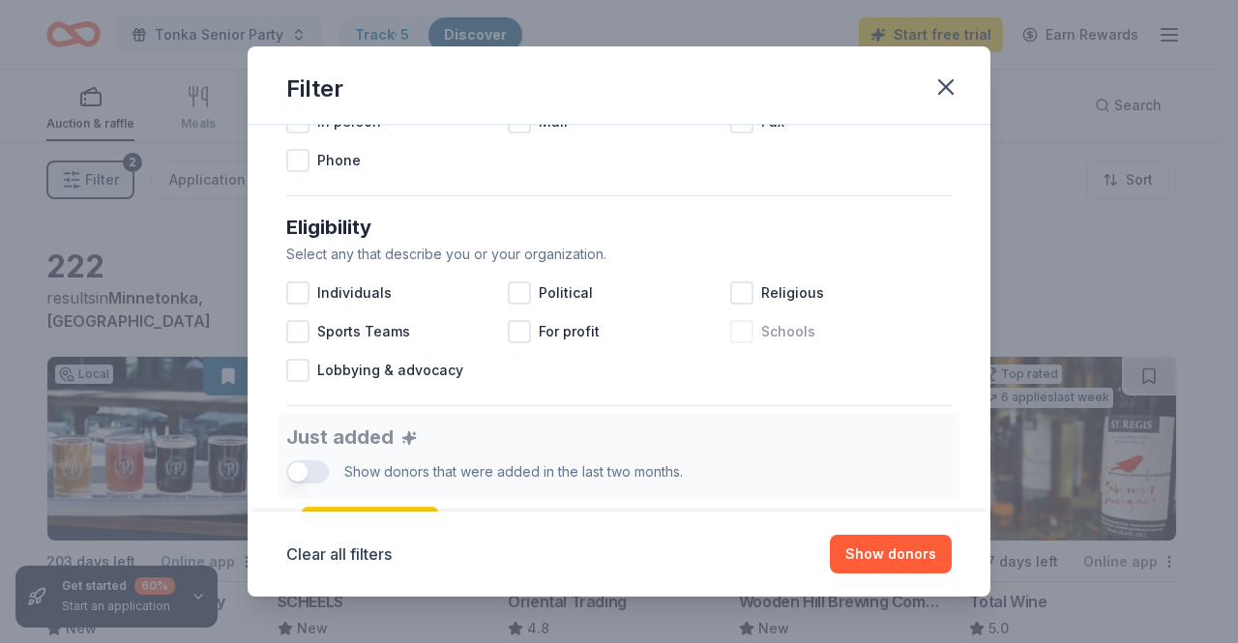
scroll to position [495, 0]
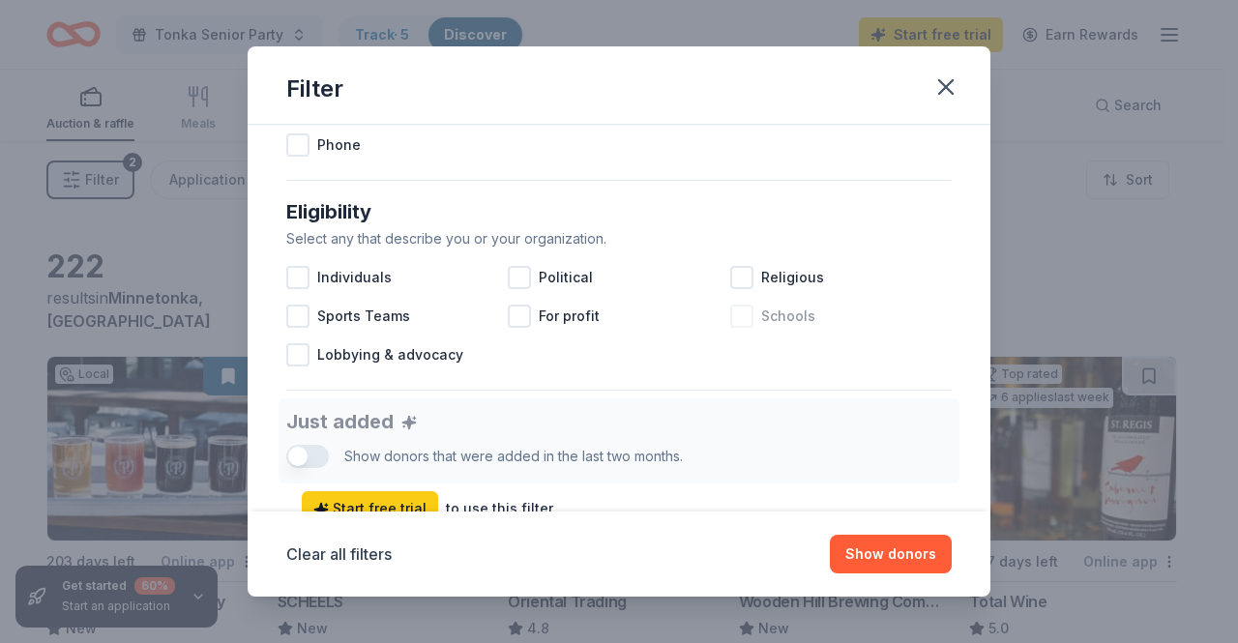
click at [730, 324] on div at bounding box center [741, 316] width 23 height 23
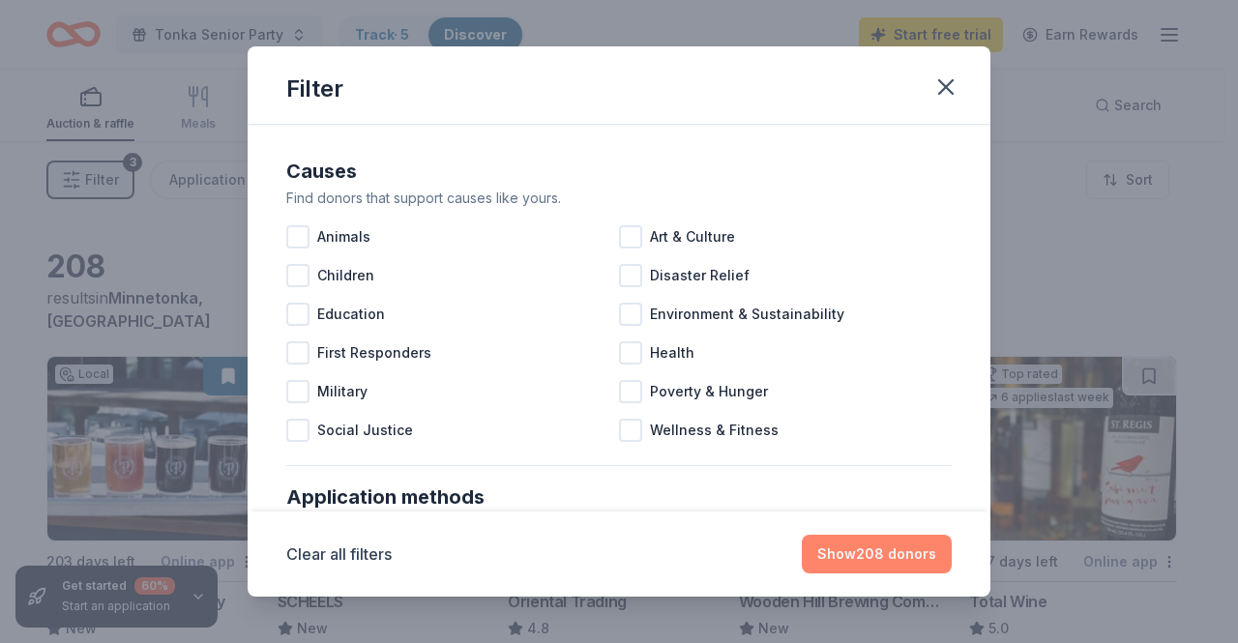
click at [847, 570] on button "Show 208 donors" at bounding box center [877, 554] width 150 height 39
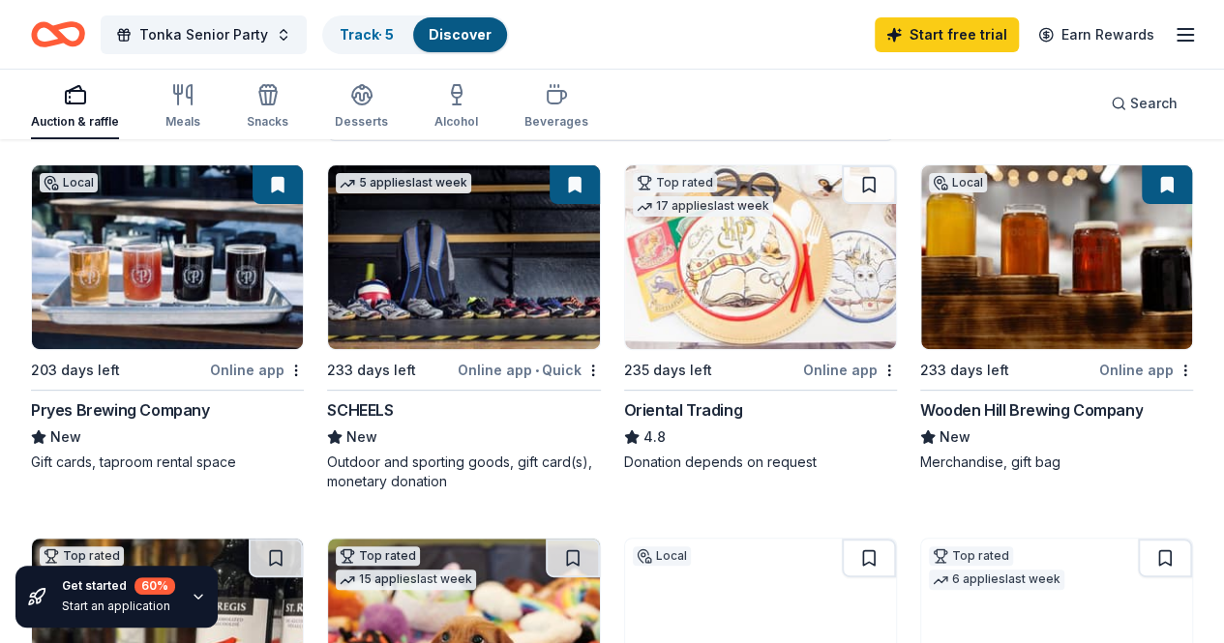
scroll to position [175, 0]
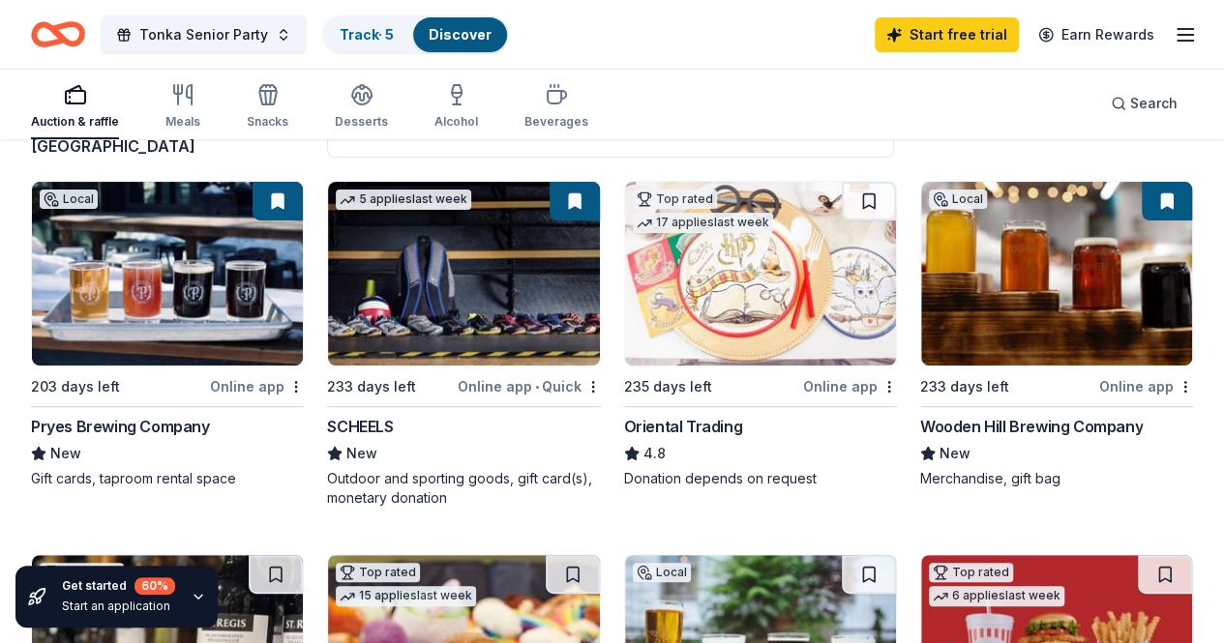
click at [125, 257] on img at bounding box center [167, 274] width 271 height 184
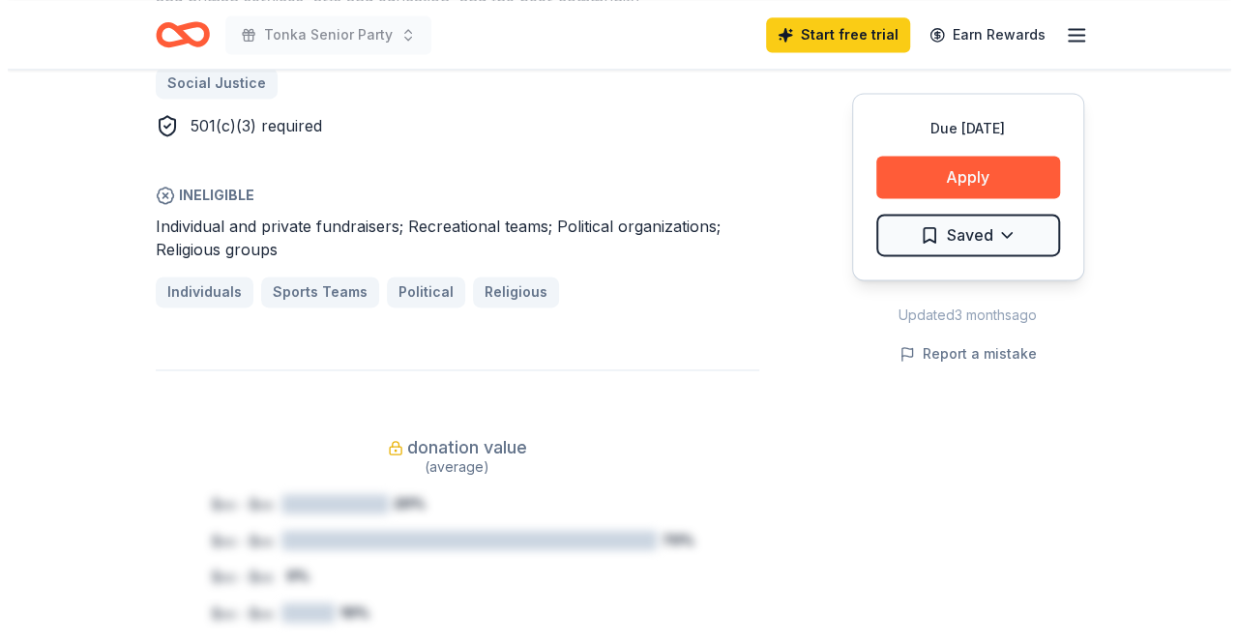
scroll to position [1352, 0]
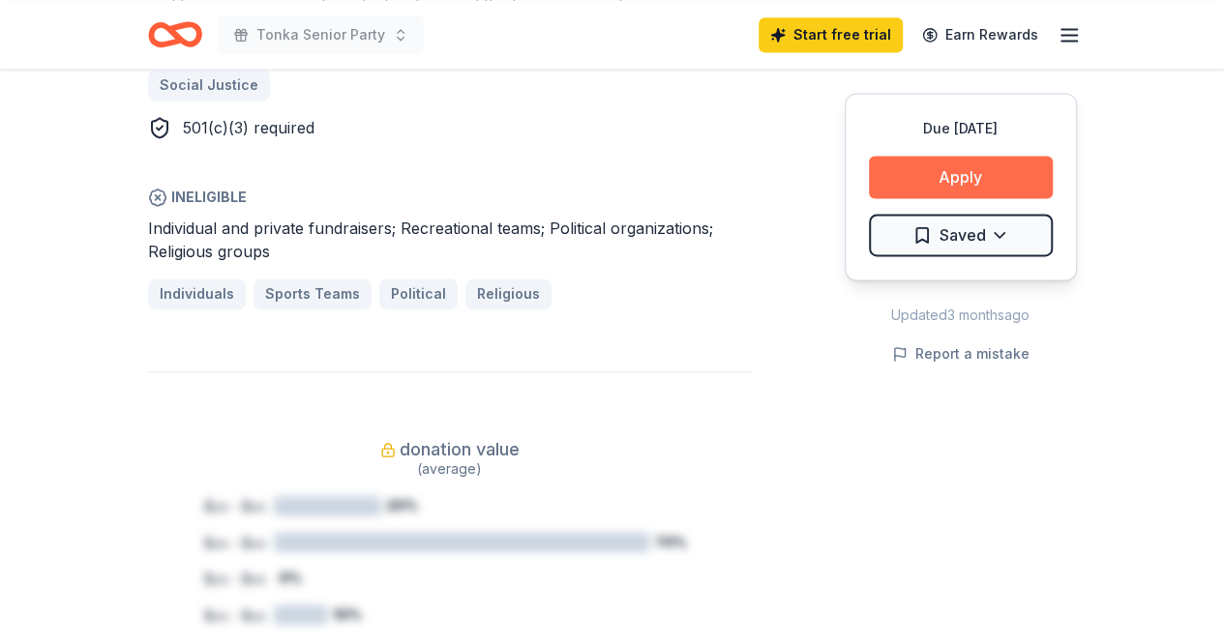
click at [1029, 163] on button "Apply" at bounding box center [961, 177] width 184 height 43
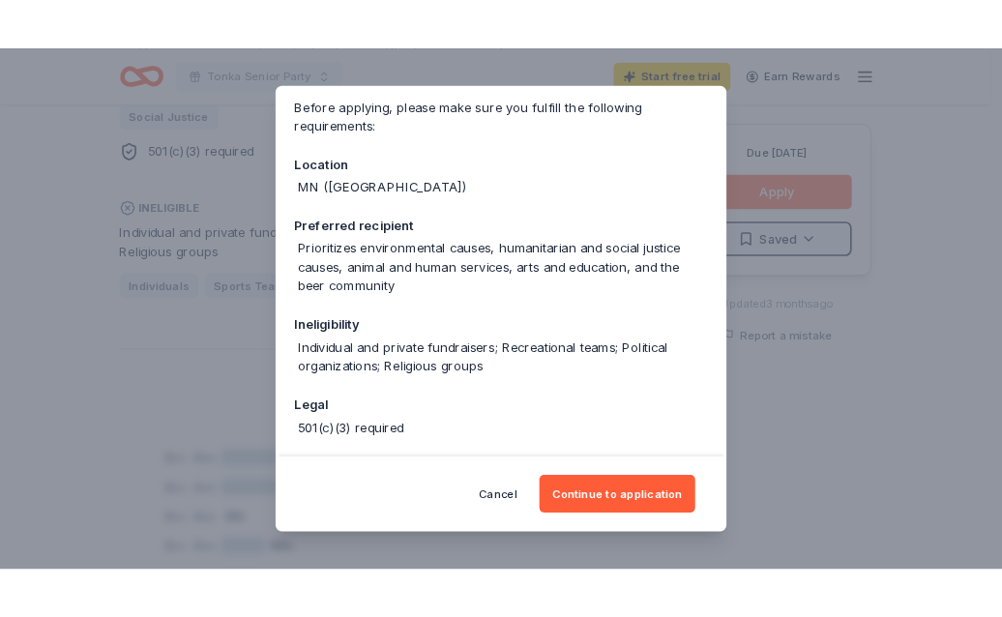
scroll to position [226, 0]
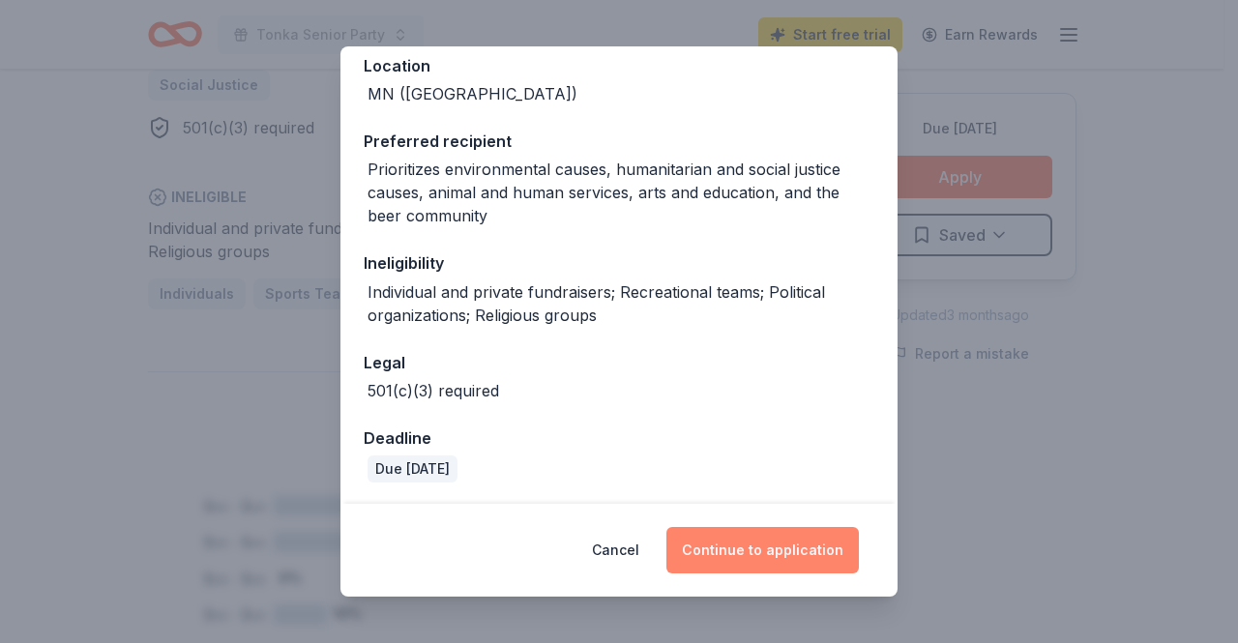
click at [827, 550] on button "Continue to application" at bounding box center [763, 550] width 193 height 46
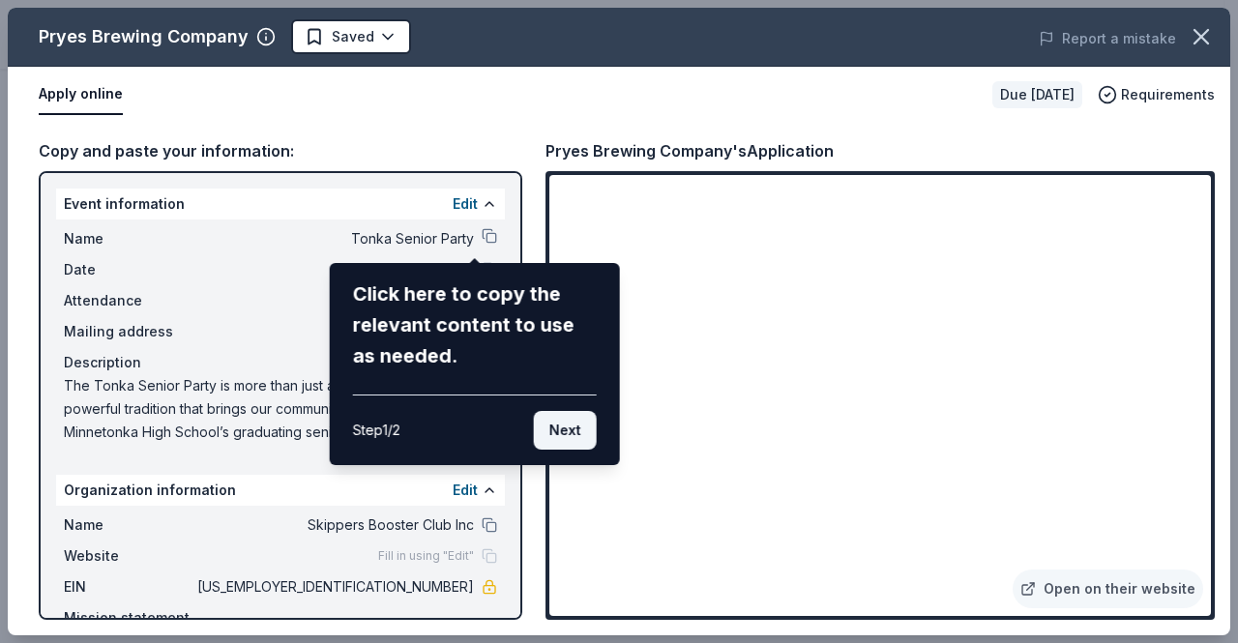
click at [559, 433] on button "Next" at bounding box center [565, 430] width 63 height 39
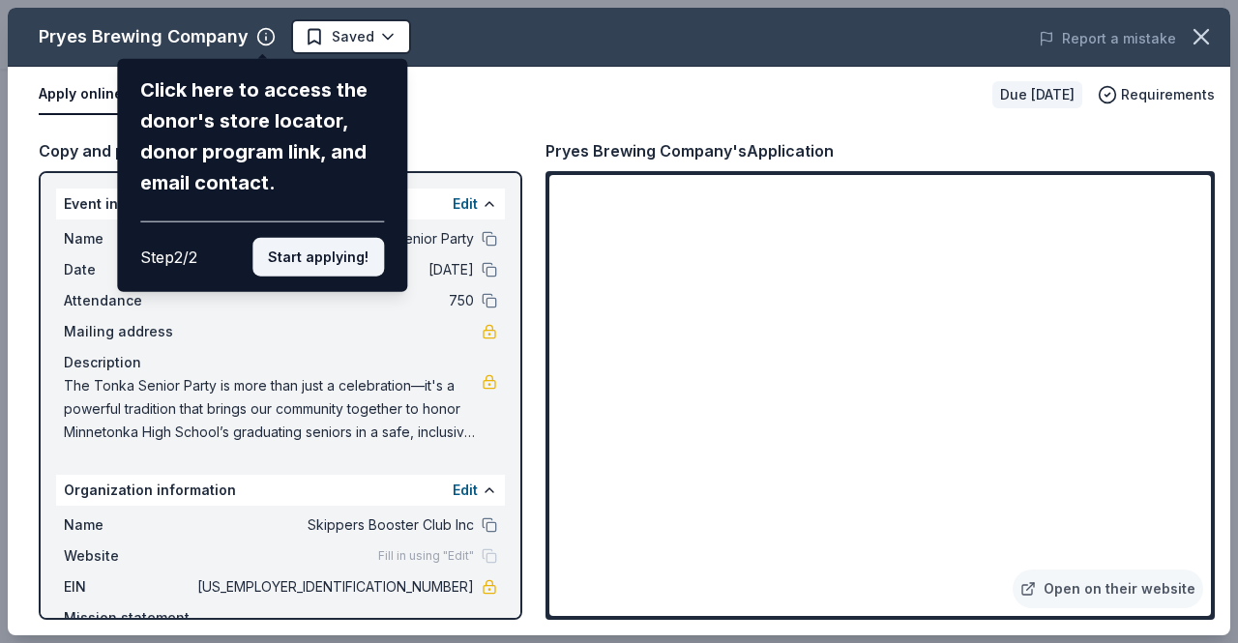
click at [332, 267] on button "Start applying!" at bounding box center [318, 257] width 132 height 39
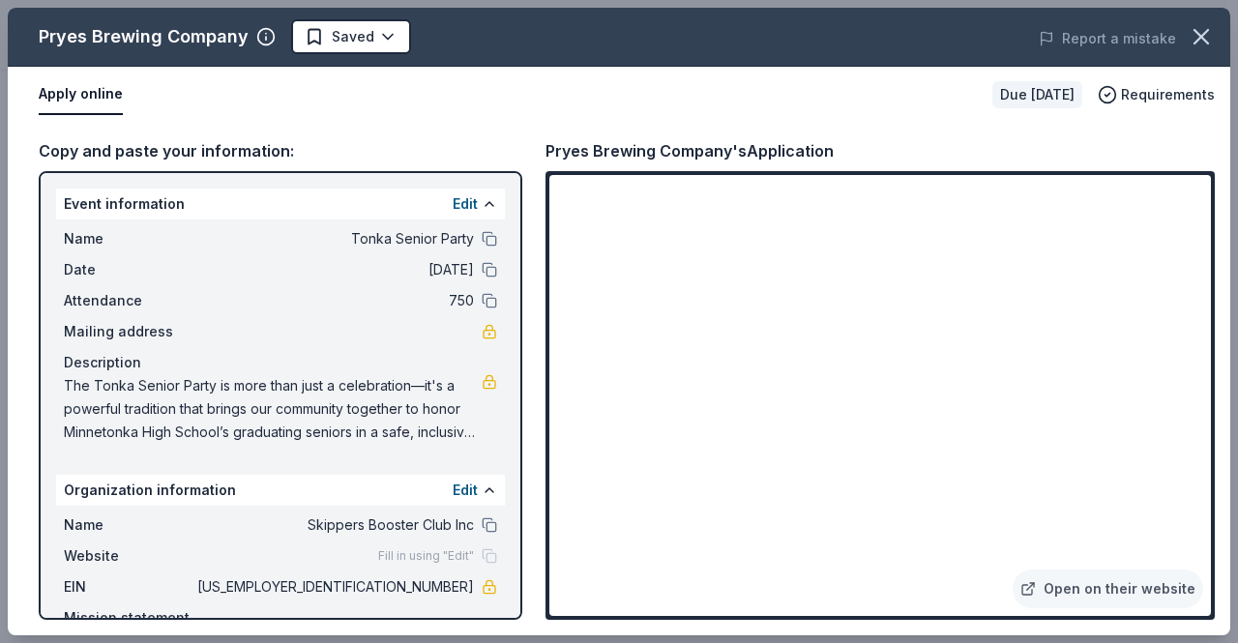
click at [484, 507] on div "Name Skippers Booster Club Inc Website Fill in using "Edit" EIN [US_EMPLOYER_ID…" at bounding box center [280, 606] width 449 height 201
